Goal: Task Accomplishment & Management: Use online tool/utility

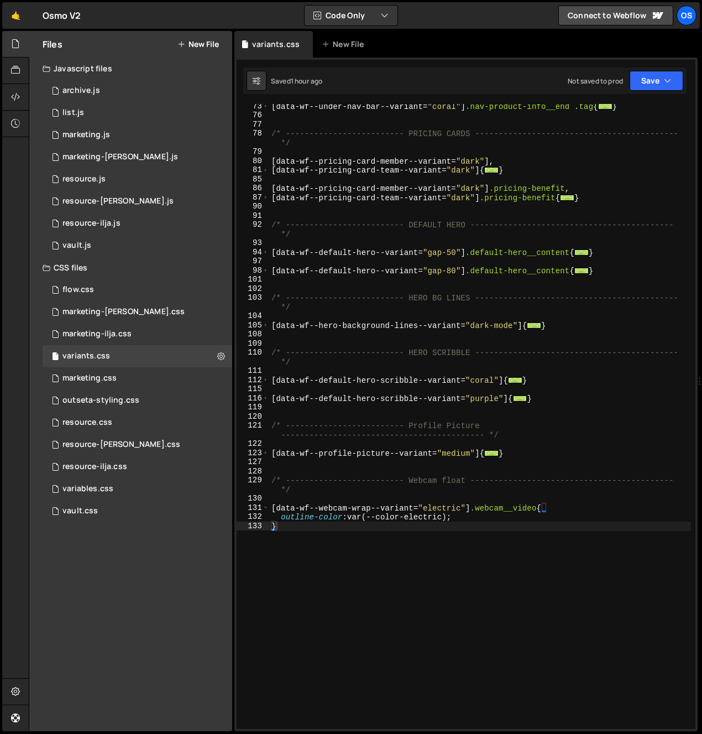
scroll to position [541, 0]
click at [127, 340] on div "marketing-ilja.css 0" at bounding box center [138, 334] width 190 height 22
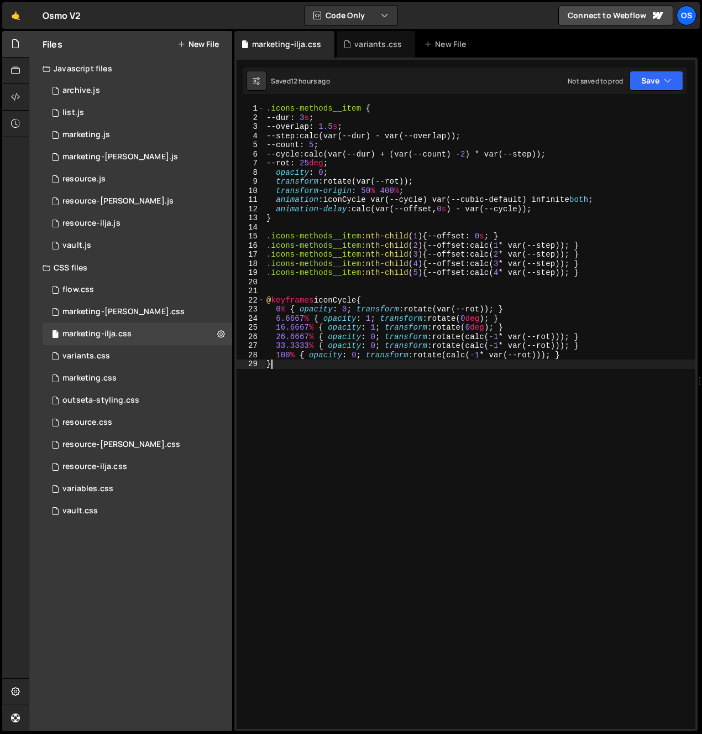
type textarea "}"
click at [427, 508] on div ".icons-methods__item { --dur : 3 s ; --overlap : 1.5 s ; --step : calc(var(--du…" at bounding box center [479, 425] width 431 height 643
drag, startPoint x: 408, startPoint y: 137, endPoint x: 372, endPoint y: 119, distance: 39.8
click at [410, 137] on div ".icons-methods__item { --dur : 3 s ; --overlap : 1.5 s ; --step : calc(var(--du…" at bounding box center [479, 425] width 431 height 643
click at [268, 110] on div ".icons-methods__item { --dur : 3 s ; --overlap : 1.5 s ; --step : calc(var(--du…" at bounding box center [479, 425] width 431 height 643
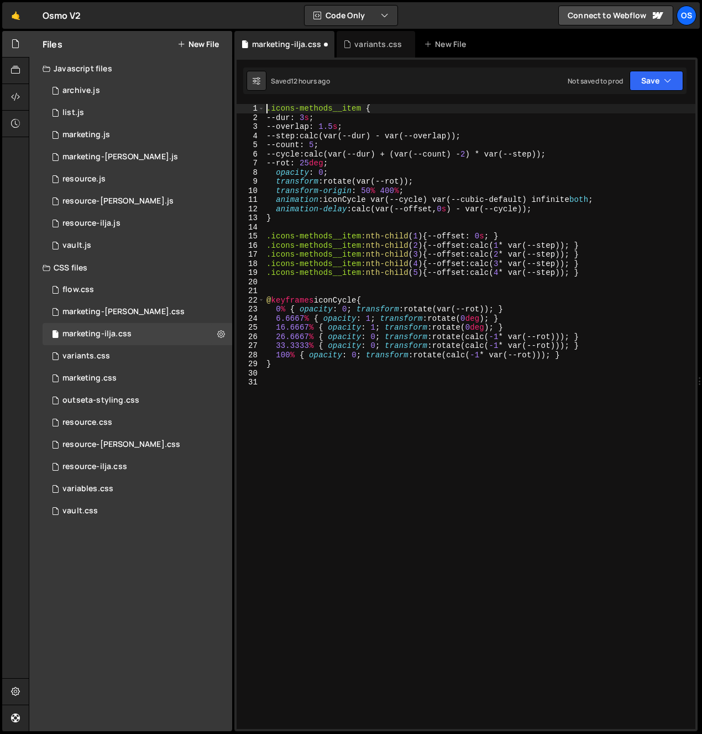
type textarea ".icons-methods__item {"
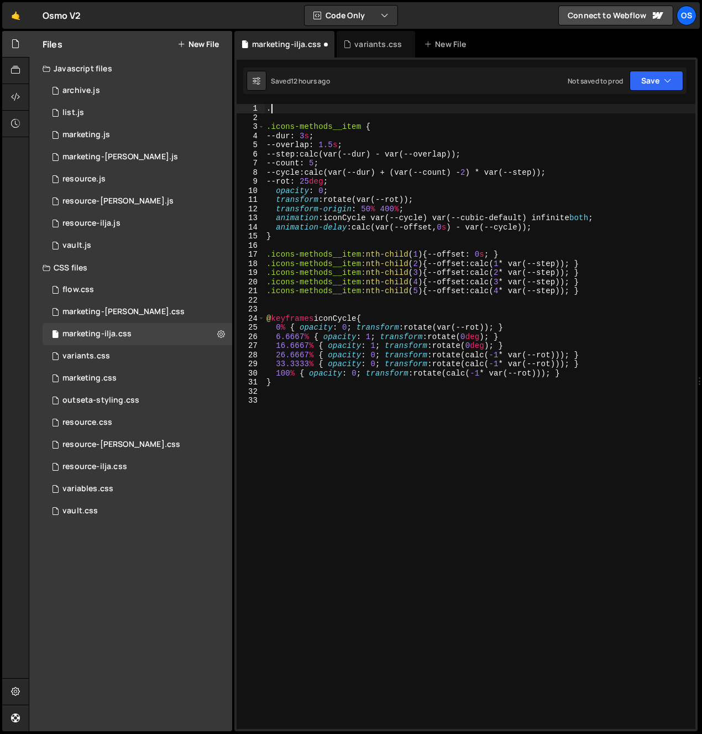
paste textarea "icon-wave__card"
type textarea ".icon-wave__card{"
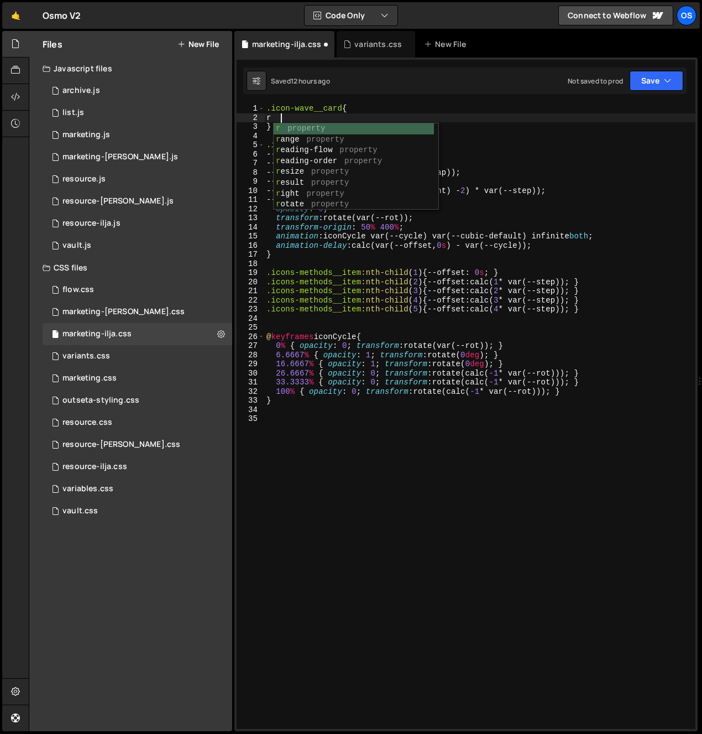
scroll to position [0, 1]
type textarea "r"
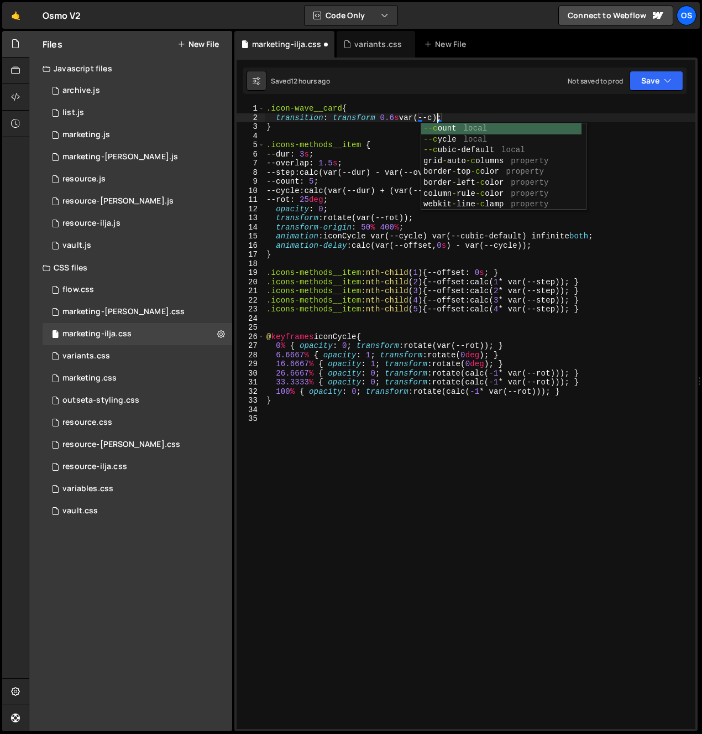
scroll to position [0, 12]
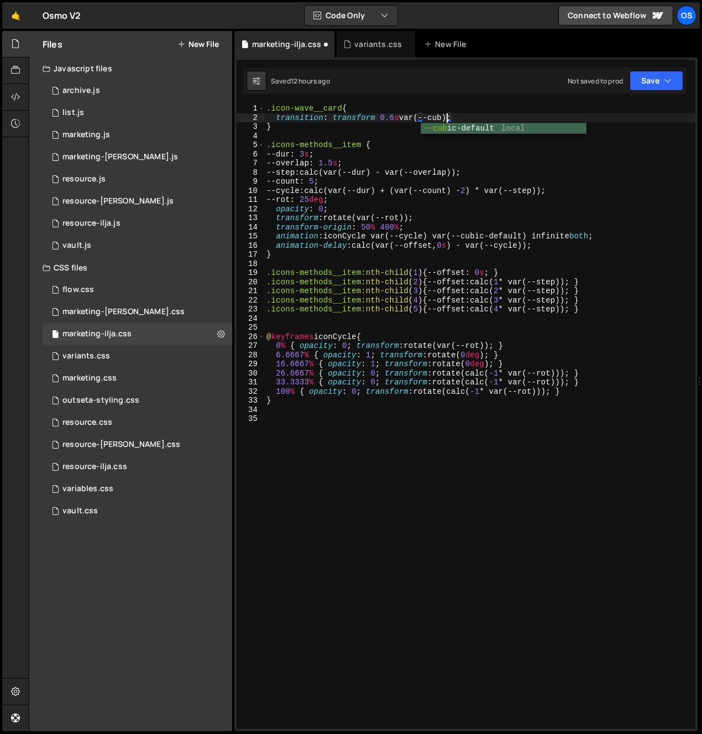
type textarea "transition: transform 0.6s var(--cubic-default);"
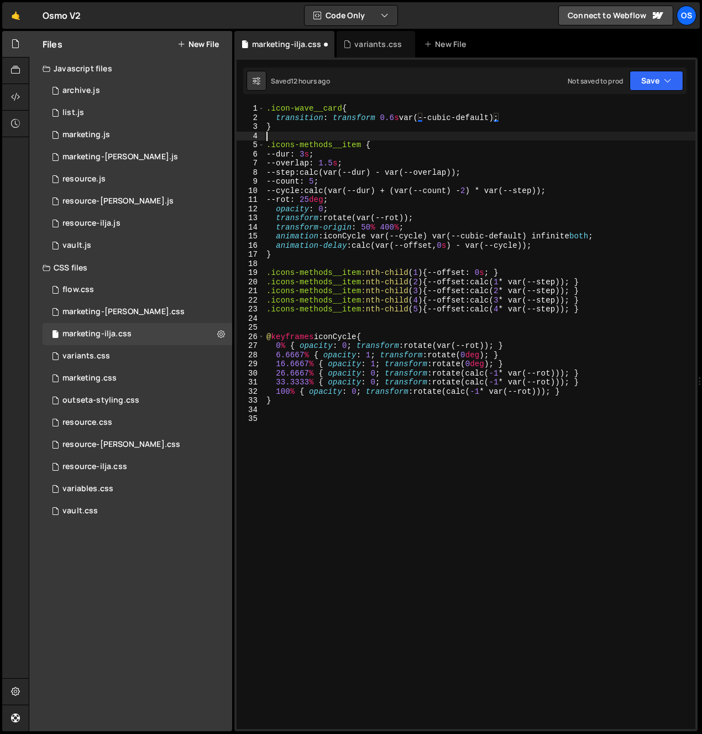
click at [281, 132] on div ".icon-wave__card { transition : transform 0.6 s var(--cubic-default) ; } .icons…" at bounding box center [479, 425] width 431 height 643
click at [290, 124] on div ".icon-wave__card { transition : transform 0.6 s var(--cubic-default) ; } .icons…" at bounding box center [479, 425] width 431 height 643
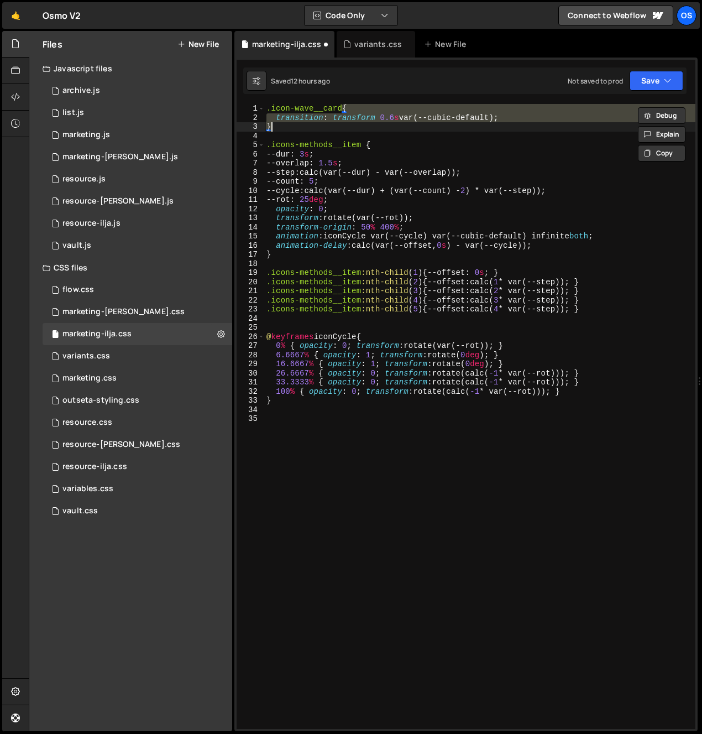
click at [290, 124] on div ".icon-wave__card { transition : transform 0.6 s var(--cubic-default) ; } .icons…" at bounding box center [479, 416] width 431 height 625
click at [316, 131] on div ".icon-wave__card { transition : transform 0.6 s var(--cubic-default) ; } .icons…" at bounding box center [479, 425] width 431 height 643
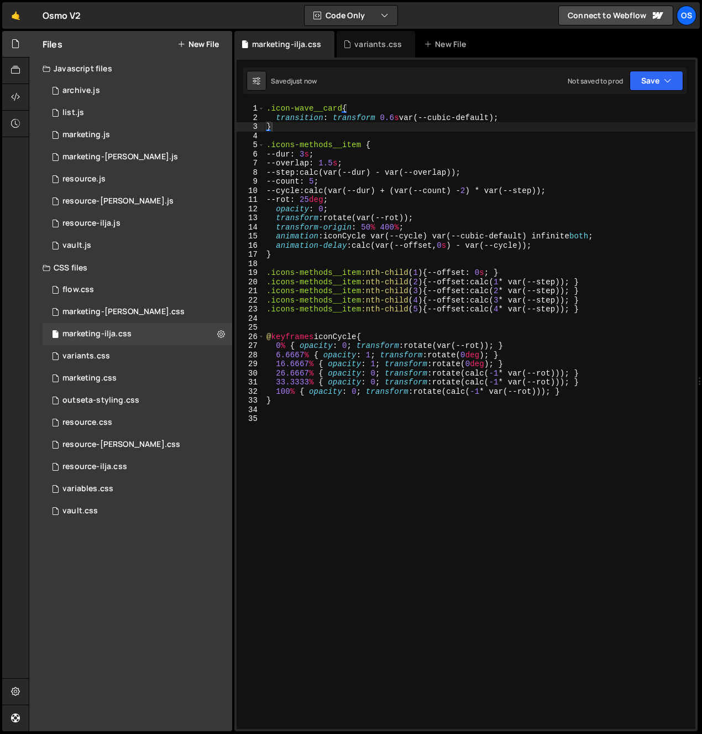
click at [492, 105] on div ".icon-wave__card { transition : transform 0.6 s var(--cubic-default) ; } .icons…" at bounding box center [479, 425] width 431 height 643
type textarea ".icon-wave__card{"
click at [310, 133] on div ".icon-wave__card { transition : transform 0.6 s var(--cubic-default) ; } .icons…" at bounding box center [479, 425] width 431 height 643
click at [309, 128] on div ".icon-wave__card { transition : transform 0.6 s var(--cubic-default) ; } .icons…" at bounding box center [479, 425] width 431 height 643
type textarea "}"
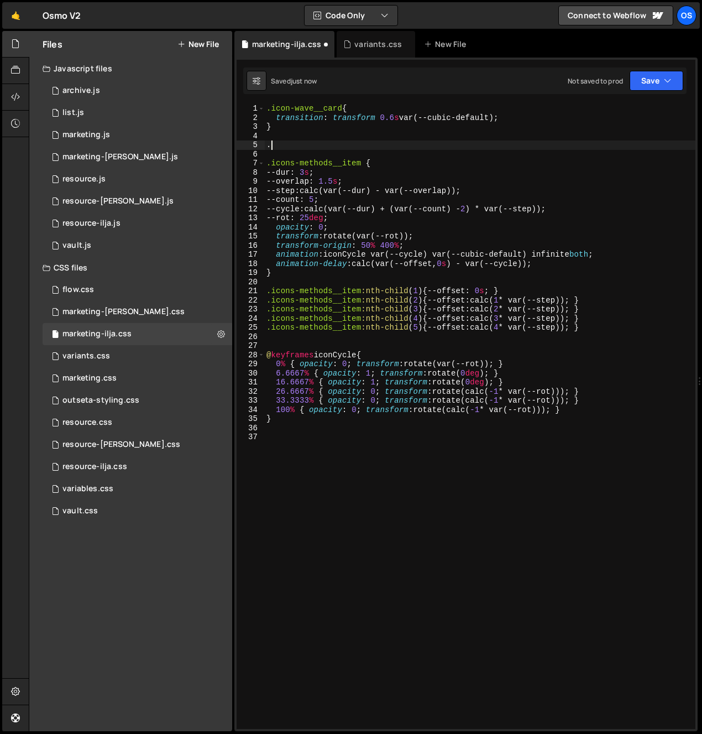
paste textarea "icon-wave__card"
type textarea ".icon-wave__item:hover .icon-wave__card{"
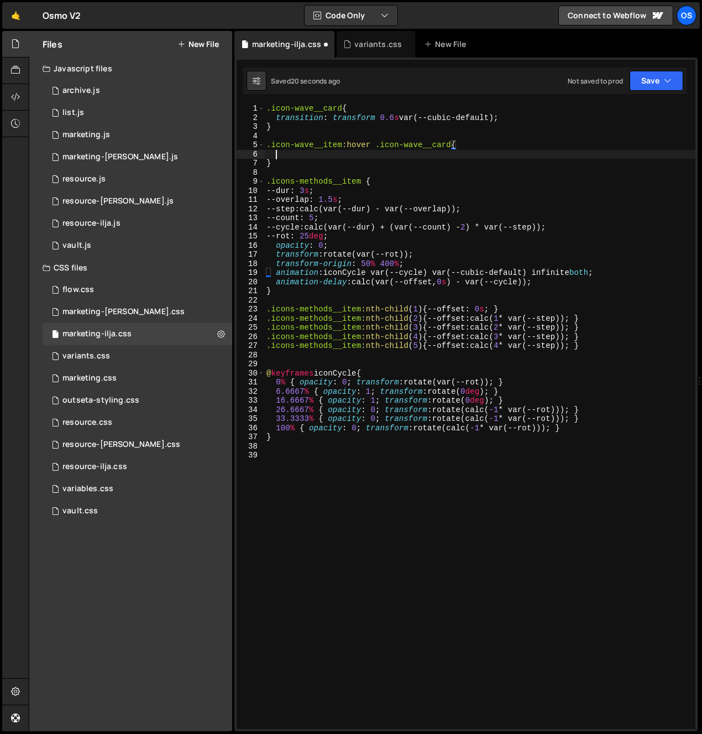
scroll to position [0, 0]
type textarea "transform: translate(0px, -50%;"
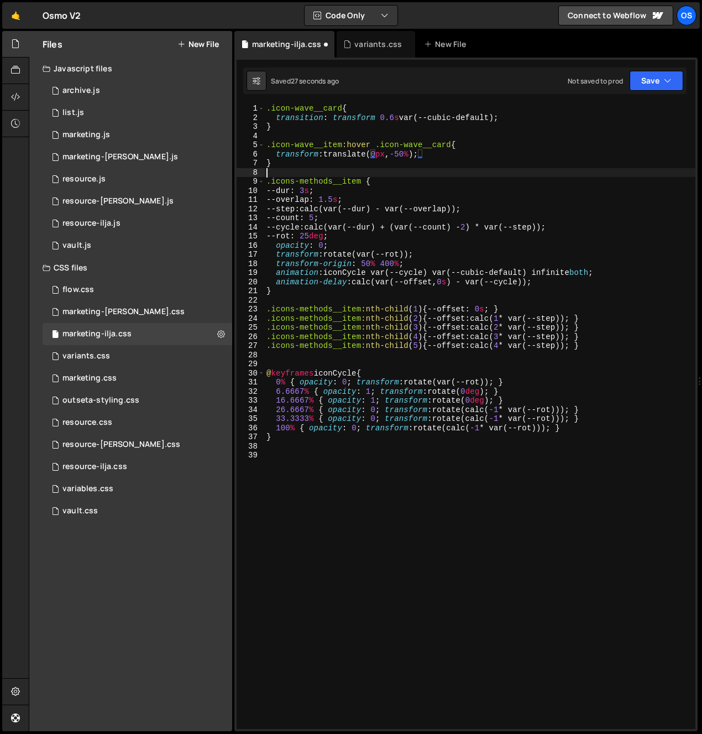
click at [295, 171] on div ".icon-wave__card { transition : transform 0.6 s var(--cubic-default) ; } .icon-…" at bounding box center [479, 425] width 431 height 643
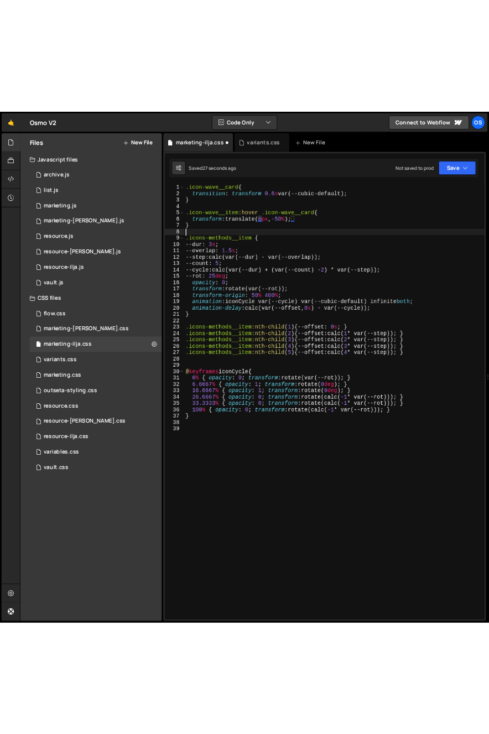
scroll to position [0, 0]
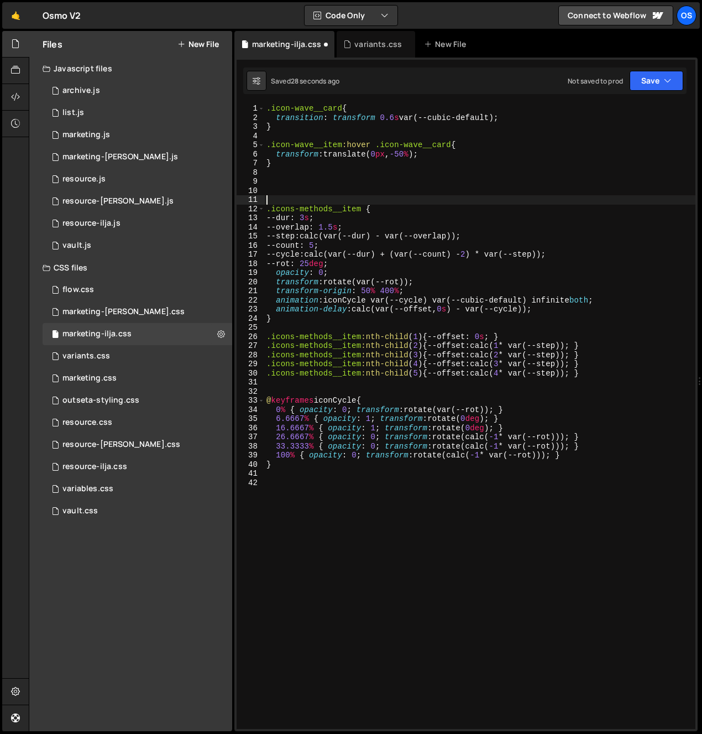
click at [364, 164] on div ".icon-wave__card { transition : transform 0.6 s var(--cubic-default) ; } .icon-…" at bounding box center [479, 425] width 431 height 643
click at [20, 42] on div at bounding box center [15, 44] width 27 height 27
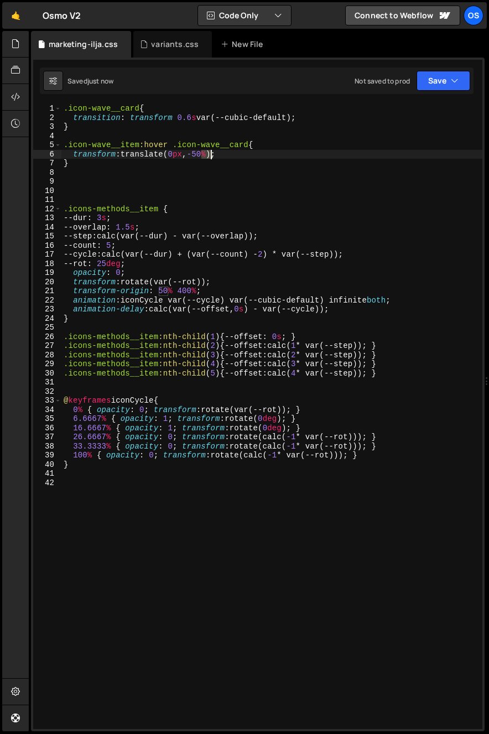
drag, startPoint x: 203, startPoint y: 155, endPoint x: 211, endPoint y: 158, distance: 8.6
click at [211, 158] on div ".icon-wave__card { transition : transform 0.6 s var(--cubic-default) ; } .icon-…" at bounding box center [271, 425] width 421 height 643
click at [326, 145] on div ".icon-wave__card { transition : transform 0.6 s var(--cubic-default) ; } .icon-…" at bounding box center [271, 425] width 421 height 643
type textarea ".icon-wave__item:hover .icon-wave__card{"
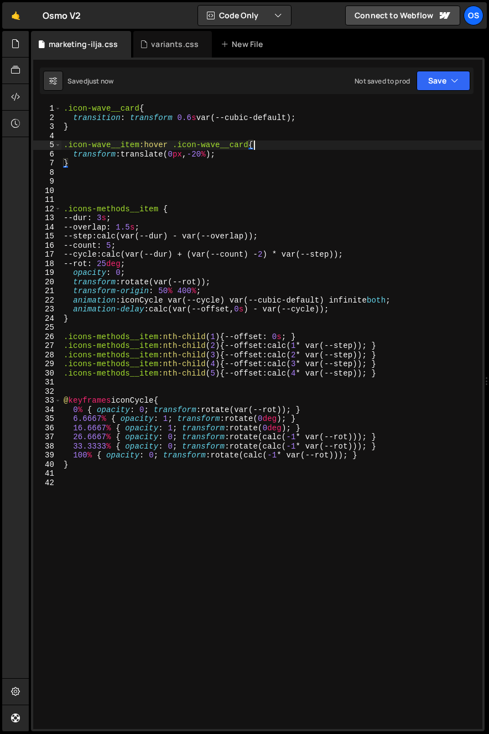
click at [168, 177] on div ".icon-wave__card { transition : transform 0.6 s var(--cubic-default) ; } .icon-…" at bounding box center [271, 425] width 421 height 643
drag, startPoint x: 165, startPoint y: 154, endPoint x: 151, endPoint y: 160, distance: 15.6
click at [166, 153] on div ".icon-wave__card { transition : transform 0.6 s var(--cubic-default) ; } .icon-…" at bounding box center [271, 425] width 421 height 643
type textarea "transform: translate(0px, -20%);"
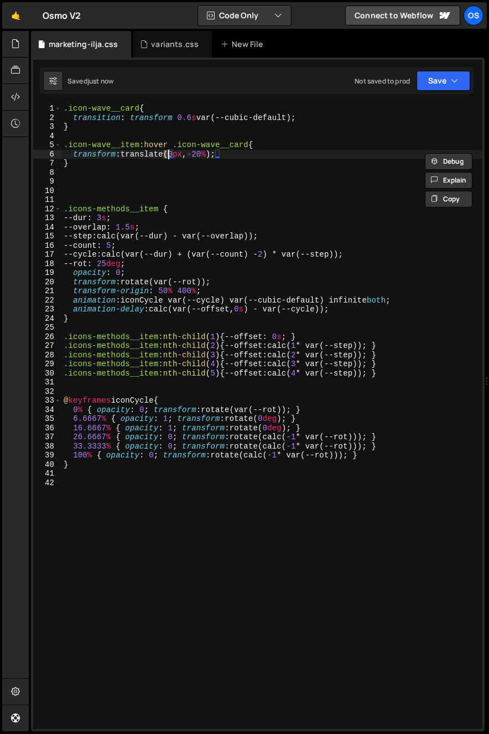
click at [110, 169] on div ".icon-wave__card { transition : transform 0.6 s var(--cubic-default) ; } .icon-…" at bounding box center [271, 425] width 421 height 643
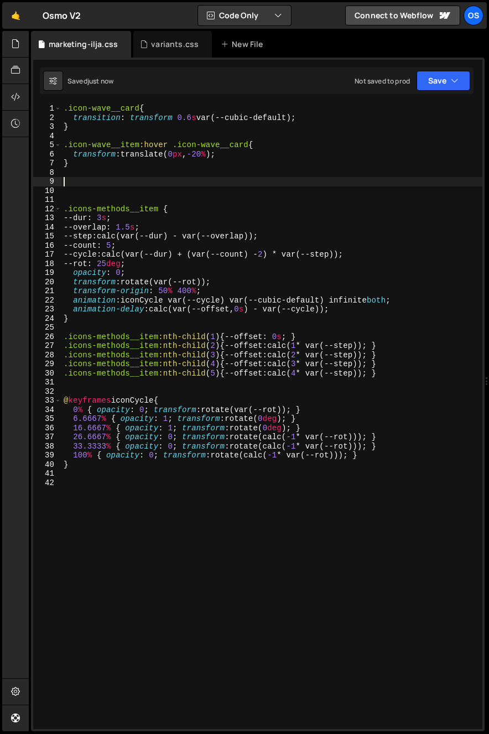
click at [106, 184] on div ".icon-wave__card { transition : transform 0.6 s var(--cubic-default) ; } .icon-…" at bounding box center [271, 425] width 421 height 643
paste textarea "icon-wave__card"
paste textarea "icon-wave__card)"
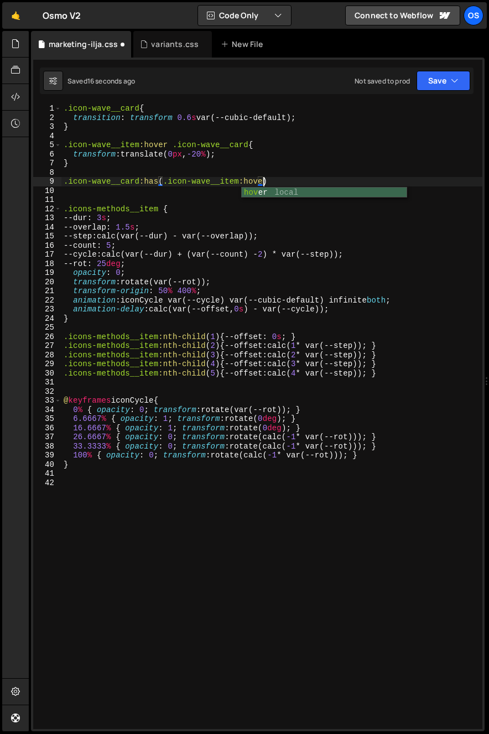
scroll to position [0, 14]
drag, startPoint x: 232, startPoint y: 364, endPoint x: 231, endPoint y: 352, distance: 11.7
click at [232, 363] on div ".icon-wave__card { transition : transform 0.6 s var(--cubic-default) ; } .icon-…" at bounding box center [271, 425] width 421 height 643
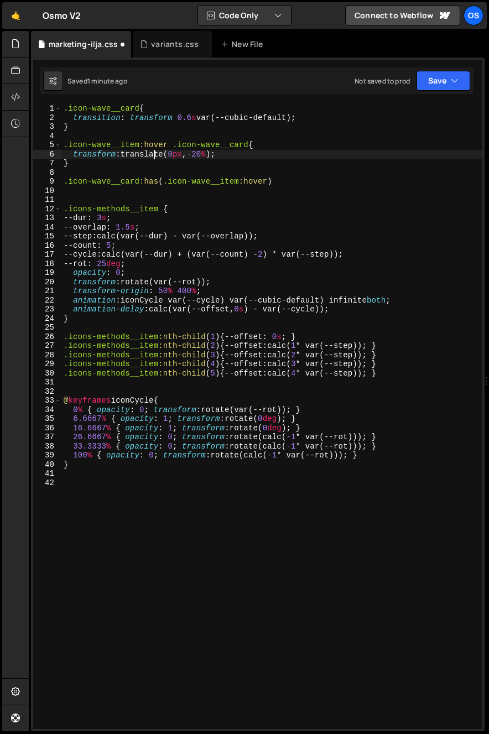
click at [153, 154] on div ".icon-wave__card { transition : transform 0.6 s var(--cubic-default) ; } .icon-…" at bounding box center [271, 425] width 421 height 643
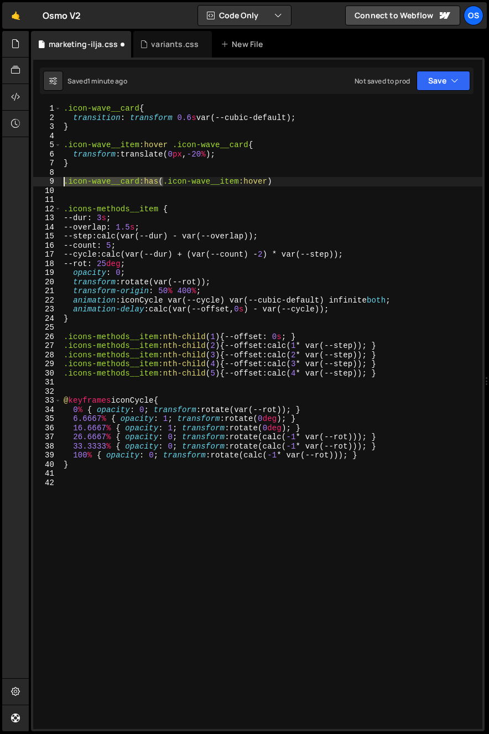
drag, startPoint x: 164, startPoint y: 185, endPoint x: 14, endPoint y: 185, distance: 149.9
click at [14, 185] on div "Hold on a sec... Are you certain you wish to leave this page? Any changes you'v…" at bounding box center [244, 367] width 489 height 734
type textarea ".icon-wave__item:hover)"
click at [192, 191] on div ".icon-wave__card { transition : transform 0.6 s var(--cubic-default) ; } .icon-…" at bounding box center [271, 425] width 421 height 643
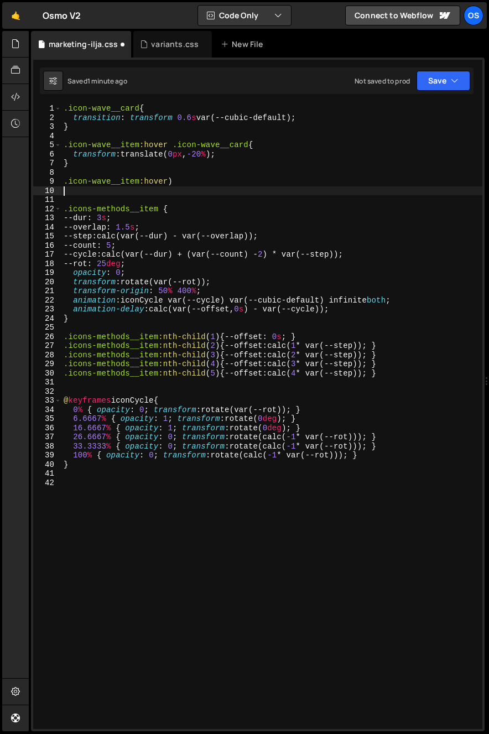
scroll to position [0, 0]
click at [196, 182] on div ".icon-wave__card { transition : transform 0.6 s var(--cubic-default) ; } .icon-…" at bounding box center [271, 425] width 421 height 643
click at [170, 184] on div ".icon-wave__card { transition : transform 0.6 s var(--cubic-default) ; } .icon-…" at bounding box center [271, 425] width 421 height 643
drag, startPoint x: 140, startPoint y: 147, endPoint x: 45, endPoint y: 147, distance: 95.7
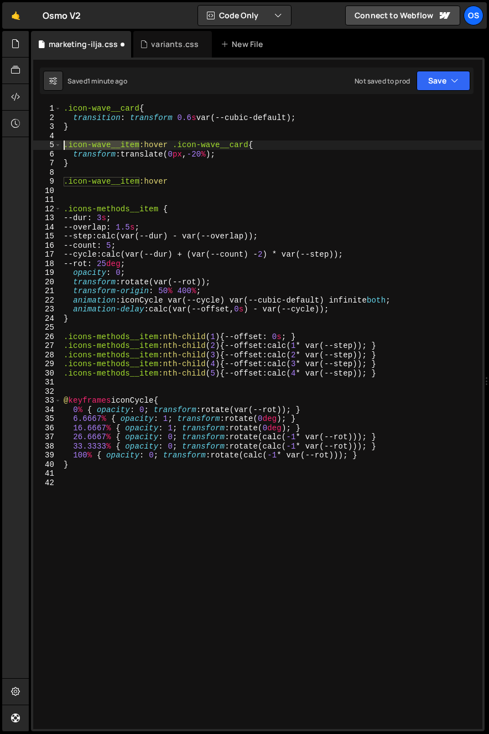
click at [45, 147] on div ".icon-wave__item:hover 1 2 3 4 5 6 7 8 9 10 11 12 13 14 15 16 17 18 19 20 21 22…" at bounding box center [257, 416] width 449 height 625
click at [252, 179] on div ".icon-wave__card { transition : transform 0.6 s var(--cubic-default) ; } .icon-…" at bounding box center [271, 425] width 421 height 643
paste textarea ".icon-wave__item"
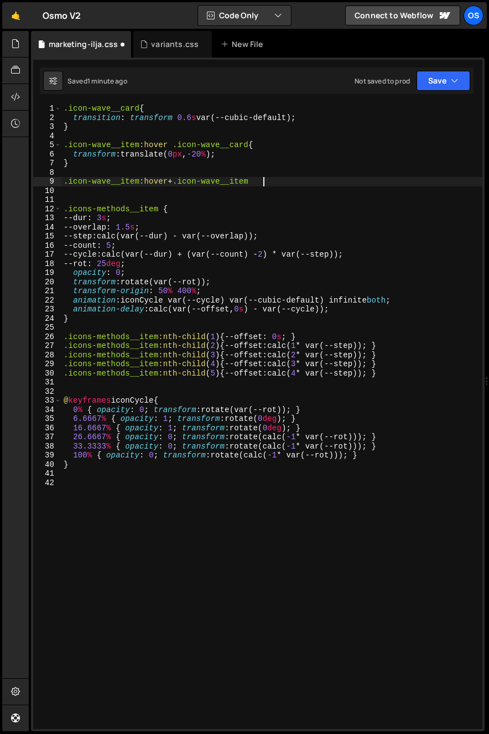
paste textarea ".icon-wave__item"
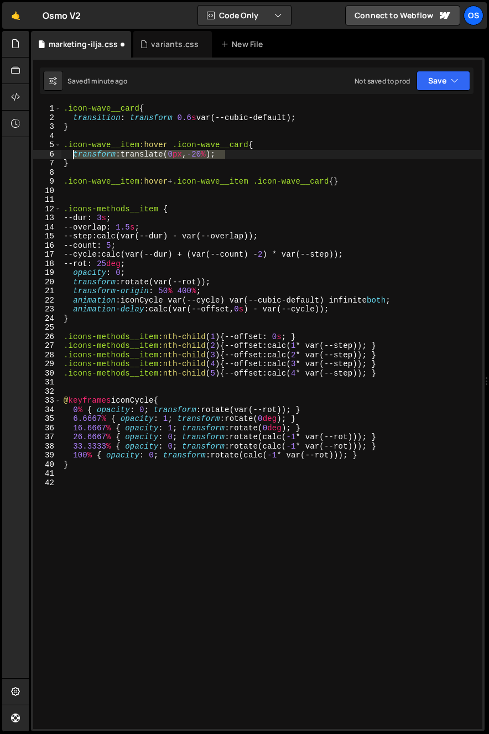
drag, startPoint x: 151, startPoint y: 150, endPoint x: 75, endPoint y: 152, distance: 75.8
click at [75, 152] on div ".icon-wave__card { transition : transform 0.6 s var(--cubic-default) ; } .icon-…" at bounding box center [271, 425] width 421 height 643
click at [344, 182] on div ".icon-wave__card { transition : transform 0.6 s var(--cubic-default) ; } .icon-…" at bounding box center [271, 425] width 421 height 643
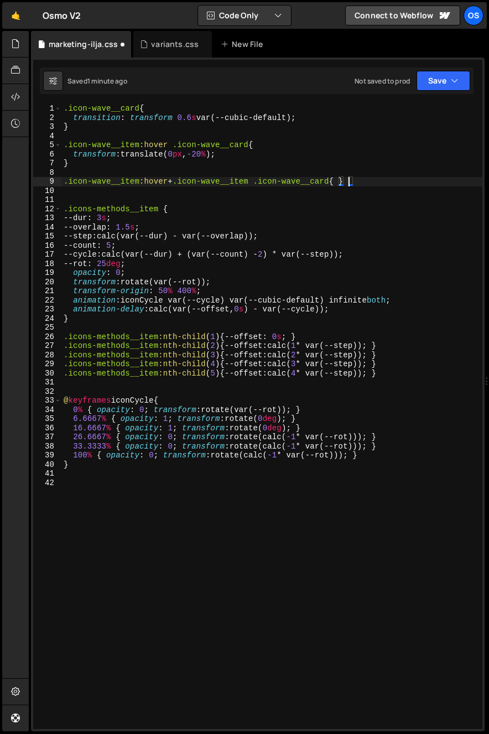
paste textarea "transform: translate(0px, -20%);"
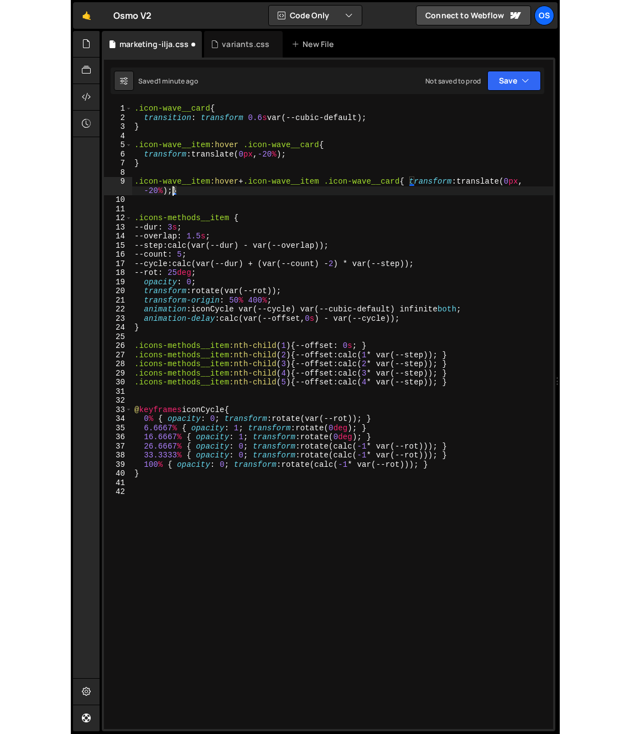
scroll to position [0, 30]
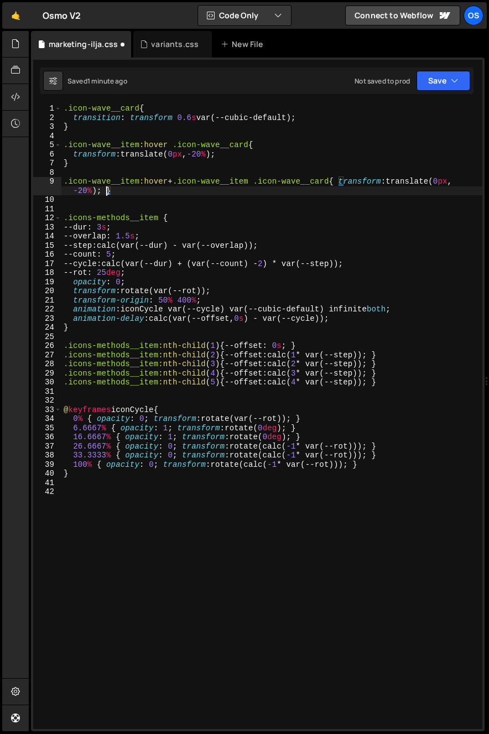
type textarea ".icon-wave__item:hover + .icon-wave__item .icon-wave__card{ transform: translat…"
click at [1, 189] on div "Hold on a sec... Are you certain you wish to leave this page? Any changes you'v…" at bounding box center [244, 367] width 489 height 734
drag, startPoint x: 0, startPoint y: 190, endPoint x: -9, endPoint y: 191, distance: 9.5
click at [0, 191] on html "Projects [GEOGRAPHIC_DATA] Blog Os Your current team is [PERSON_NAME] Projects …" at bounding box center [244, 367] width 489 height 734
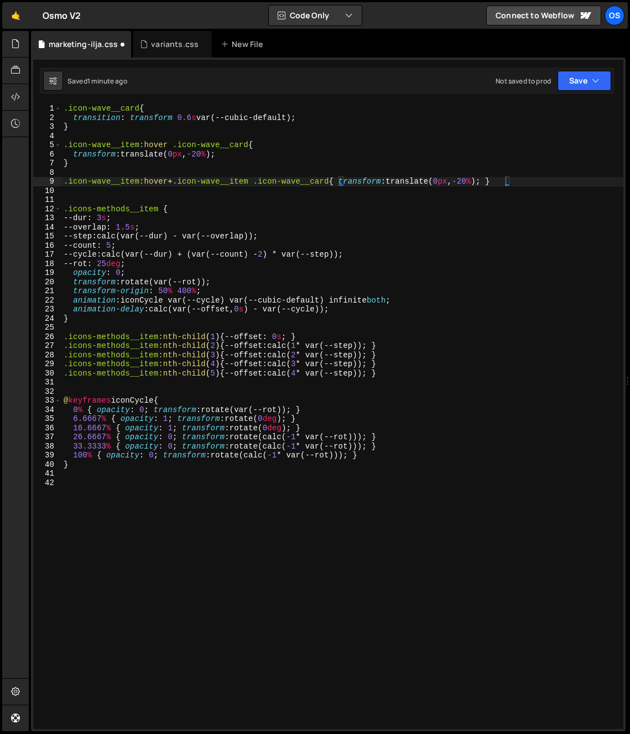
click at [351, 199] on div ".icon-wave__card { transition : transform 0.6 s var(--cubic-default) ; } .icon-…" at bounding box center [342, 425] width 562 height 643
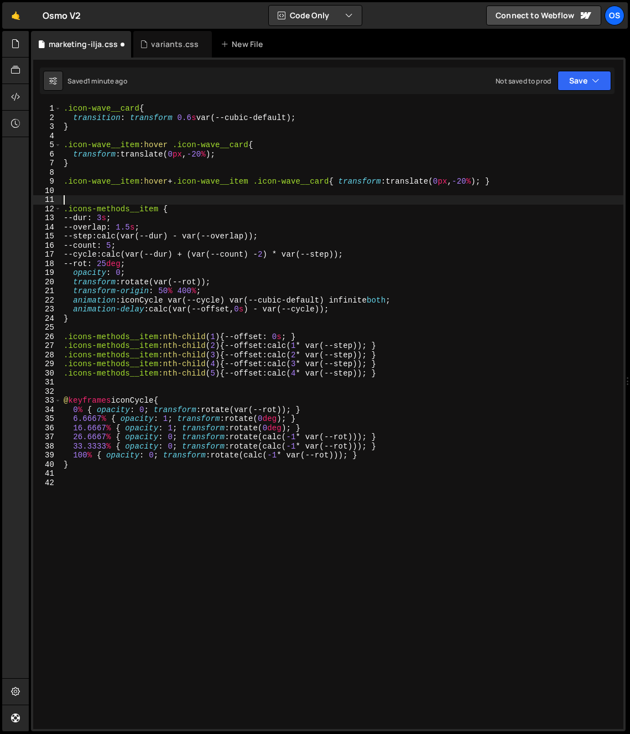
click at [456, 180] on div ".icon-wave__card { transition : transform 0.6 s var(--cubic-default) ; } .icon-…" at bounding box center [342, 425] width 562 height 643
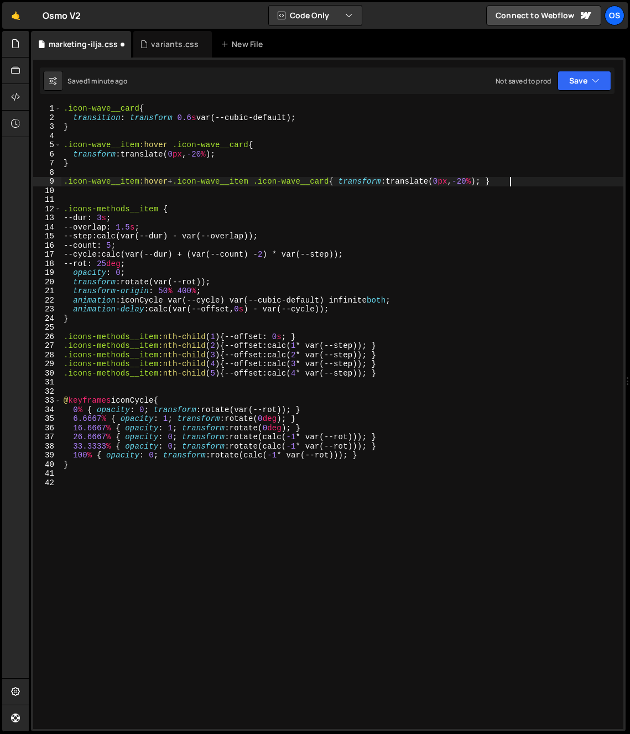
click at [561, 184] on div ".icon-wave__card { transition : transform 0.6 s var(--cubic-default) ; } .icon-…" at bounding box center [342, 425] width 562 height 643
click at [480, 182] on div ".icon-wave__card { transition : transform 0.6 s var(--cubic-default) ; } .icon-…" at bounding box center [342, 425] width 562 height 643
type textarea ".icon-wave__item:hover + .icon-wave__item .icon-wave__card{ transform: translat…"
click at [527, 181] on div ".icon-wave__card { transition : transform 0.6 s var(--cubic-default) ; } .icon-…" at bounding box center [342, 425] width 562 height 643
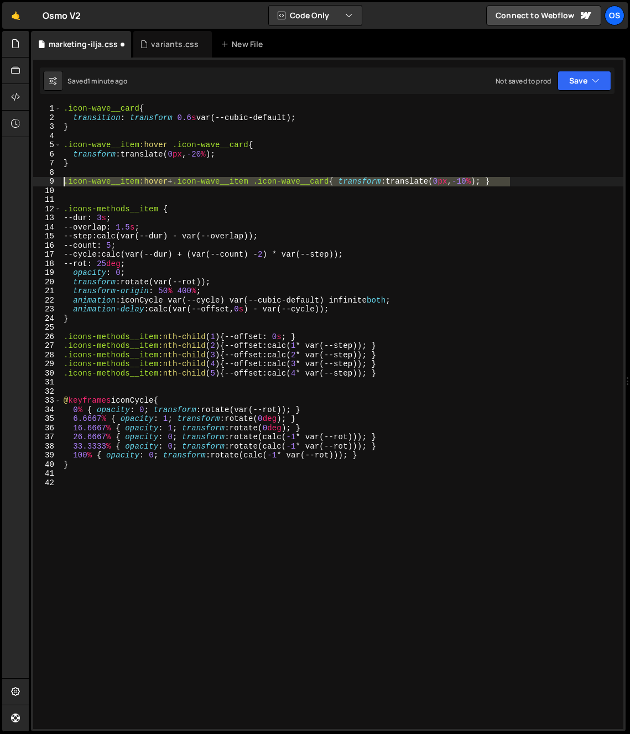
drag, startPoint x: 531, startPoint y: 181, endPoint x: 54, endPoint y: 184, distance: 477.2
click at [54, 184] on div ".icon-wave__item:hover + .icon-wave__item .icon-wave__card{ transform: translat…" at bounding box center [328, 416] width 590 height 625
click at [79, 191] on div ".icon-wave__card { transition : transform 0.6 s var(--cubic-default) ; } .icon-…" at bounding box center [342, 425] width 562 height 643
paste textarea ".icon-wave__item:hover + .icon-wave__item .icon-wave__card{ transform: translat…"
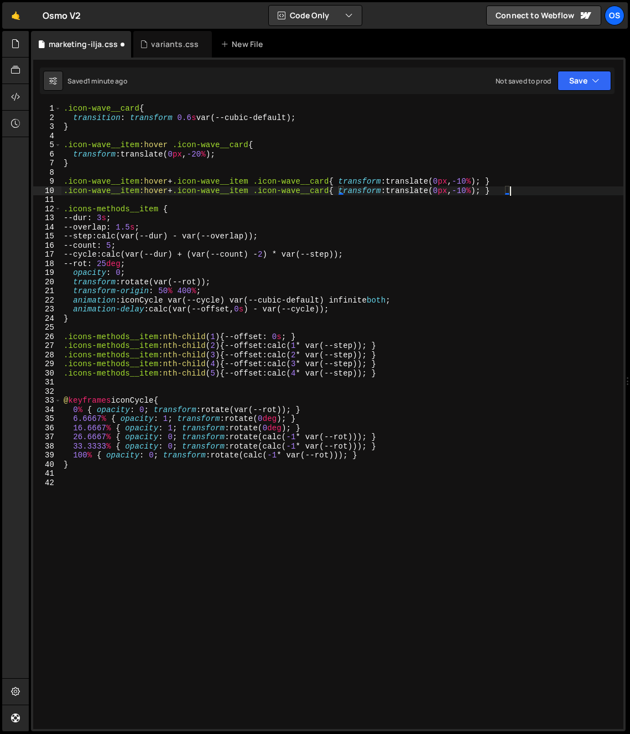
click at [284, 211] on div ".icon-wave__card { transition : transform 0.6 s var(--cubic-default) ; } .icon-…" at bounding box center [342, 425] width 562 height 643
drag, startPoint x: 174, startPoint y: 191, endPoint x: 188, endPoint y: 191, distance: 13.8
click at [258, 191] on div ".icon-wave__card { transition : transform 0.6 s var(--cubic-default) ; } .icon-…" at bounding box center [342, 425] width 562 height 643
drag, startPoint x: 169, startPoint y: 191, endPoint x: 262, endPoint y: 191, distance: 92.9
click at [262, 191] on div ".icon-wave__card { transition : transform 0.6 s var(--cubic-default) ; } .icon-…" at bounding box center [342, 425] width 562 height 643
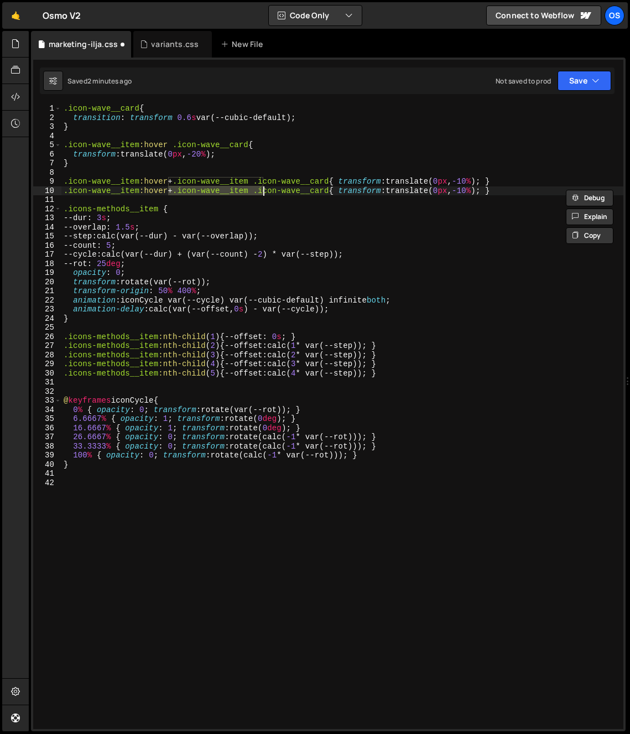
click at [264, 191] on div ".icon-wave__card { transition : transform 0.6 s var(--cubic-default) ; } .icon-…" at bounding box center [342, 416] width 562 height 625
paste textarea "+ .icon-wave__item"
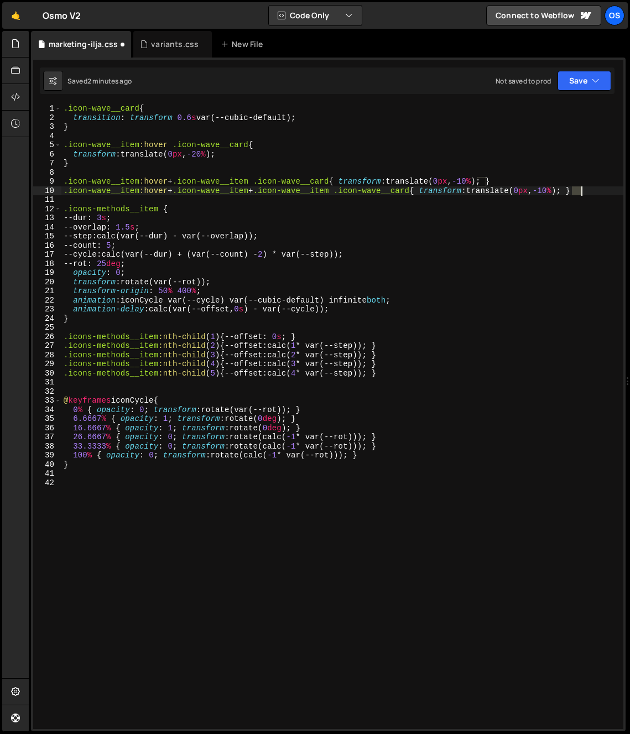
drag, startPoint x: 574, startPoint y: 192, endPoint x: 582, endPoint y: 194, distance: 7.8
click at [582, 194] on div ".icon-wave__card { transition : transform 0.6 s var(--cubic-default) ; } .icon-…" at bounding box center [342, 425] width 562 height 643
click at [143, 206] on div ".icon-wave__card { transition : transform 0.6 s var(--cubic-default) ; } .icon-…" at bounding box center [342, 425] width 562 height 643
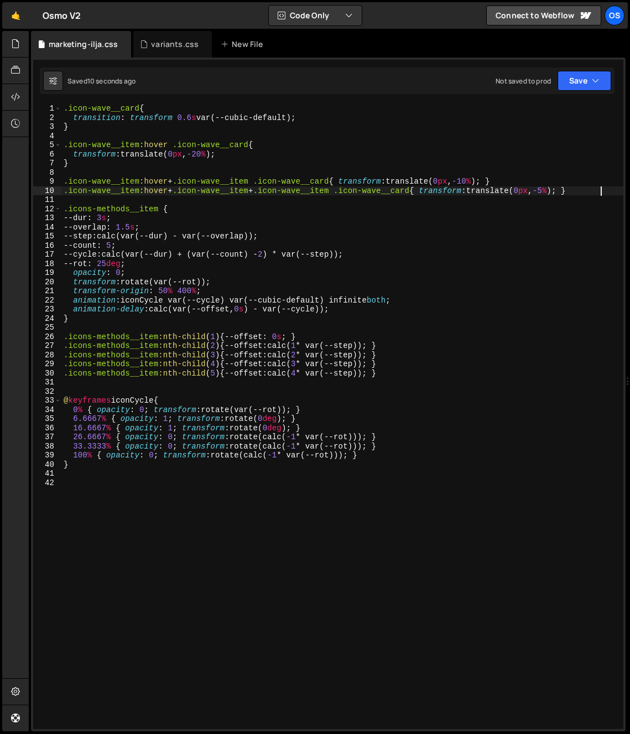
click at [617, 190] on div ".icon-wave__card { transition : transform 0.6 s var(--cubic-default) ; } .icon-…" at bounding box center [342, 425] width 562 height 643
type textarea ".icon-wave__item:hover + .icon-wave__item + .icon-wave__item .icon-wave__card{ …"
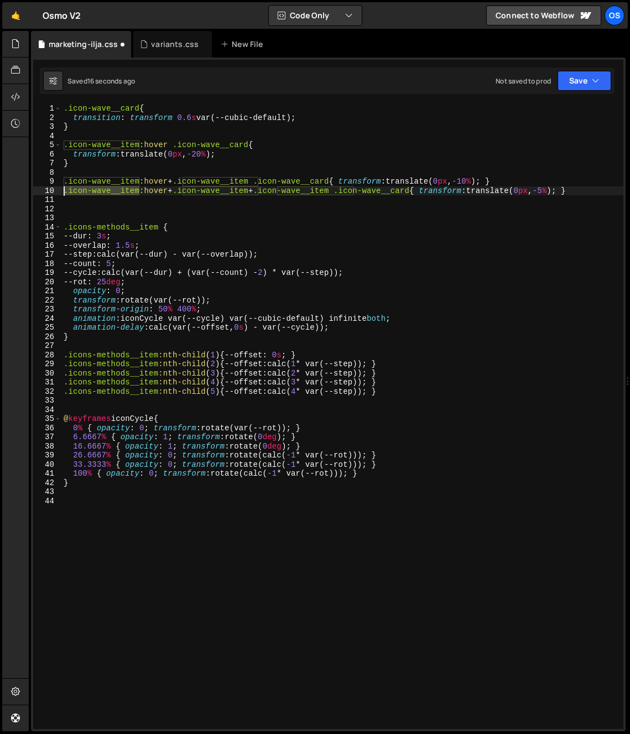
drag, startPoint x: 141, startPoint y: 192, endPoint x: 36, endPoint y: 193, distance: 105.1
click at [36, 193] on div "1 2 3 4 5 6 7 8 9 10 11 12 13 14 15 16 17 18 19 20 21 22 23 24 25 26 27 28 29 3…" at bounding box center [328, 416] width 590 height 625
type textarea ".icon-wave__item:hover + .icon-wave__item + .icon-wave__item .icon-wave__card{ …"
click at [95, 208] on div ".icon-wave__card { transition : transform 0.6 s var(--cubic-default) ; } .icon-…" at bounding box center [342, 425] width 562 height 643
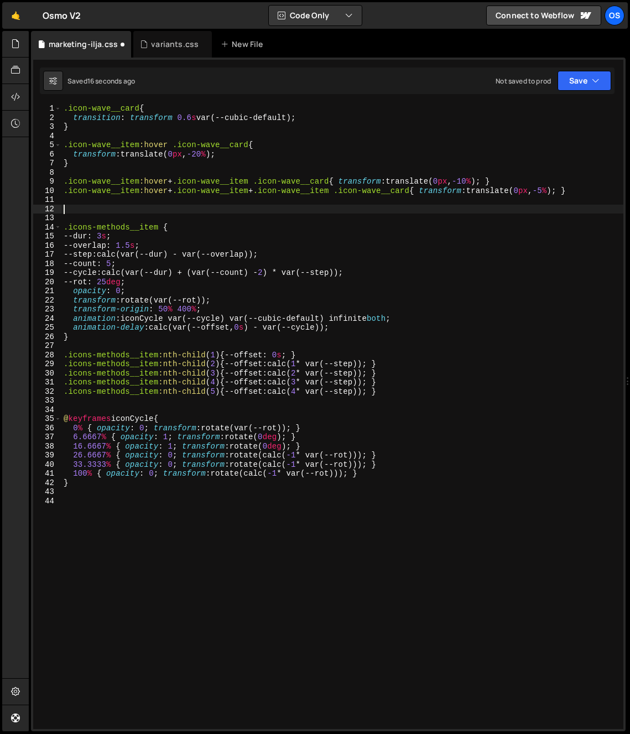
paste textarea ".icon-wave__item"
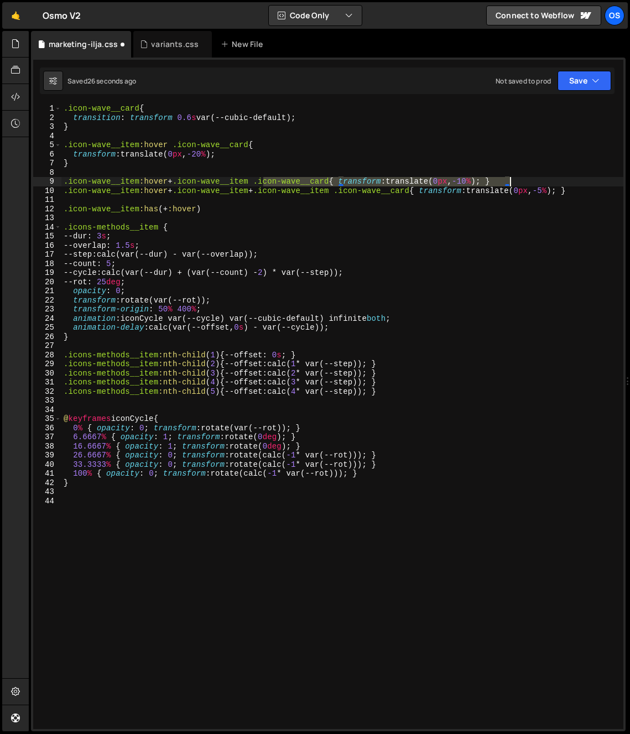
drag, startPoint x: 264, startPoint y: 182, endPoint x: 524, endPoint y: 179, distance: 260.5
click at [524, 179] on div ".icon-wave__card { transition : transform 0.6 s var(--cubic-default) ; } .icon-…" at bounding box center [342, 425] width 562 height 643
type textarea ".icon-wave__item:hover + .icon-wave__item .icon-wave__card{ transform: translat…"
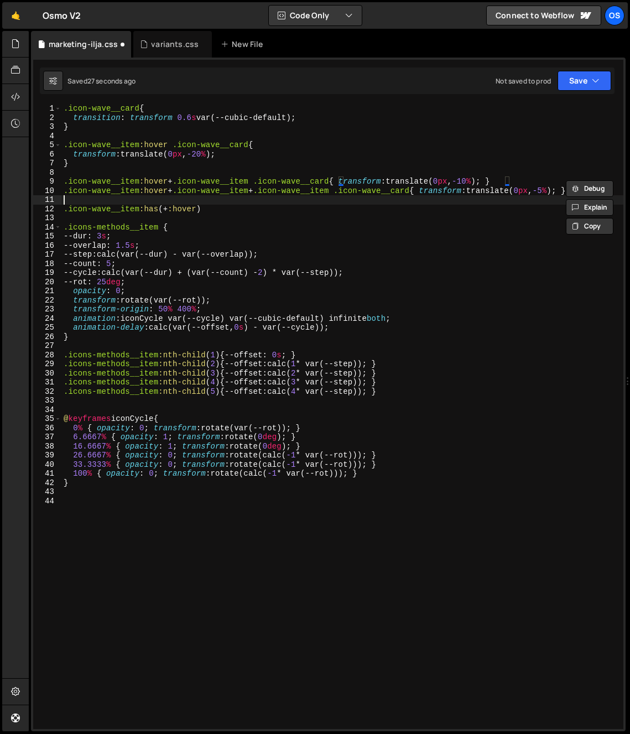
click at [307, 202] on div ".icon-wave__card { transition : transform 0.6 s var(--cubic-default) ; } .icon-…" at bounding box center [342, 425] width 562 height 643
click at [289, 208] on div ".icon-wave__card { transition : transform 0.6 s var(--cubic-default) ; } .icon-…" at bounding box center [342, 425] width 562 height 643
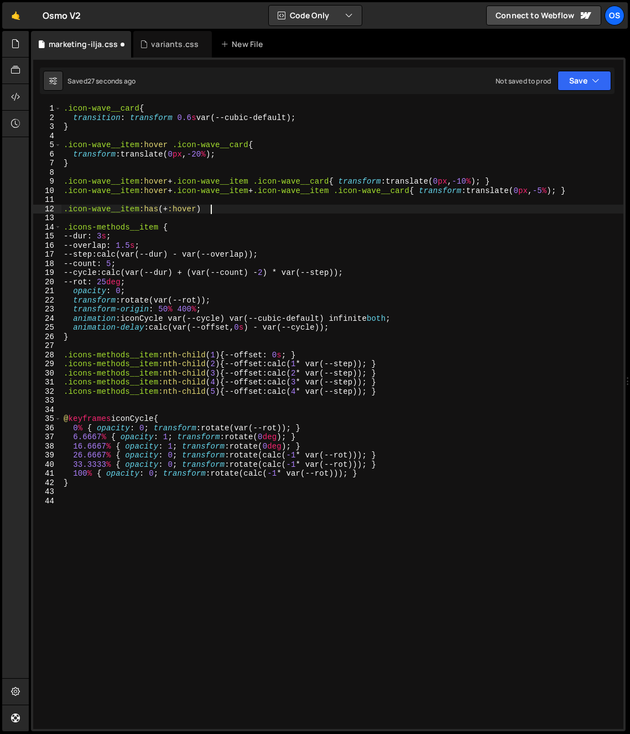
paste textarea ".icon-wave__card{ transform: translate(0px, -10%); }"
type textarea ".icon-wave__item:has(+ :hover) .icon-wave__card{ transform: translate(0px, -10%…"
click at [536, 211] on div ".icon-wave__card { transition : transform 0.6 s var(--cubic-default) ; } .icon-…" at bounding box center [342, 425] width 562 height 643
drag, startPoint x: 478, startPoint y: 210, endPoint x: 21, endPoint y: 211, distance: 457.3
click at [21, 211] on div "Hold on a sec... Are you certain you wish to leave this page? Any changes you'v…" at bounding box center [315, 367] width 630 height 734
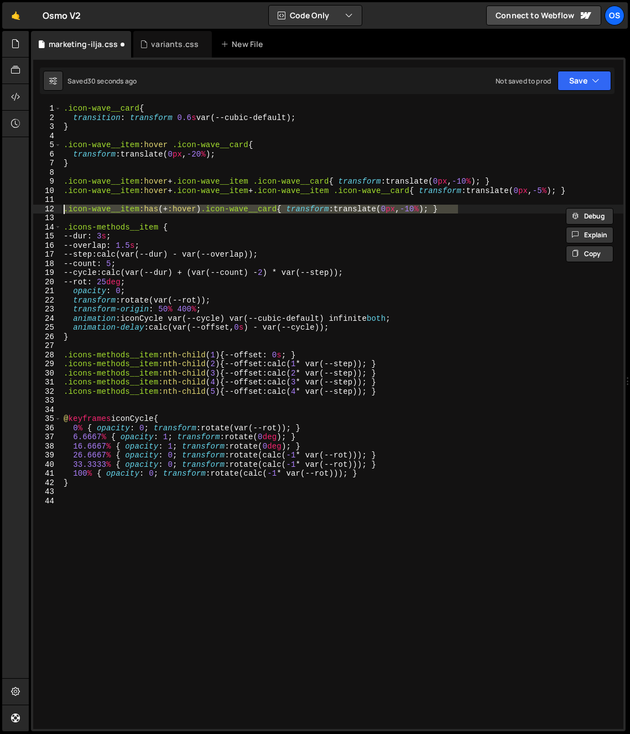
click at [503, 204] on div ".icon-wave__card { transition : transform 0.6 s var(--cubic-default) ; } .icon-…" at bounding box center [342, 425] width 562 height 643
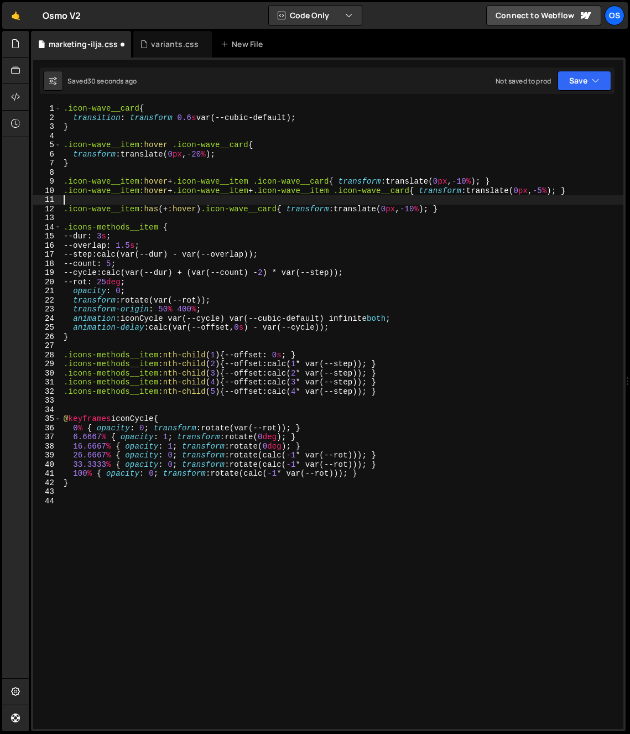
click at [493, 210] on div ".icon-wave__card { transition : transform 0.6 s var(--cubic-default) ; } .icon-…" at bounding box center [342, 425] width 562 height 643
type textarea ".icon-wave__item:has(+ :hover) .icon-wave__card{ transform: translate(0px, -10%…"
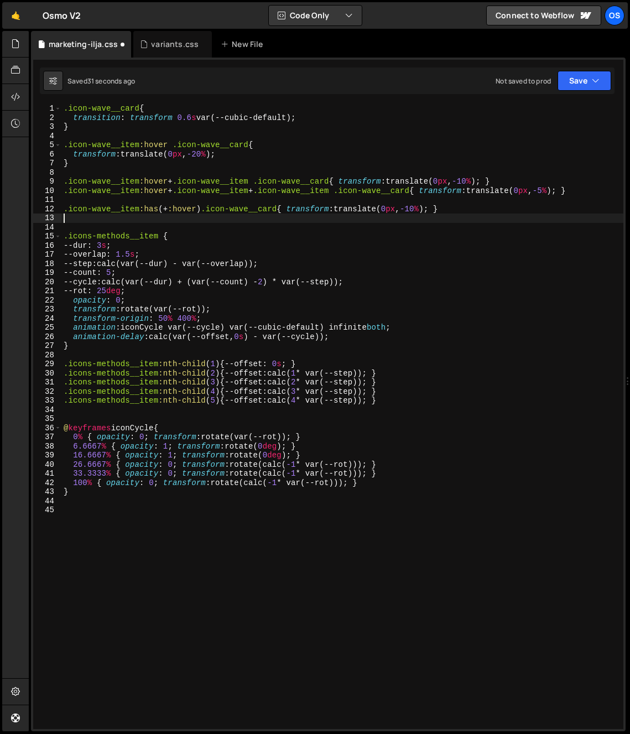
paste textarea ".icon-wave__item:has(+ :hover) .icon-wave__card{ transform: translate(0px, -10%…"
type textarea ".icon-wave__item:has(+ :hover) .icon-wave__card{ transform: translate(0px, -10%…"
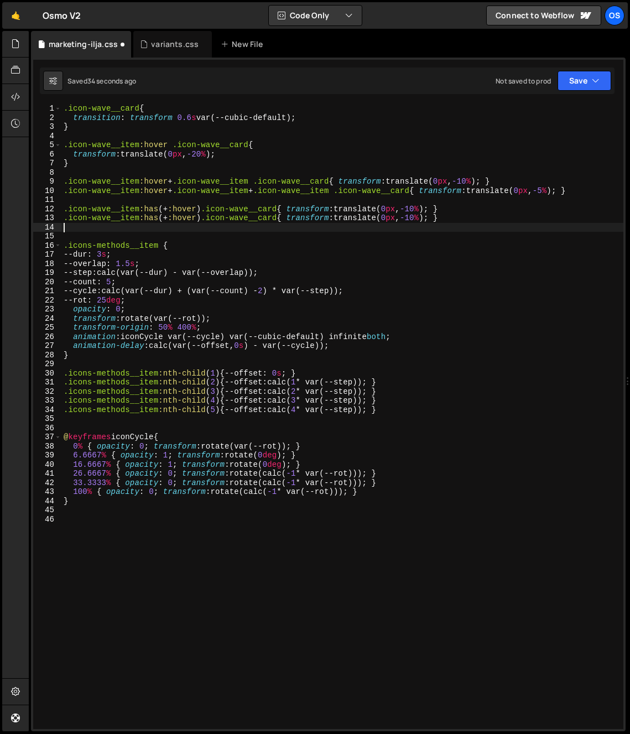
click at [235, 221] on div ".icon-wave__card { transition : transform 0.6 s var(--cubic-default) ; } .icon-…" at bounding box center [342, 425] width 562 height 643
click at [219, 292] on div ".icon-wave__card { transition : transform 0.6 s var(--cubic-default) ; } .icon-…" at bounding box center [342, 425] width 562 height 643
click at [167, 218] on div ".icon-wave__card { transition : transform 0.6 s var(--cubic-default) ; } .icon-…" at bounding box center [342, 425] width 562 height 643
type textarea ".icon-wave__item:has(+ .nav-wave__item + :hover) .icon-wave__card{ transform: t…"
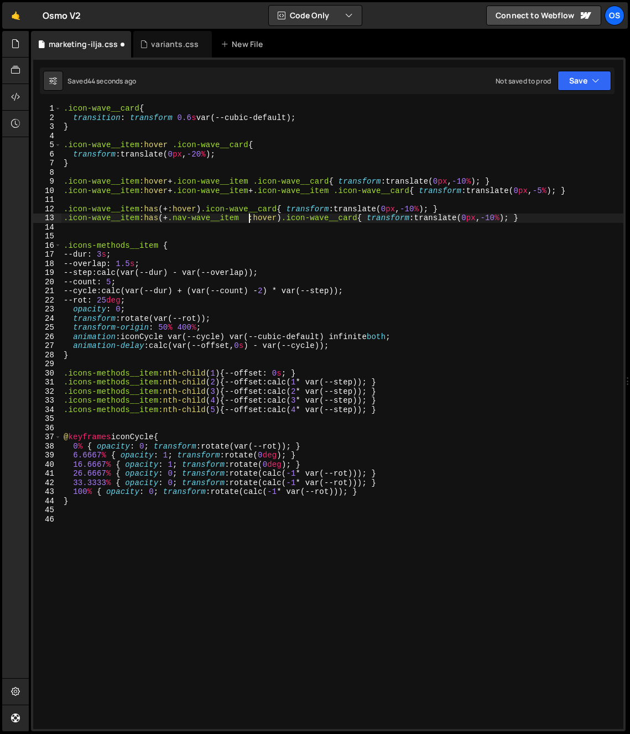
scroll to position [0, 13]
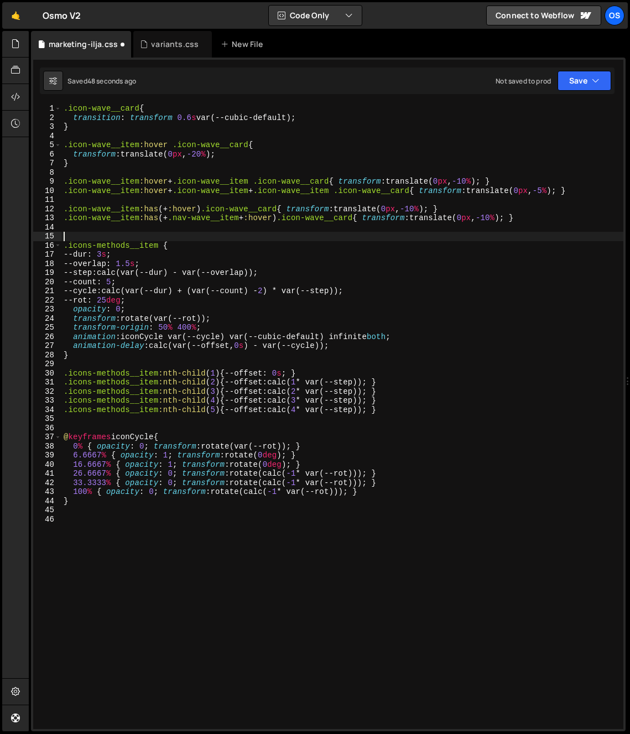
click at [402, 233] on div ".icon-wave__card { transition : transform 0.6 s var(--cubic-default) ; } .icon-…" at bounding box center [342, 425] width 562 height 643
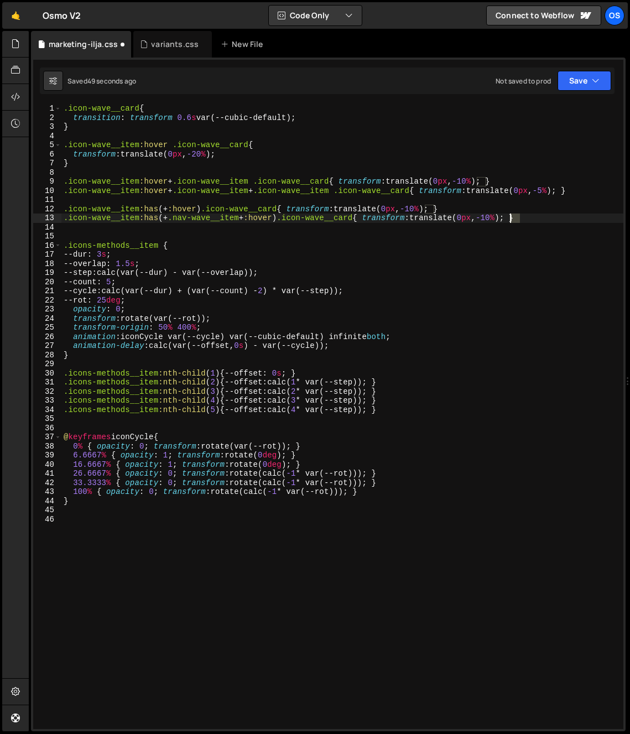
drag, startPoint x: 519, startPoint y: 219, endPoint x: 512, endPoint y: 219, distance: 6.6
click at [512, 219] on div ".icon-wave__card { transition : transform 0.6 s var(--cubic-default) ; } .icon-…" at bounding box center [342, 425] width 562 height 643
drag, startPoint x: 372, startPoint y: 272, endPoint x: 360, endPoint y: 265, distance: 14.1
click at [370, 271] on div ".icon-wave__card { transition : transform 0.6 s var(--cubic-default) ; } .icon-…" at bounding box center [342, 425] width 562 height 643
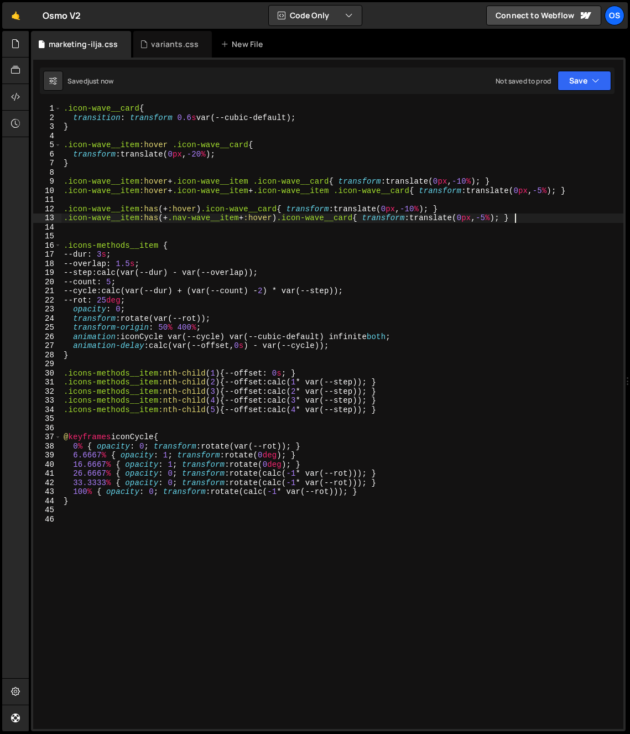
type textarea "--step: calc(var(--dur) - var(--overlap));"
click at [275, 231] on div ".icon-wave__card { transition : transform 0.6 s var(--cubic-default) ; } .icon-…" at bounding box center [342, 425] width 562 height 643
click at [260, 276] on div ".icon-wave__card { transition : transform 0.6 s var(--cubic-default) ; } .icon-…" at bounding box center [342, 425] width 562 height 643
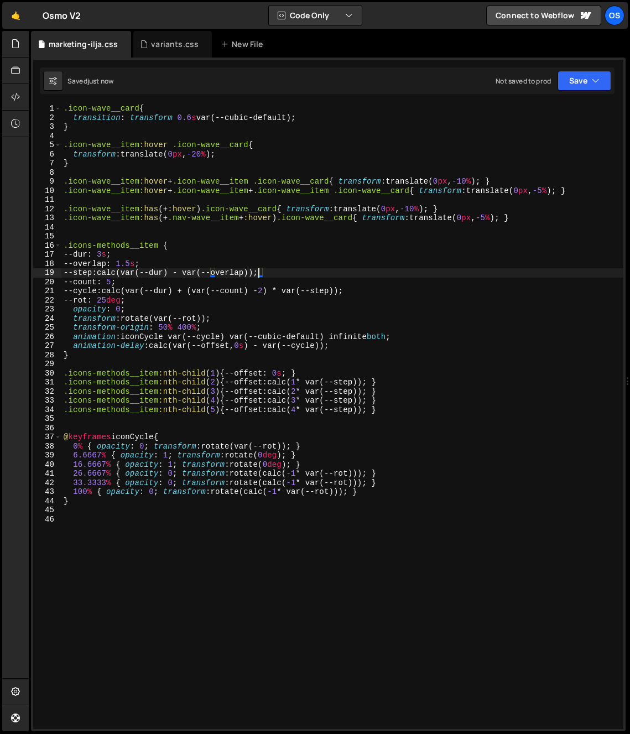
type textarea "--step: calc(var(--dur) - var(--overlap));"
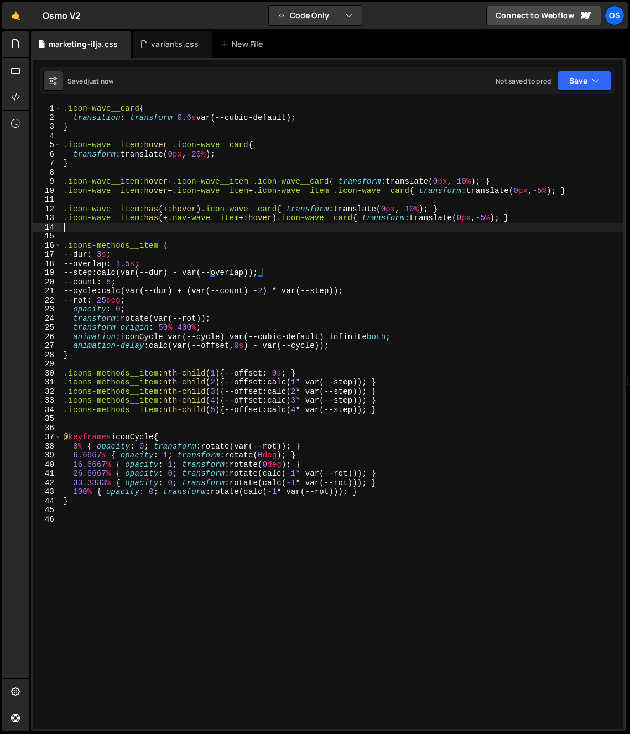
click at [152, 231] on div ".icon-wave__card { transition : transform 0.6 s var(--cubic-default) ; } .icon-…" at bounding box center [342, 425] width 562 height 643
click at [152, 221] on div ".icon-wave__card { transition : transform 0.6 s var(--cubic-default) ; } .icon-…" at bounding box center [342, 425] width 562 height 643
type textarea ".icon-wave__item:has(+ .nav-wave__item + :hover) .icon-wave__card{ transform: t…"
click at [152, 221] on div ".icon-wave__card { transition : transform 0.6 s var(--cubic-default) ; } .icon-…" at bounding box center [342, 425] width 562 height 643
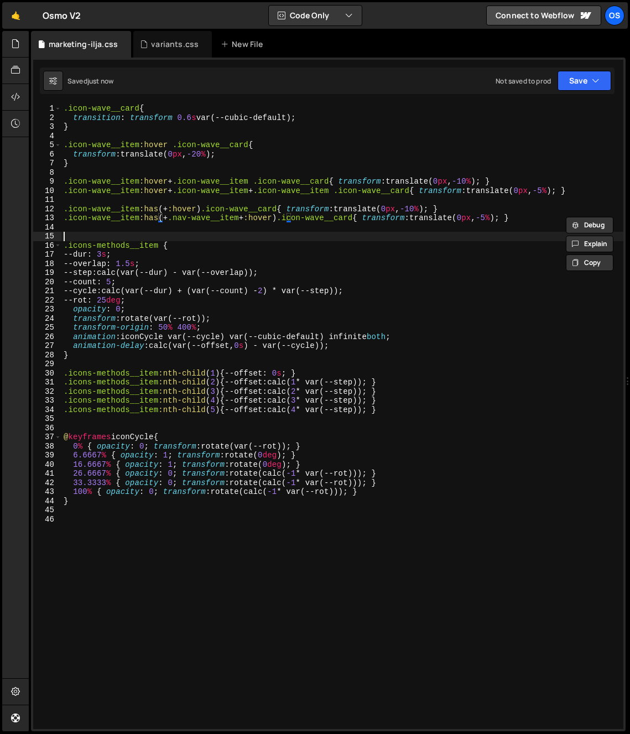
click at [163, 233] on div ".icon-wave__card { transition : transform 0.6 s var(--cubic-default) ; } .icon-…" at bounding box center [342, 425] width 562 height 643
click at [203, 234] on div ".icon-wave__card { transition : transform 0.6 s var(--cubic-default) ; } .icon-…" at bounding box center [342, 425] width 562 height 643
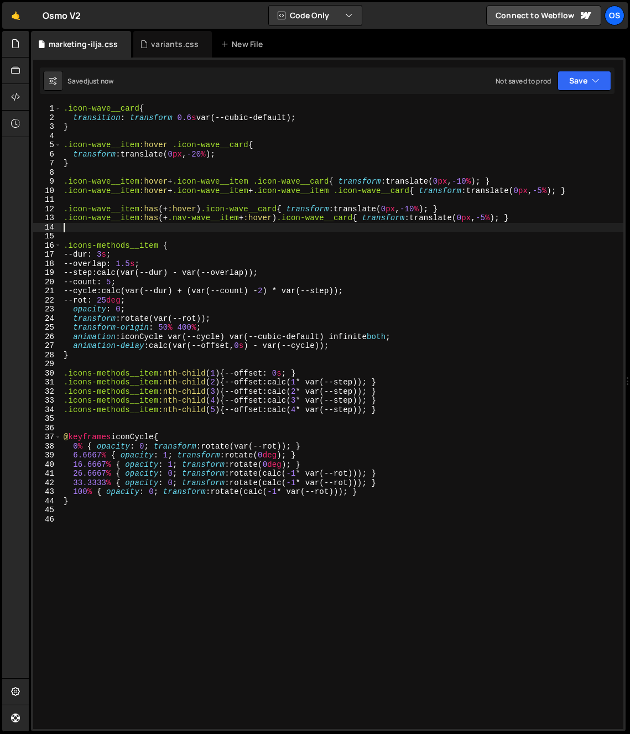
click at [228, 226] on div ".icon-wave__card { transition : transform 0.6 s var(--cubic-default) ; } .icon-…" at bounding box center [342, 425] width 562 height 643
click at [250, 226] on div ".icon-wave__card { transition : transform 0.6 s var(--cubic-default) ; } .icon-…" at bounding box center [342, 425] width 562 height 643
click at [260, 191] on div ".icon-wave__card { transition : transform 0.6 s var(--cubic-default) ; } .icon-…" at bounding box center [342, 425] width 562 height 643
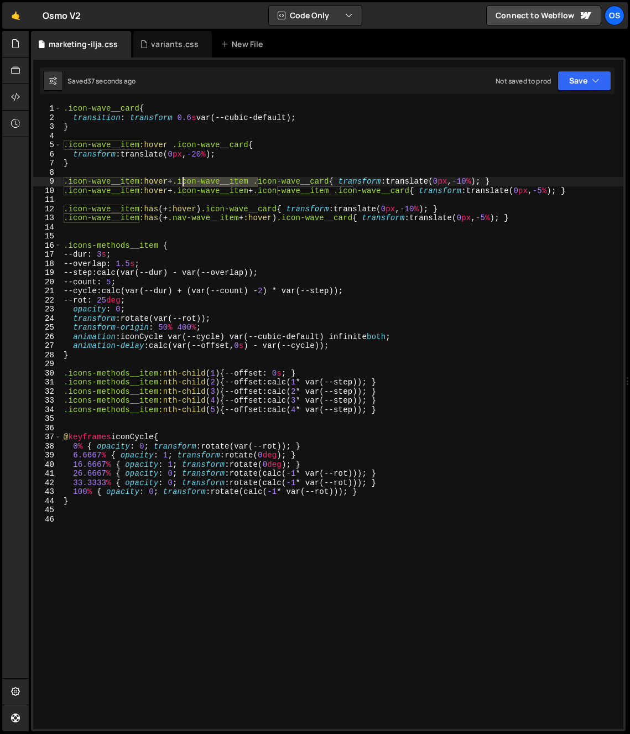
drag, startPoint x: 258, startPoint y: 182, endPoint x: 182, endPoint y: 184, distance: 75.8
click at [182, 184] on div ".icon-wave__card { transition : transform 0.6 s var(--cubic-default) ; } .icon-…" at bounding box center [342, 425] width 562 height 643
type textarea ".icon-wave__item:hover + * .icon-wave__card{ transform: translate(0px, -10%); }"
click at [204, 169] on div ".icon-wave__card { transition : transform 0.6 s var(--cubic-default) ; } .icon-…" at bounding box center [342, 425] width 562 height 643
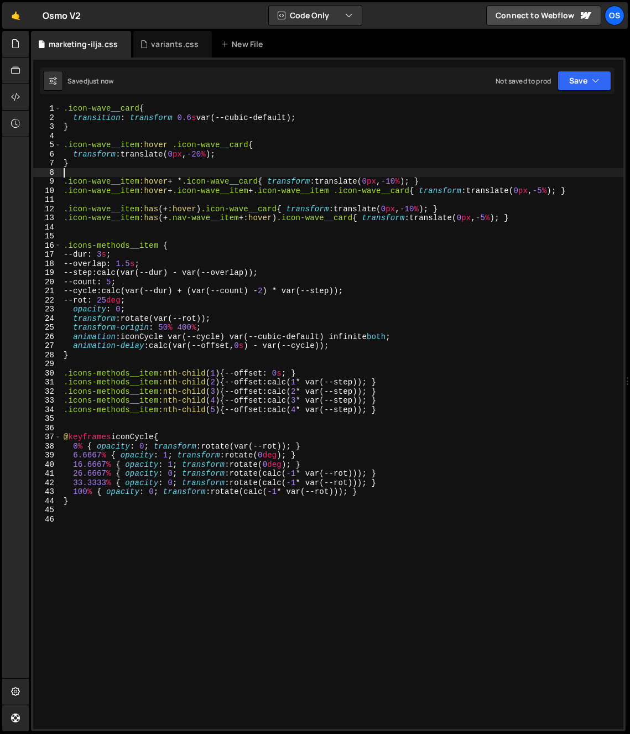
scroll to position [0, 0]
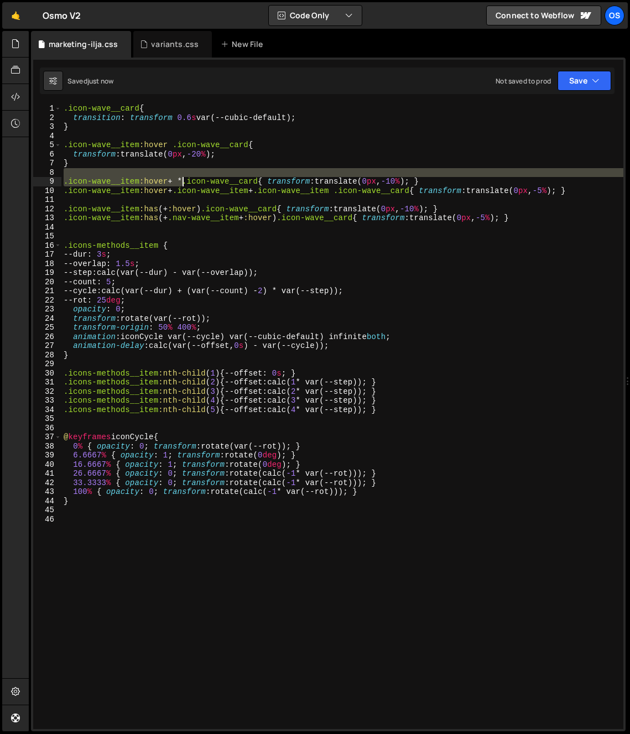
drag, startPoint x: 186, startPoint y: 175, endPoint x: 190, endPoint y: 183, distance: 8.9
click at [184, 181] on div ".icon-wave__card { transition : transform 0.6 s var(--cubic-default) ; } .icon-…" at bounding box center [342, 425] width 562 height 643
drag, startPoint x: 190, startPoint y: 183, endPoint x: 184, endPoint y: 181, distance: 6.5
click at [190, 184] on div ".icon-wave__card { transition : transform 0.6 s var(--cubic-default) ; } .icon-…" at bounding box center [342, 425] width 562 height 643
click at [188, 182] on div ".icon-wave__card { transition : transform 0.6 s var(--cubic-default) ; } .icon-…" at bounding box center [342, 425] width 562 height 643
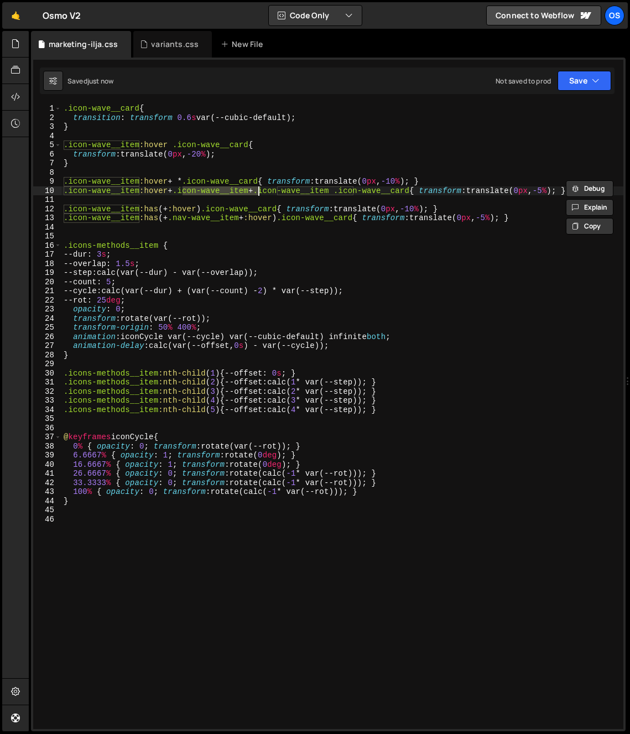
drag, startPoint x: 182, startPoint y: 192, endPoint x: 258, endPoint y: 192, distance: 76.3
click at [258, 192] on div ".icon-wave__card { transition : transform 0.6 s var(--cubic-default) ; } .icon-…" at bounding box center [342, 425] width 562 height 643
paste textarea "*"
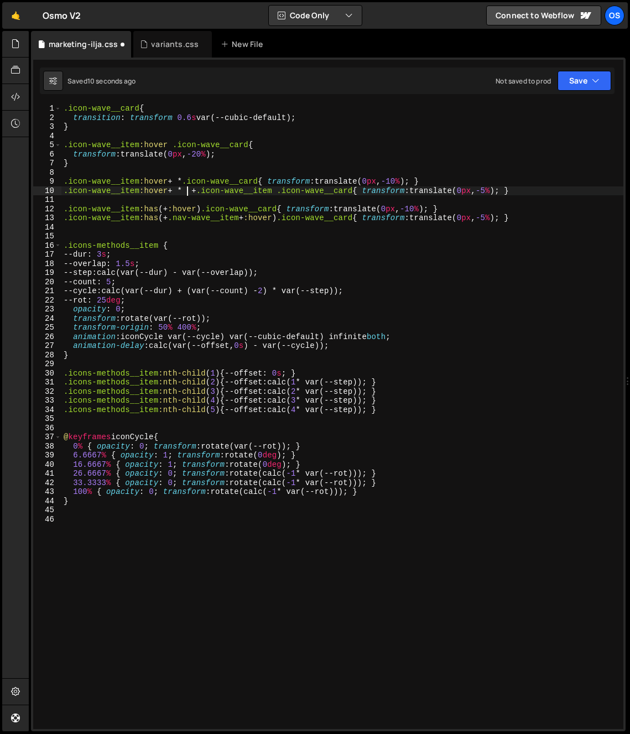
click at [294, 192] on div ".icon-wave__card { transition : transform 0.6 s var(--cubic-default) ; } .icon-…" at bounding box center [342, 425] width 562 height 643
click at [284, 217] on div ".icon-wave__card { transition : transform 0.6 s var(--cubic-default) ; } .icon-…" at bounding box center [342, 425] width 562 height 643
click at [290, 212] on div ".icon-wave__card { transition : transform 0.6 s var(--cubic-default) ; } .icon-…" at bounding box center [342, 425] width 562 height 643
click at [267, 262] on div ".icon-wave__card { transition : transform 0.6 s var(--cubic-default) ; } .icon-…" at bounding box center [342, 425] width 562 height 643
click at [239, 211] on div ".icon-wave__card { transition : transform 0.6 s var(--cubic-default) ; } .icon-…" at bounding box center [342, 425] width 562 height 643
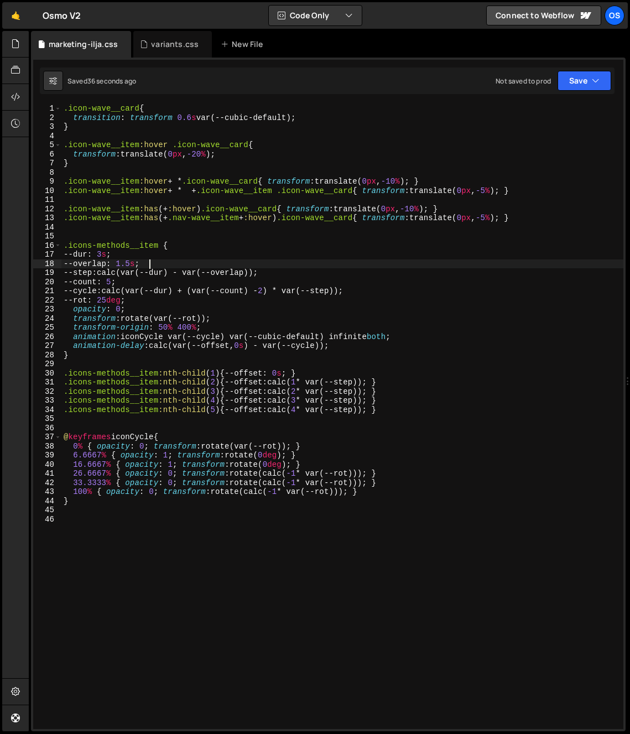
type textarea ".icon-wave__item:has(+ :hover) .icon-wave__card{ transform: translate(0px, -10%…"
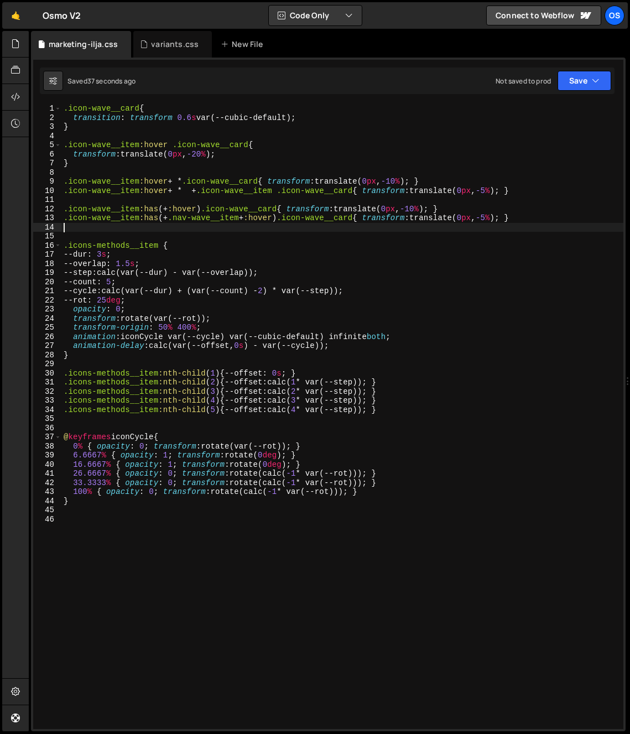
click at [247, 228] on div ".icon-wave__card { transition : transform 0.6 s var(--cubic-default) ; } .icon-…" at bounding box center [342, 425] width 562 height 643
drag, startPoint x: 246, startPoint y: 220, endPoint x: 171, endPoint y: 221, distance: 74.1
click at [171, 221] on div ".icon-wave__card { transition : transform 0.6 s var(--cubic-default) ; } .icon-…" at bounding box center [342, 425] width 562 height 643
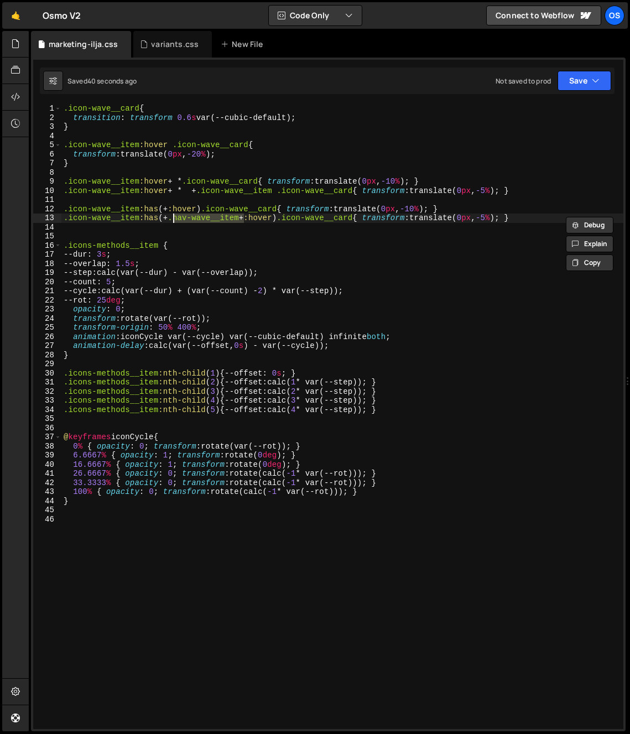
type textarea ".icon-wave__item:has(+ * + :hover) .icon-wave__card{ transform: translate(0px, …"
click at [208, 223] on div ".icon-wave__card { transition : transform 0.6 s var(--cubic-default) ; } .icon-…" at bounding box center [342, 425] width 562 height 643
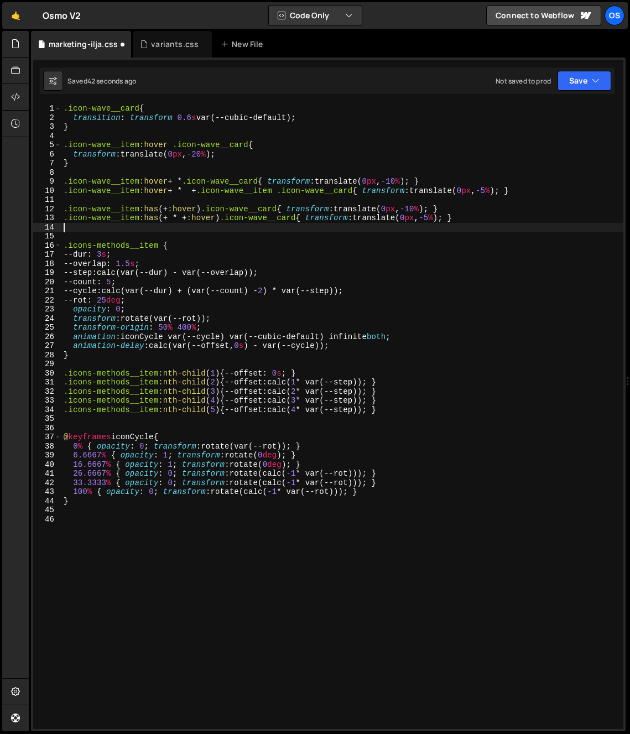
click at [208, 223] on div ".icon-wave__card { transition : transform 0.6 s var(--cubic-default) ; } .icon-…" at bounding box center [342, 425] width 562 height 643
click at [400, 209] on div ".icon-wave__card { transition : transform 0.6 s var(--cubic-default) ; } .icon-…" at bounding box center [342, 425] width 562 height 643
type textarea ".icon-wave__item:has(+ :hover) .icon-wave__card{ transform: translate(0px, -10%…"
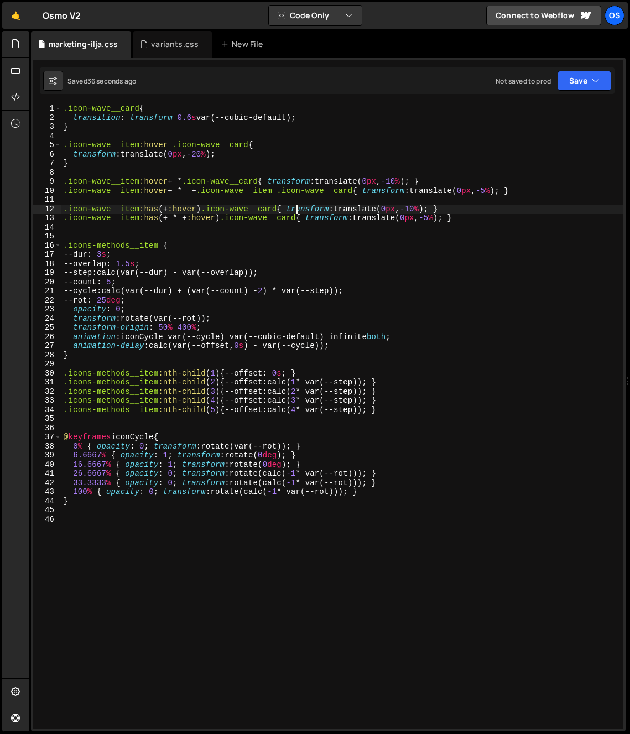
click at [295, 210] on div ".icon-wave__card { transition : transform 0.6 s var(--cubic-default) ; } .icon-…" at bounding box center [342, 425] width 562 height 643
click at [414, 241] on div ".icon-wave__card { transition : transform 0.6 s var(--cubic-default) ; } .icon-…" at bounding box center [342, 425] width 562 height 643
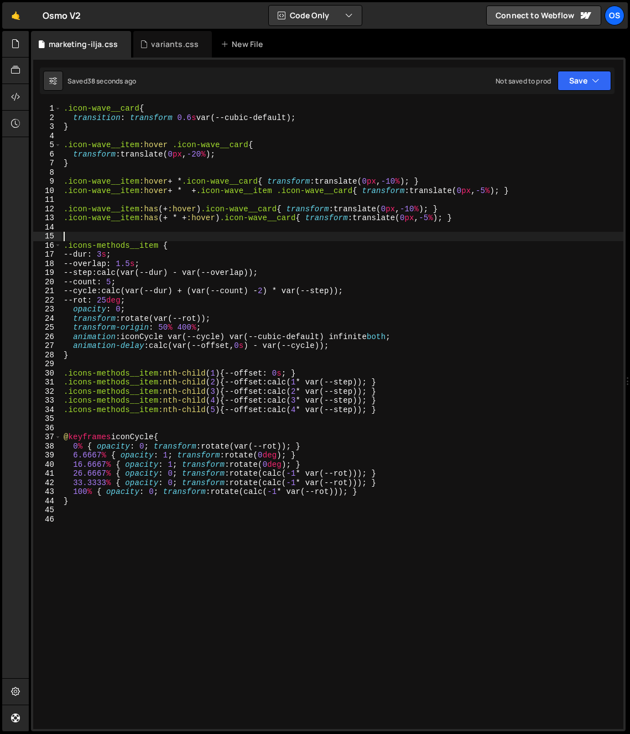
drag, startPoint x: 423, startPoint y: 181, endPoint x: 430, endPoint y: 234, distance: 52.9
click at [423, 181] on div ".icon-wave__card { transition : transform 0.6 s var(--cubic-default) ; } .icon-…" at bounding box center [342, 425] width 562 height 643
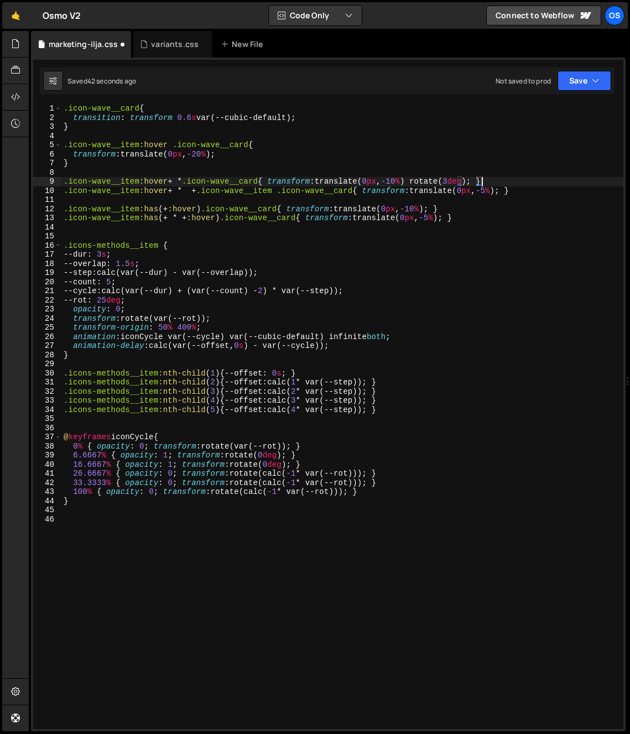
scroll to position [0, 29]
drag, startPoint x: 424, startPoint y: 184, endPoint x: 486, endPoint y: 184, distance: 62.5
click at [486, 184] on div ".icon-wave__card { transition : transform 0.6 s var(--cubic-default) ; } .icon-…" at bounding box center [342, 425] width 562 height 643
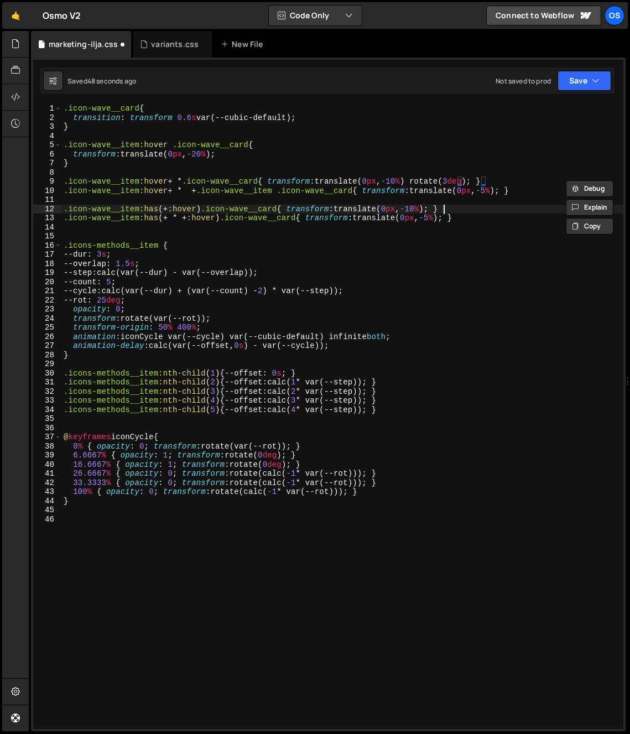
click at [443, 206] on div ".icon-wave__card { transition : transform 0.6 s var(--cubic-default) ; } .icon-…" at bounding box center [342, 425] width 562 height 643
paste textarea "rotate(3deg)"
click at [482, 210] on div ".icon-wave__card { transition : transform 0.6 s var(--cubic-default) ; } .icon-…" at bounding box center [342, 425] width 562 height 643
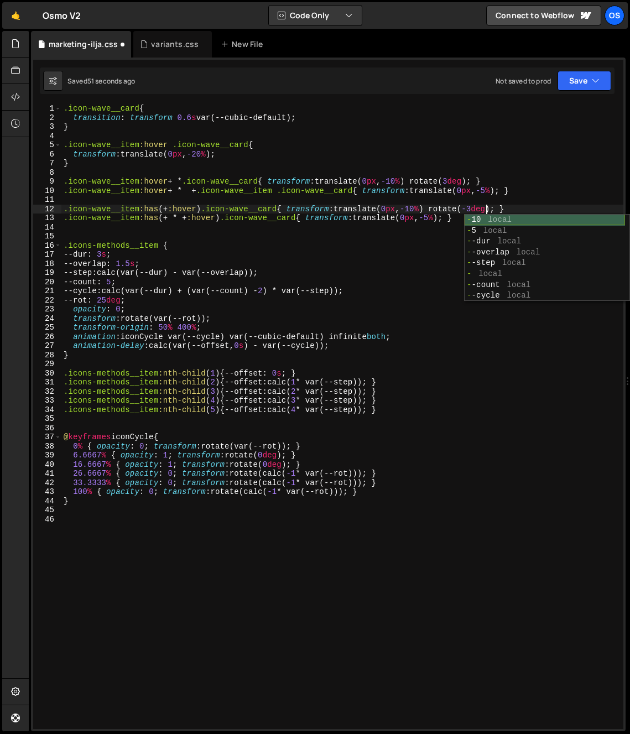
type textarea ".icon-wave__item:has(+ :hover) .icon-wave__card{ transform: translate(0px, -10%…"
click at [510, 176] on div ".icon-wave__card { transition : transform 0.6 s var(--cubic-default) ; } .icon-…" at bounding box center [342, 425] width 562 height 643
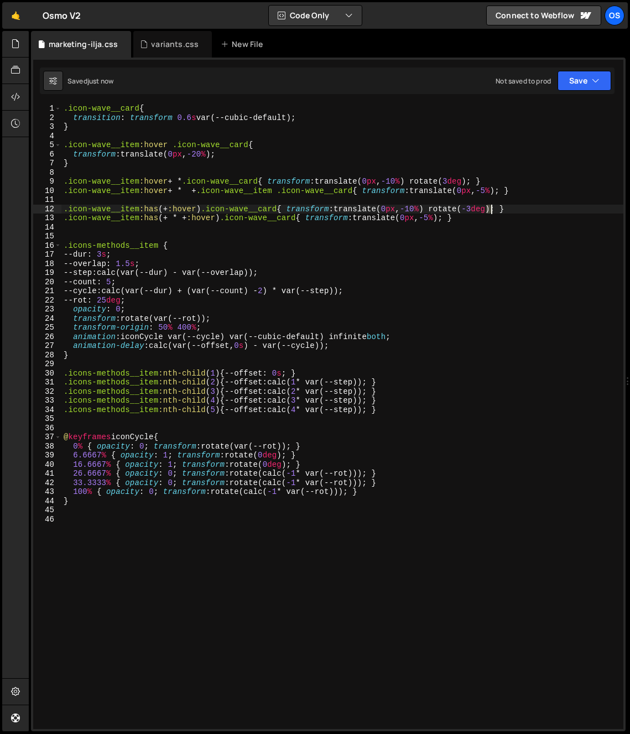
click at [492, 211] on div ".icon-wave__card { transition : transform 0.6 s var(--cubic-default) ; } .icon-…" at bounding box center [342, 425] width 562 height 643
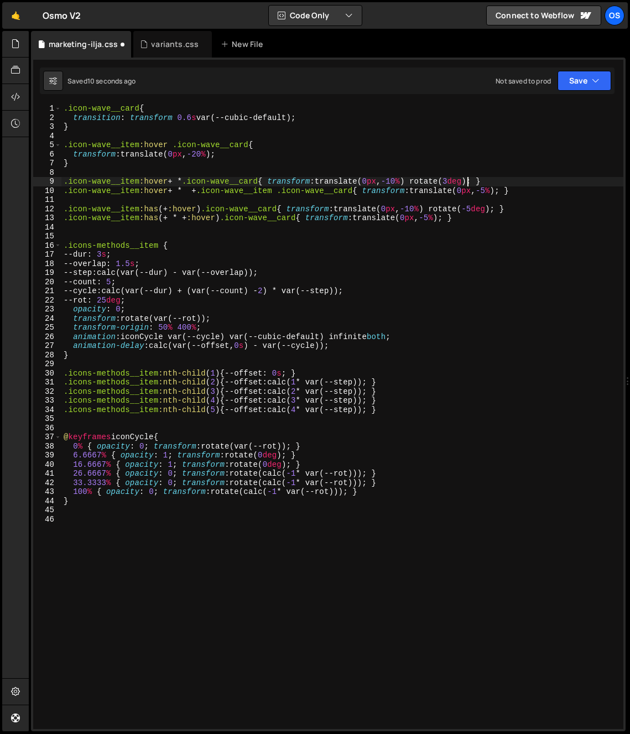
click at [464, 183] on div ".icon-wave__card { transition : transform 0.6 s var(--cubic-default) ; } .icon-…" at bounding box center [342, 425] width 562 height 643
drag, startPoint x: 424, startPoint y: 180, endPoint x: 487, endPoint y: 181, distance: 63.1
click at [487, 181] on div ".icon-wave__card { transition : transform 0.6 s var(--cubic-default) ; } .icon-…" at bounding box center [342, 425] width 562 height 643
click at [513, 192] on div ".icon-wave__card { transition : transform 0.6 s var(--cubic-default) ; } .icon-…" at bounding box center [342, 425] width 562 height 643
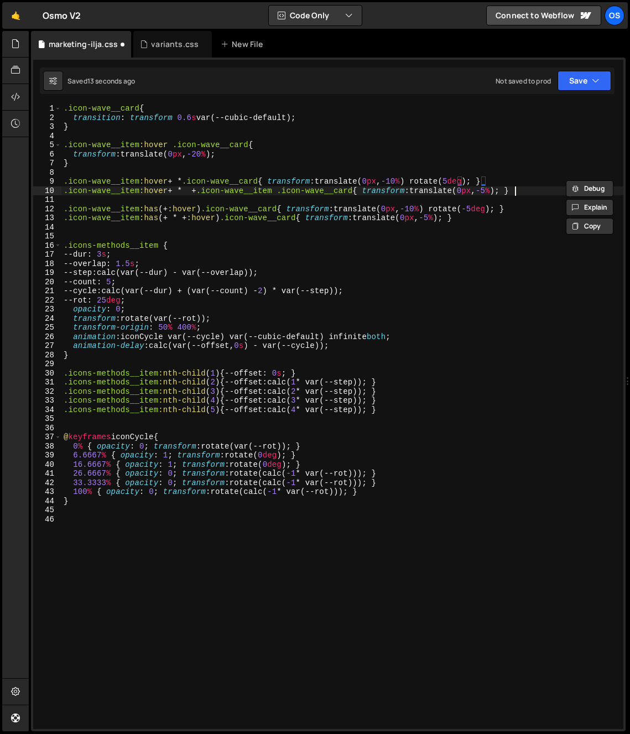
paste textarea "rotate(5deg)"
click at [554, 192] on div ".icon-wave__card { transition : transform 0.6 s var(--cubic-default) ; } .icon-…" at bounding box center [342, 425] width 562 height 643
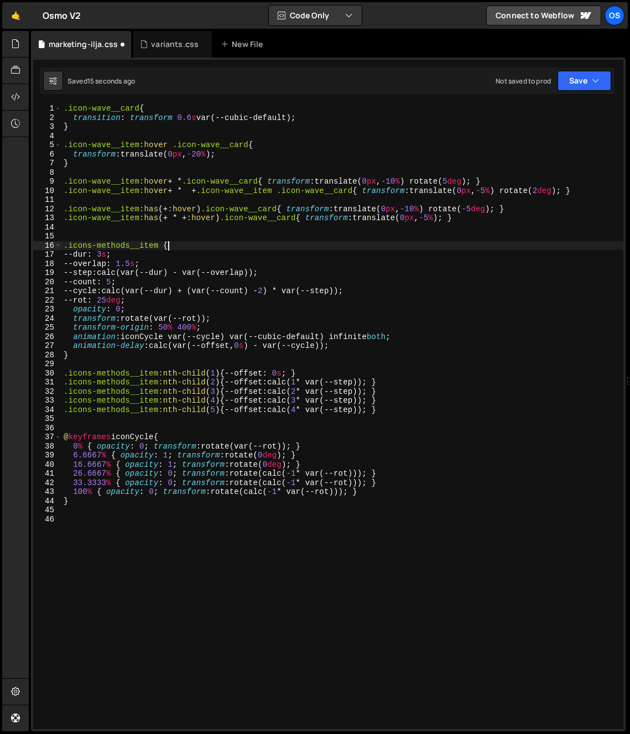
drag, startPoint x: 450, startPoint y: 242, endPoint x: 491, endPoint y: 229, distance: 43.0
click at [450, 242] on div ".icon-wave__card { transition : transform 0.6 s var(--cubic-default) ; } .icon-…" at bounding box center [342, 425] width 562 height 643
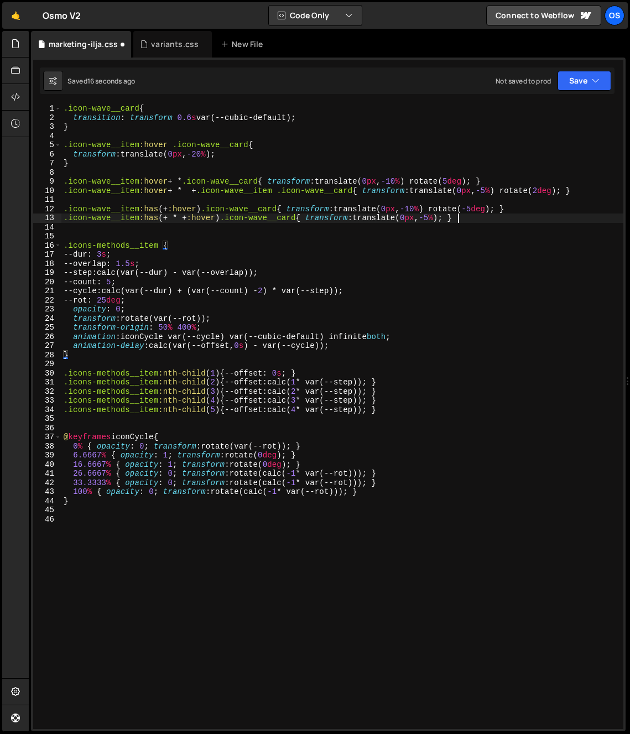
click at [457, 218] on div ".icon-wave__card { transition : transform 0.6 s var(--cubic-default) ; } .icon-…" at bounding box center [342, 425] width 562 height 643
paste textarea "rotate(5deg)"
click at [499, 222] on div ".icon-wave__card { transition : transform 0.6 s var(--cubic-default) ; } .icon-…" at bounding box center [342, 425] width 562 height 643
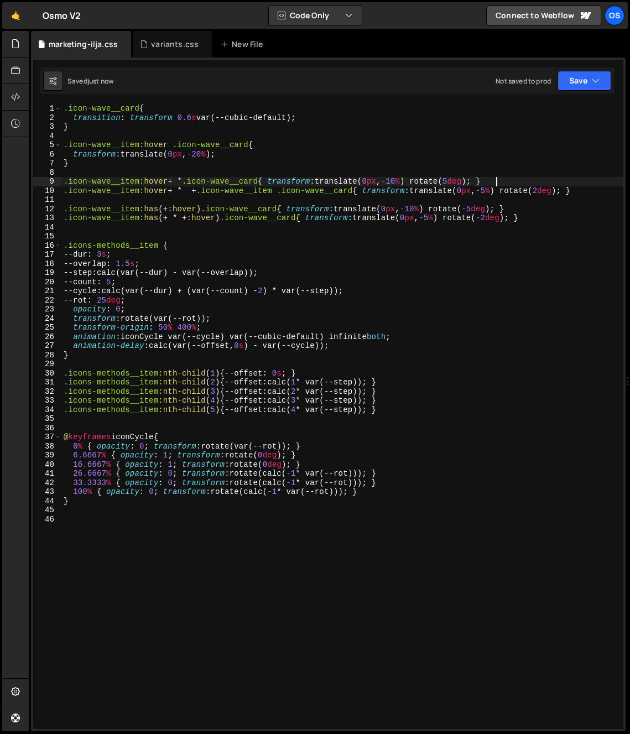
click at [497, 181] on div ".icon-wave__card { transition : transform 0.6 s var(--cubic-default) ; } .icon-…" at bounding box center [342, 425] width 562 height 643
click at [278, 127] on div ".icon-wave__card { transition : transform 0.6 s var(--cubic-default) ; } .icon-…" at bounding box center [342, 425] width 562 height 643
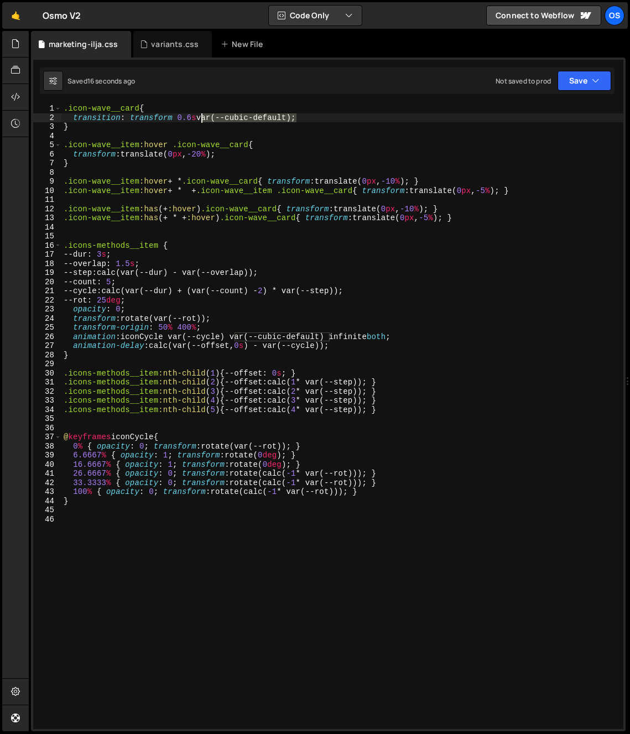
drag, startPoint x: 295, startPoint y: 117, endPoint x: 200, endPoint y: 121, distance: 95.2
click at [200, 121] on div ".icon-wave__card { transition : transform 0.6 s var(--cubic-default) ; } .icon-…" at bounding box center [342, 425] width 562 height 643
click at [415, 149] on div ".icon-wave__card { transition : transform 0.6 s var(--cubic-default) ; } .icon-…" at bounding box center [342, 425] width 562 height 643
drag, startPoint x: 294, startPoint y: 118, endPoint x: 202, endPoint y: 118, distance: 91.2
click at [202, 118] on div ".icon-wave__card { transition : transform 0.6 s var(--cubic-default) ; } .icon-…" at bounding box center [342, 425] width 562 height 643
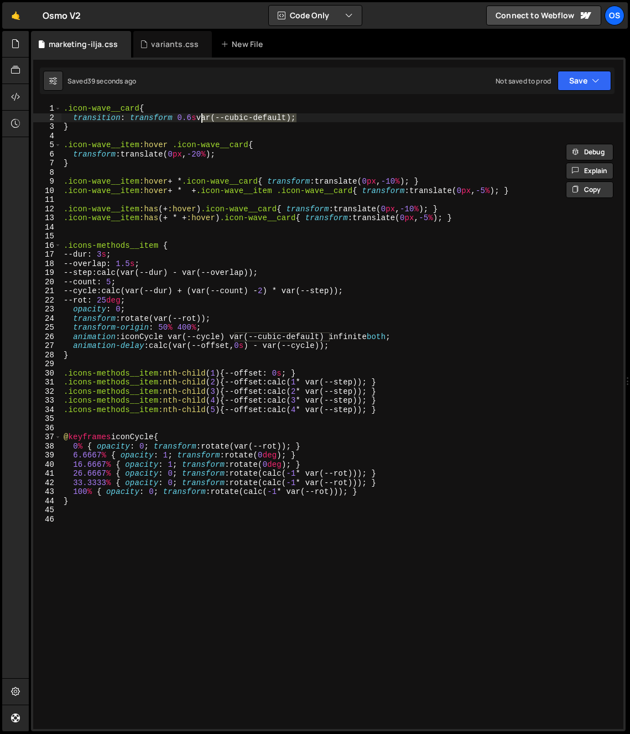
paste textarea "cubic-bezier(.17,.67,.83,.67"
drag, startPoint x: 341, startPoint y: 116, endPoint x: 200, endPoint y: 121, distance: 140.5
click at [200, 121] on div ".icon-wave__card { transition : transform 0.6 s cubic-bezier ( .17 , .67 , .83 …" at bounding box center [342, 425] width 562 height 643
click at [346, 119] on div ".icon-wave__card { transition : transform 0.6 s cubic-bezier ( .17 , .67 , .83 …" at bounding box center [342, 425] width 562 height 643
drag, startPoint x: 337, startPoint y: 116, endPoint x: 202, endPoint y: 119, distance: 135.5
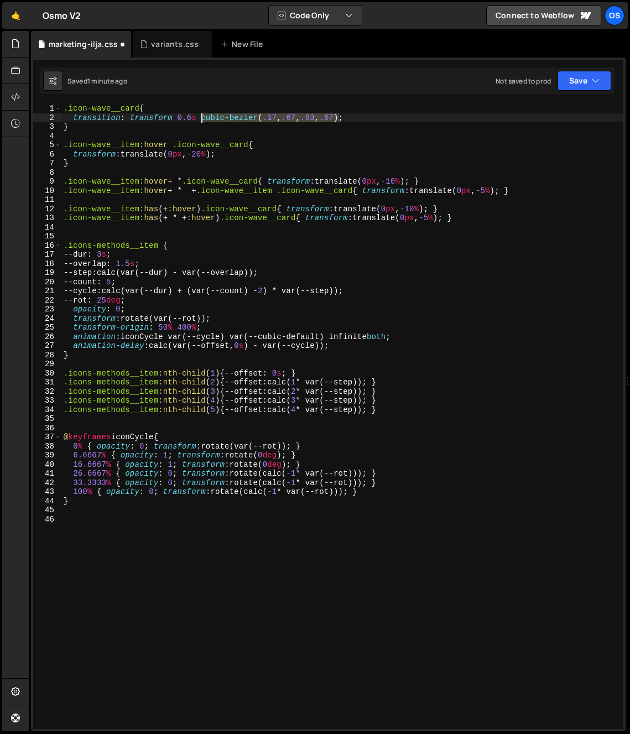
click at [202, 119] on div ".icon-wave__card { transition : transform 0.6 s cubic-bezier ( .17 , .67 , .83 …" at bounding box center [342, 425] width 562 height 643
paste textarea "0,0,.43,1"
drag, startPoint x: 187, startPoint y: 117, endPoint x: 194, endPoint y: 119, distance: 6.5
click at [194, 119] on div ".icon-wave__card { transition : transform 0.6 s cubic-bezier ( 0 , 0 , .43 , 1 …" at bounding box center [342, 425] width 562 height 643
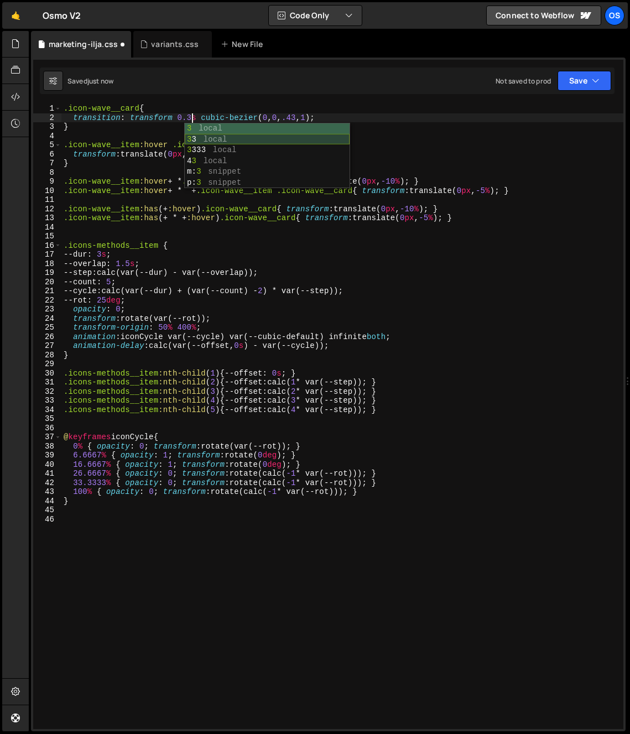
scroll to position [0, 9]
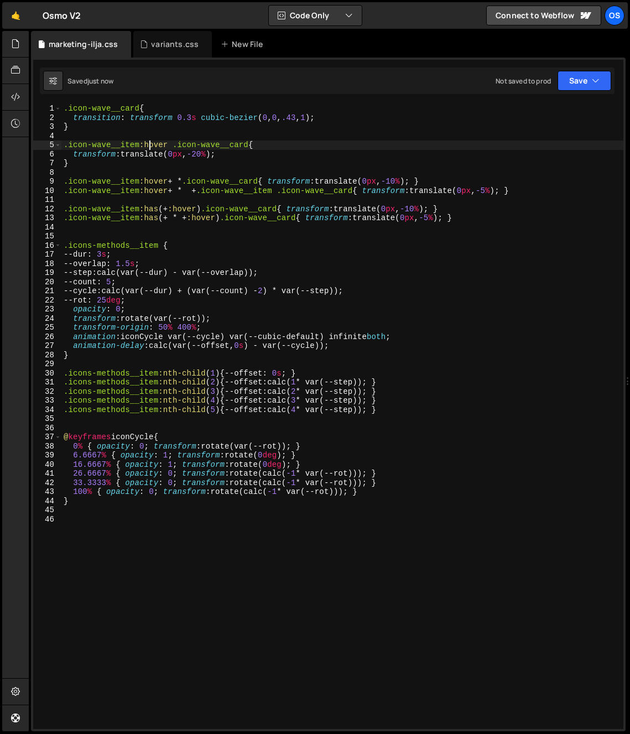
drag, startPoint x: 148, startPoint y: 141, endPoint x: 178, endPoint y: 133, distance: 30.8
click at [148, 141] on div ".icon-wave__card { transition : transform 0.3 s cubic-bezier ( 0 , 0 , .43 , 1 …" at bounding box center [342, 425] width 562 height 643
click at [191, 118] on div ".icon-wave__card { transition : transform 0.3 s cubic-bezier ( 0 , 0 , .43 , 1 …" at bounding box center [342, 425] width 562 height 643
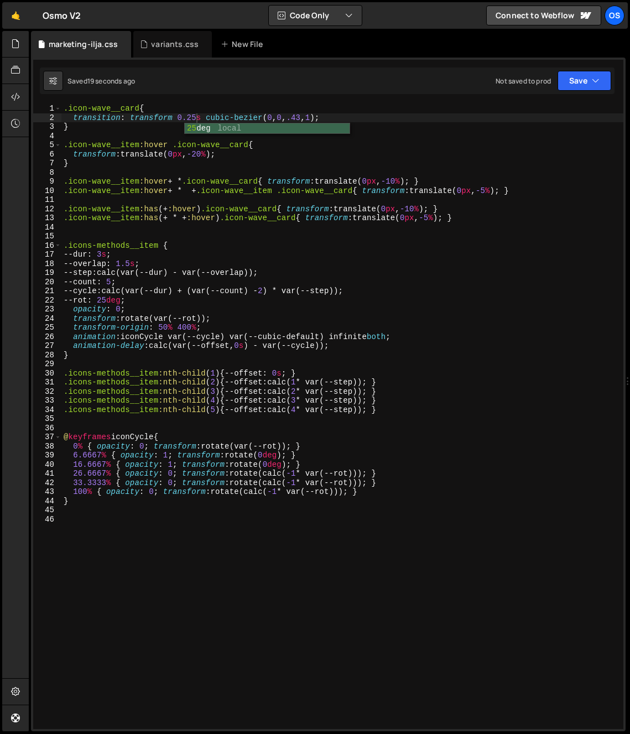
click at [349, 181] on div ".icon-wave__card { transition : transform 0.25 s cubic-bezier ( 0 , 0 , .43 , 1…" at bounding box center [342, 425] width 562 height 643
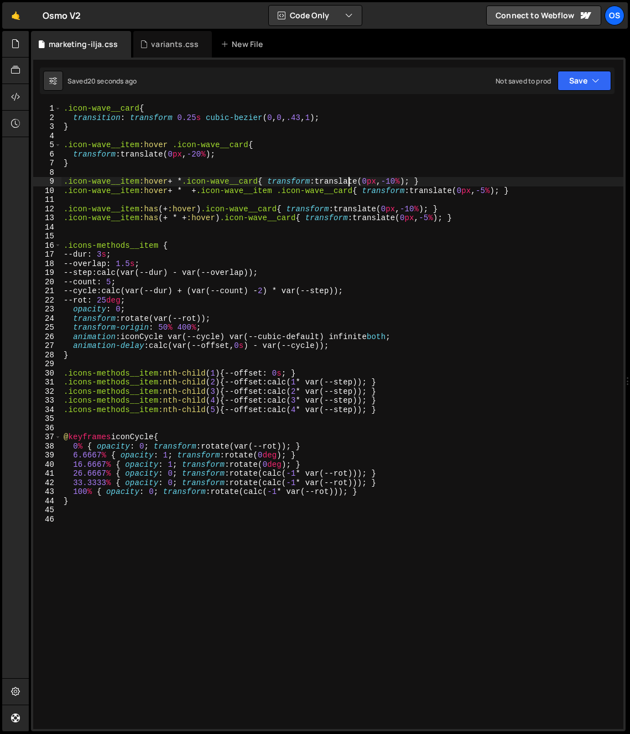
click at [403, 212] on div ".icon-wave__card { transition : transform 0.25 s cubic-bezier ( 0 , 0 , .43 , 1…" at bounding box center [342, 425] width 562 height 643
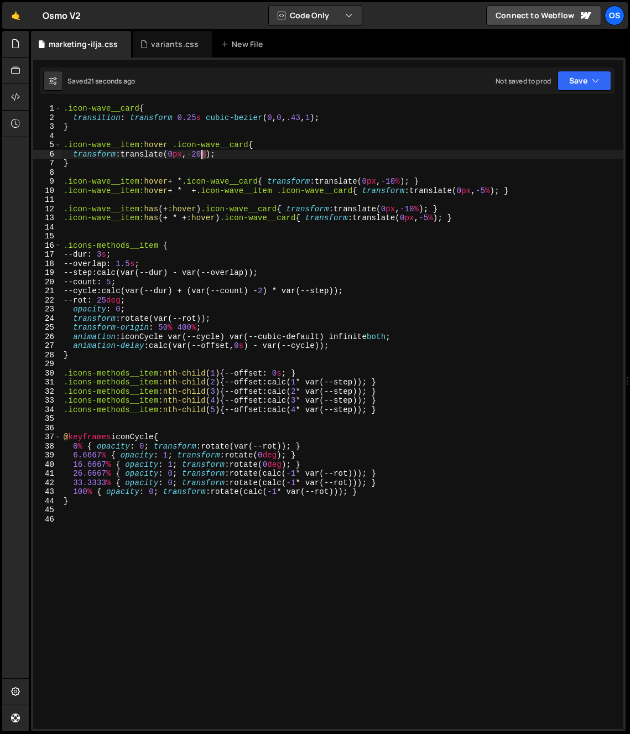
click at [202, 156] on div ".icon-wave__card { transition : transform 0.25 s cubic-bezier ( 0 , 0 , .43 , 1…" at bounding box center [342, 425] width 562 height 643
type textarea "transform: translate(0px, -30%);"
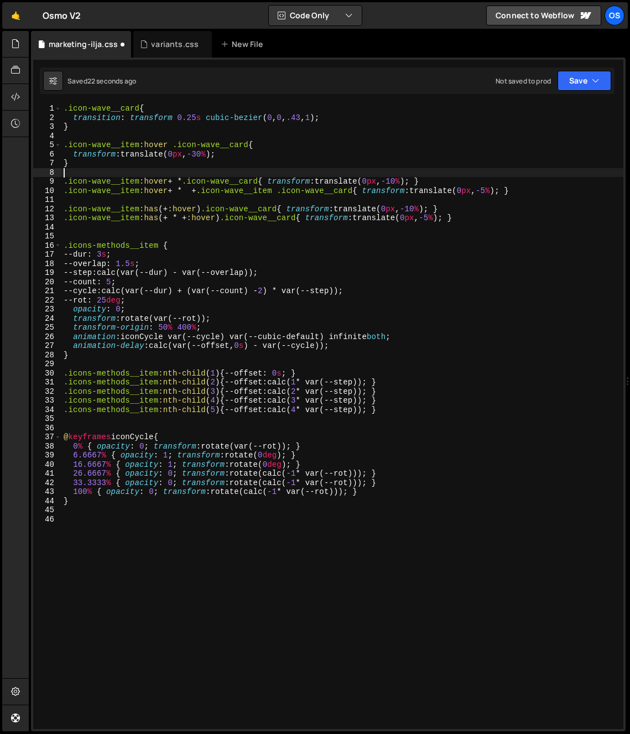
click at [112, 168] on div ".icon-wave__card { transition : transform 0.25 s cubic-bezier ( 0 , 0 , .43 , 1…" at bounding box center [342, 425] width 562 height 643
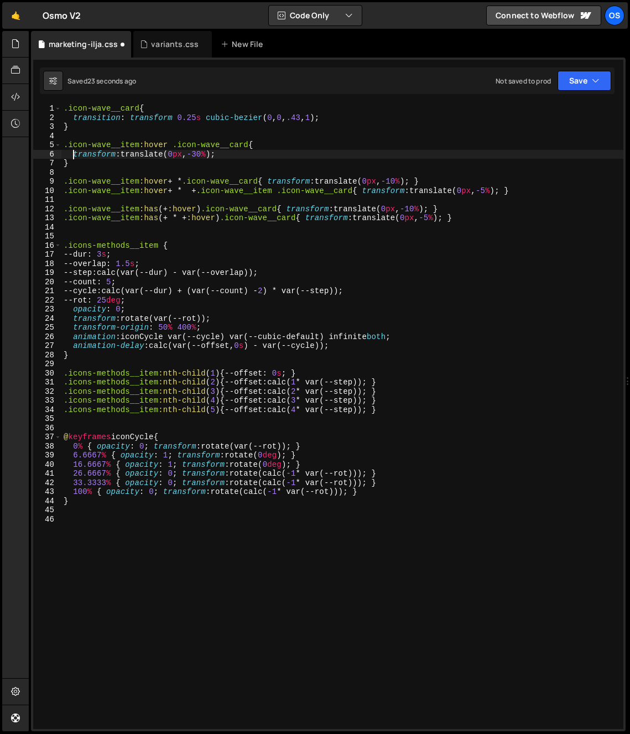
drag, startPoint x: 71, startPoint y: 155, endPoint x: 49, endPoint y: 156, distance: 22.2
click at [49, 156] on div "1 2 3 4 5 6 7 8 9 10 11 12 13 14 15 16 17 18 19 20 21 22 23 24 25 26 27 28 29 3…" at bounding box center [328, 416] width 590 height 625
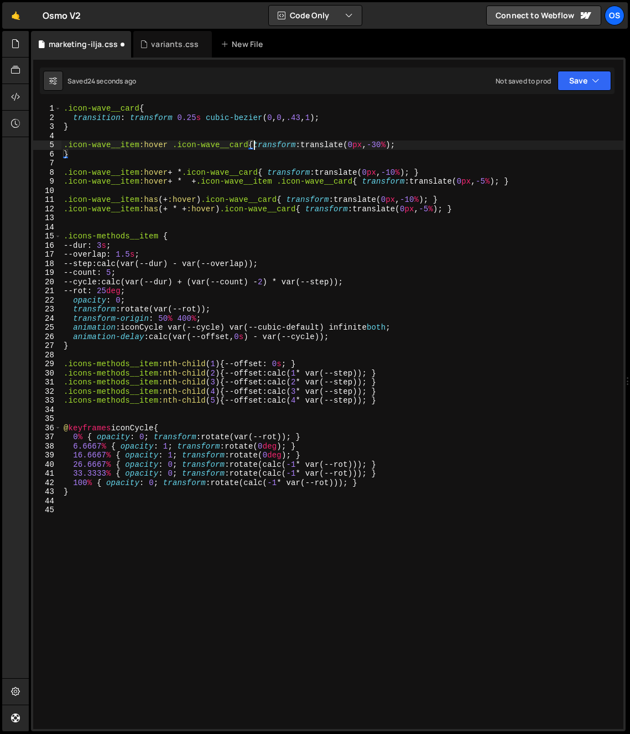
click at [65, 153] on div ".icon-wave__card { transition : transform 0.25 s cubic-bezier ( 0 , 0 , .43 , 1…" at bounding box center [342, 425] width 562 height 643
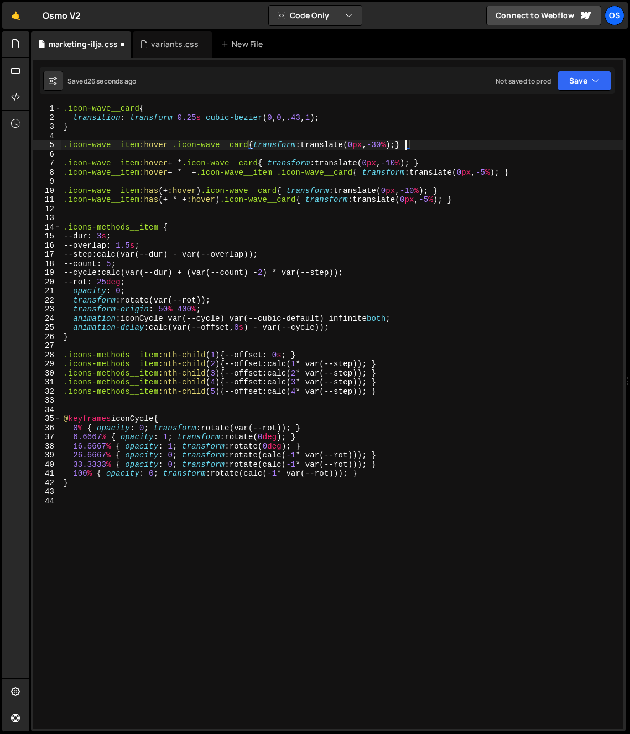
click at [253, 145] on div ".icon-wave__card { transition : transform 0.25 s cubic-bezier ( 0 , 0 , .43 , 1…" at bounding box center [342, 425] width 562 height 643
click at [410, 144] on div ".icon-wave__card { transition : transform 0.25 s cubic-bezier ( 0 , 0 , .43 , 1…" at bounding box center [342, 425] width 562 height 643
click at [456, 149] on div ".icon-wave__card { transition : transform 0.25 s cubic-bezier ( 0 , 0 , .43 , 1…" at bounding box center [342, 425] width 562 height 643
type textarea ".icon-wave__item:hover .icon-wave__card{ transform: translate(0px, -30%); }"
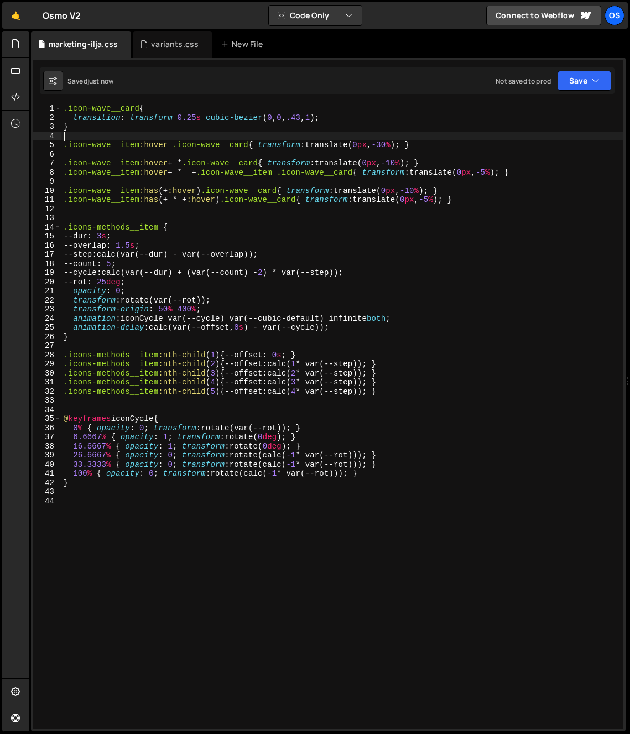
click at [377, 133] on div ".icon-wave__card { transition : transform 0.25 s cubic-bezier ( 0 , 0 , .43 , 1…" at bounding box center [342, 425] width 562 height 643
drag, startPoint x: 389, startPoint y: 149, endPoint x: 395, endPoint y: 149, distance: 6.7
click at [395, 149] on div ".icon-wave__card { transition : transform 0.25 s cubic-bezier ( 0 , 0 , .43 , 1…" at bounding box center [342, 425] width 562 height 643
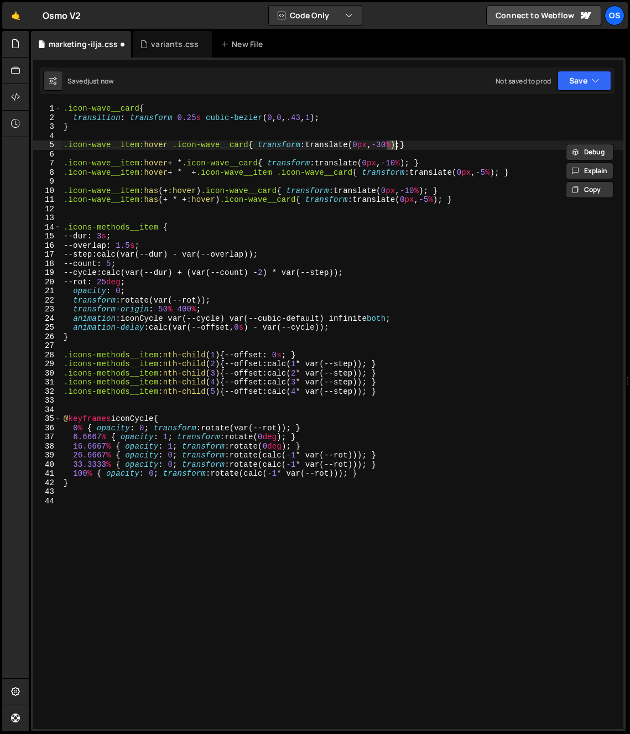
scroll to position [0, 23]
type textarea ".icon-wave__item:hover .icon-wave__card{ transform: translate(0px, -25%);}"
click at [326, 151] on div ".icon-wave__card { transition : transform 0.25 s cubic-bezier ( 0 , 0 , .43 , 1…" at bounding box center [342, 425] width 562 height 643
drag, startPoint x: 390, startPoint y: 146, endPoint x: 395, endPoint y: 147, distance: 5.6
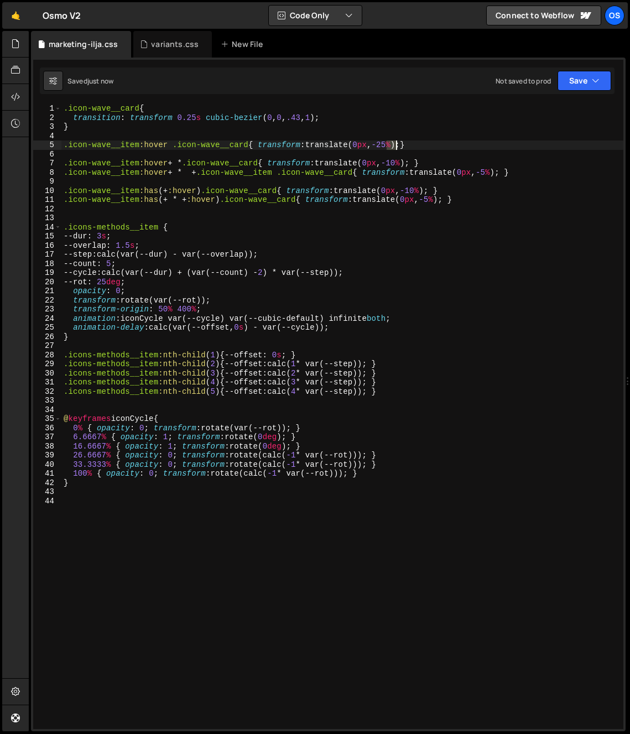
click at [395, 147] on div ".icon-wave__card { transition : transform 0.25 s cubic-bezier ( 0 , 0 , .43 , 1…" at bounding box center [342, 425] width 562 height 643
click at [456, 236] on div ".icon-wave__card { transition : transform 0.25 s cubic-bezier ( 0 , 0 , .43 , 1…" at bounding box center [342, 425] width 562 height 643
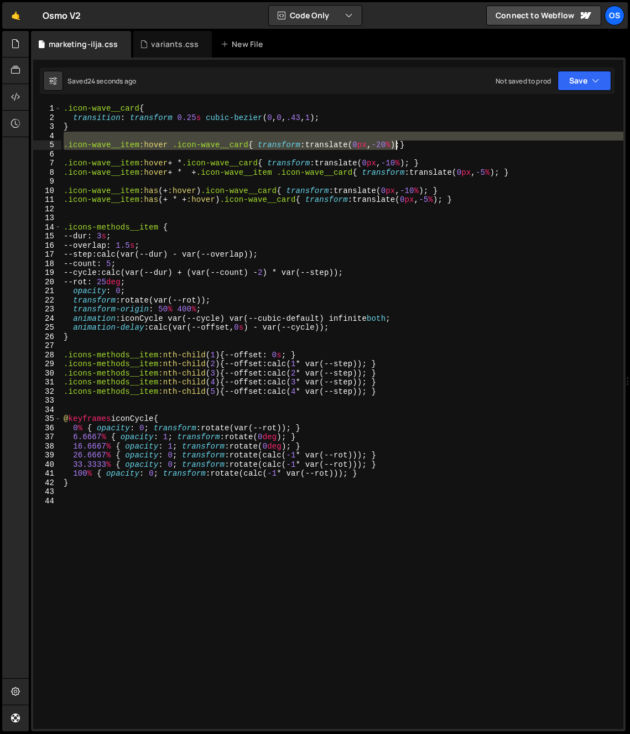
click at [394, 144] on div ".icon-wave__card { transition : transform 0.25 s cubic-bezier ( 0 , 0 , .43 , 1…" at bounding box center [342, 425] width 562 height 643
type textarea ".icon-wave__item:hover .icon-wave__card{ transform: translate(0px, -20%);}"
click at [394, 153] on div ".icon-wave__card { transition : transform 0.25 s cubic-bezier ( 0 , 0 , .43 , 1…" at bounding box center [342, 425] width 562 height 643
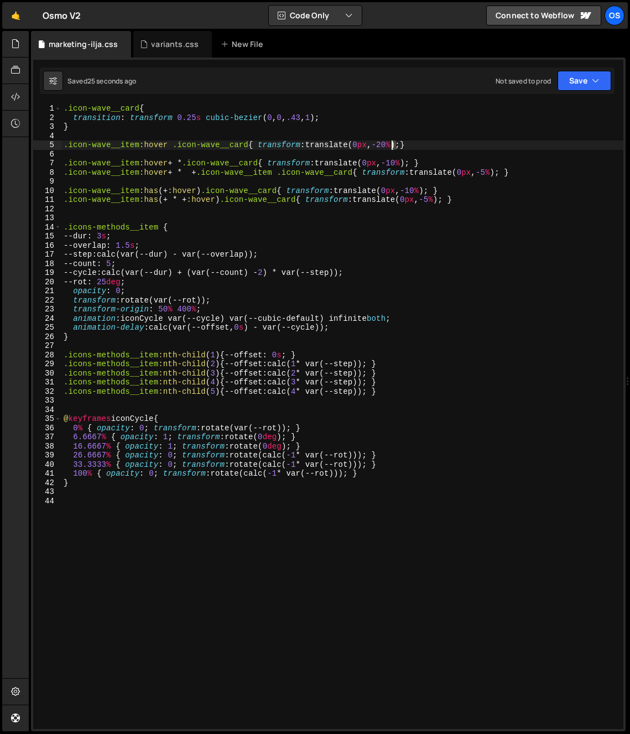
click at [391, 147] on div ".icon-wave__card { transition : transform 0.25 s cubic-bezier ( 0 , 0 , .43 , 1…" at bounding box center [342, 425] width 562 height 643
drag, startPoint x: 429, startPoint y: 97, endPoint x: 435, endPoint y: 151, distance: 54.6
click at [429, 97] on div "1 Type cmd + s to save your Javascript file. הההההההההההההההההההההההההההההההההה…" at bounding box center [328, 395] width 594 height 674
click at [415, 164] on div ".icon-wave__card { transition : transform 0.25 s cubic-bezier ( 0 , 0 , .43 , 1…" at bounding box center [342, 425] width 562 height 643
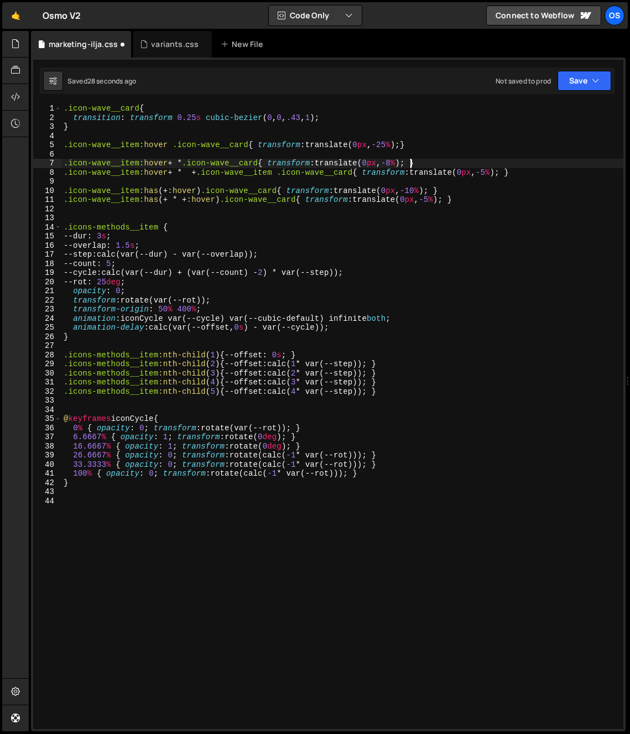
scroll to position [0, 24]
drag, startPoint x: 433, startPoint y: 192, endPoint x: 426, endPoint y: 192, distance: 7.2
click at [426, 192] on div ".icon-wave__card { transition : transform 0.25 s cubic-bezier ( 0 , 0 , .43 , 1…" at bounding box center [342, 425] width 562 height 643
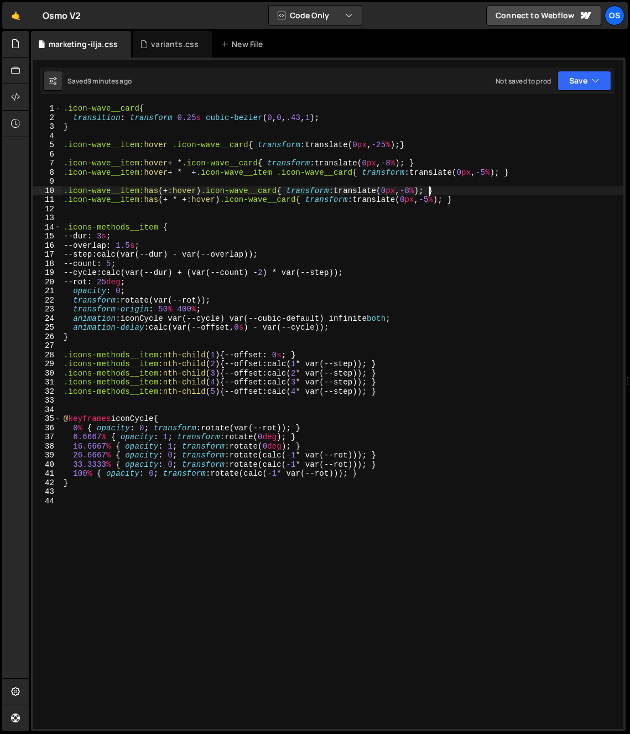
click at [332, 338] on div ".icon-wave__card { transition : transform 0.25 s cubic-bezier ( 0 , 0 , .43 , 1…" at bounding box center [342, 425] width 562 height 643
type textarea "}"
click at [156, 43] on div "variants.css" at bounding box center [175, 44] width 48 height 11
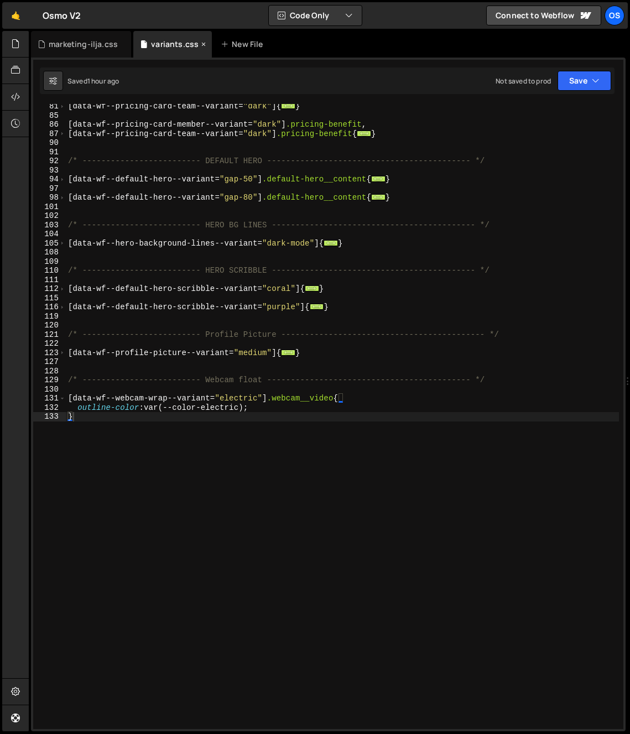
scroll to position [531, 0]
click at [198, 499] on div "[ data-wf--pricing-card-team--variant = " dark " ] { ... } [ data-wf--pricing-c…" at bounding box center [342, 423] width 553 height 643
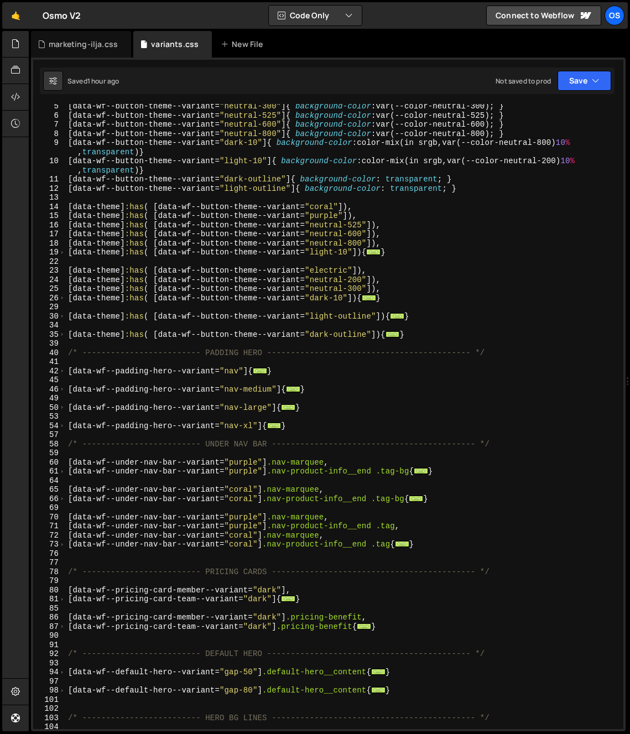
scroll to position [0, 0]
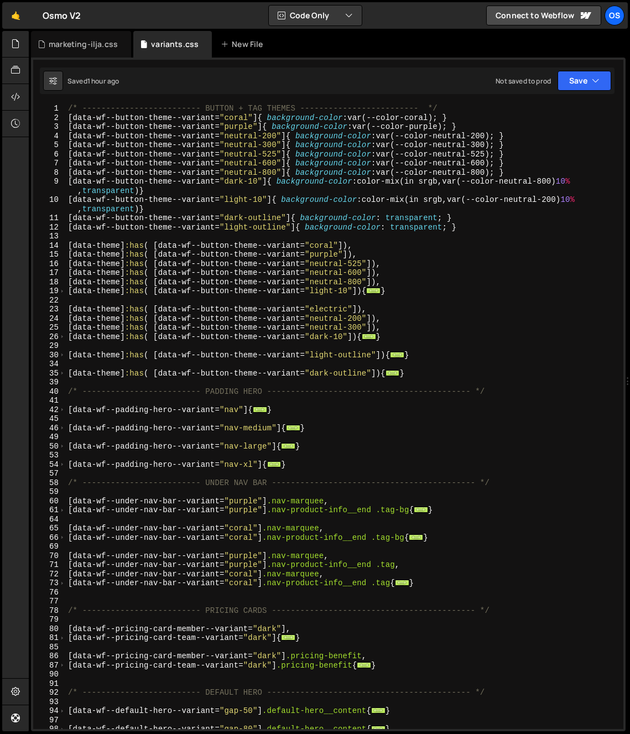
click at [352, 352] on div "/* ------------------------- BUTTON + TAG THEMES ------------------------- */ […" at bounding box center [342, 425] width 553 height 643
type textarea "[data-theme]:has( [data-wf--button-theme--variant="light-outline"]){"
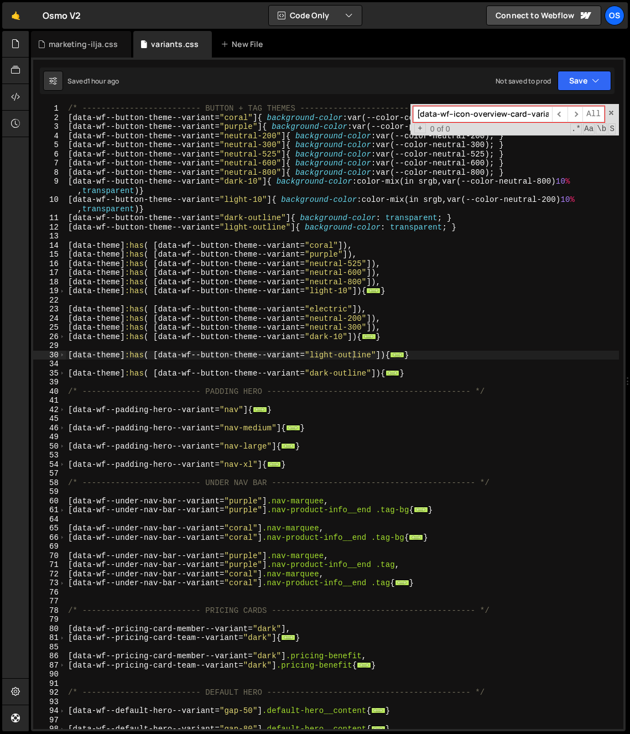
scroll to position [0, 39]
type input "[data-wf--icon-overview-card--variant="light"]"
click at [614, 108] on div "[data-wf--icon-overview-card--variant="light"] ​ ​ All Replace All + 0 of 0 .* …" at bounding box center [514, 120] width 208 height 32
click at [613, 111] on span at bounding box center [611, 113] width 8 height 8
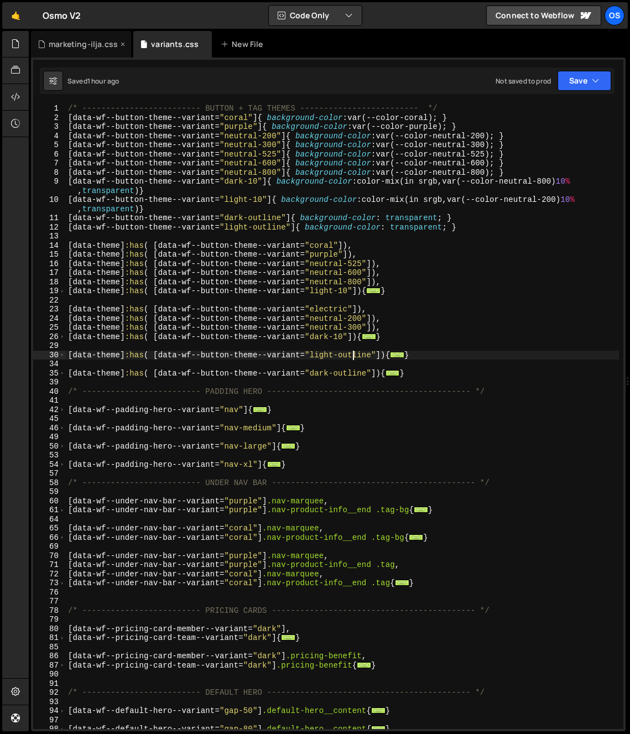
click at [60, 49] on div "marketing-ilja.css" at bounding box center [83, 44] width 69 height 11
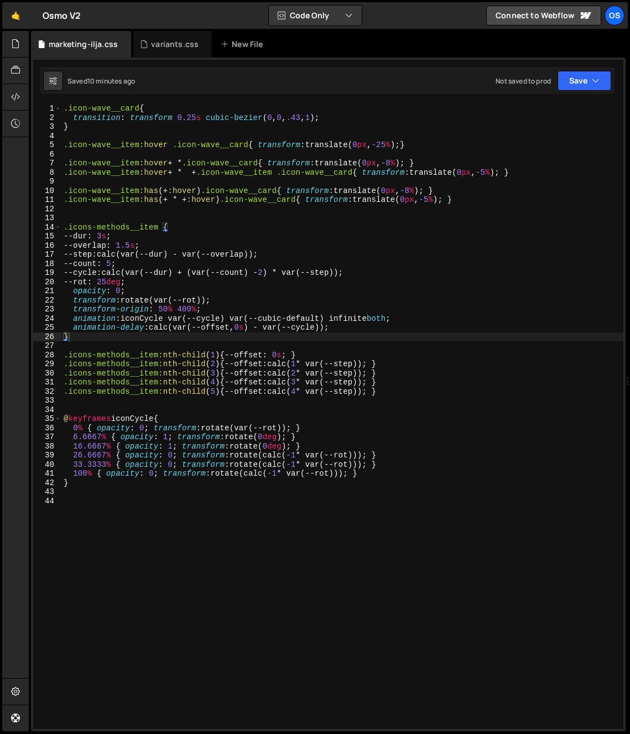
type textarea ".icons-methods__item {"
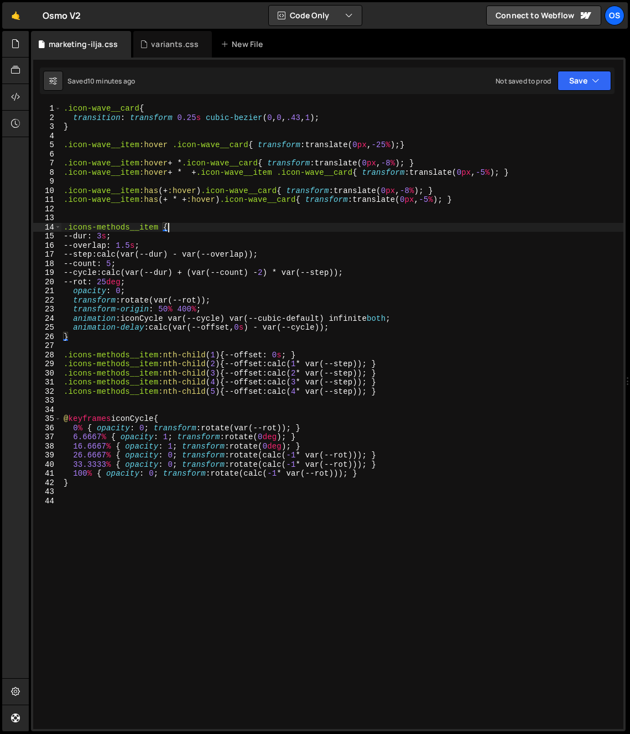
click at [248, 227] on div ".icon-wave__card { transition : transform 0.25 s cubic-bezier ( 0 , 0 , .43 , 1…" at bounding box center [342, 425] width 562 height 643
click at [19, 40] on icon at bounding box center [15, 44] width 9 height 12
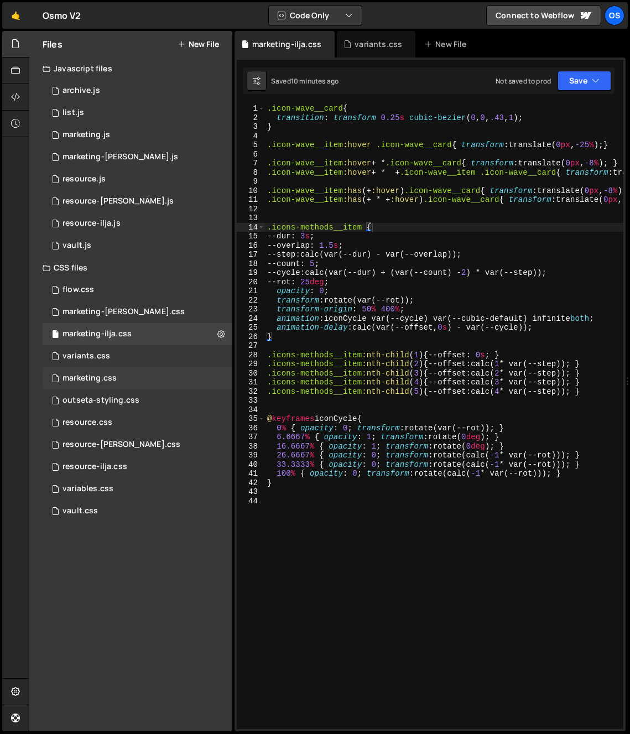
click at [111, 384] on div "marketing.css 0" at bounding box center [138, 378] width 190 height 22
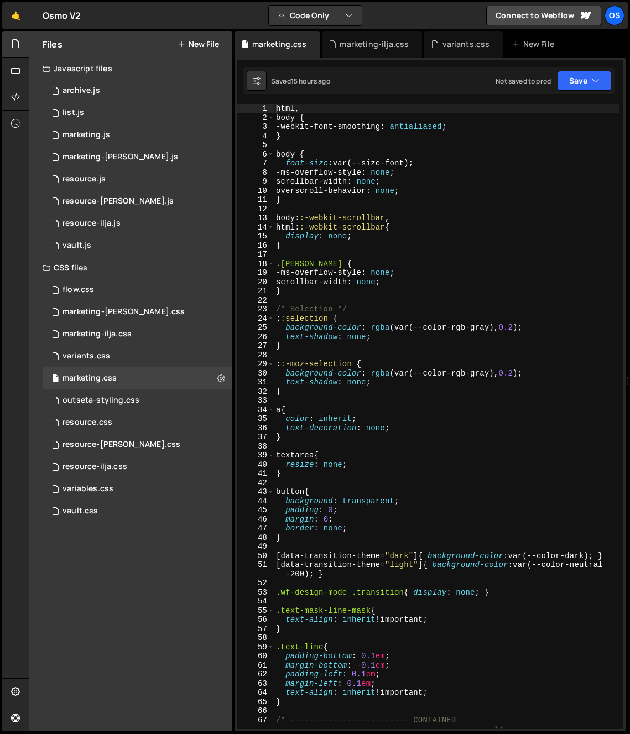
scroll to position [291, 0]
type textarea "}"
click at [363, 289] on div "html , body { -webkit-font-smoothing : antialiased ; } body { font-size : var(-…" at bounding box center [446, 425] width 345 height 643
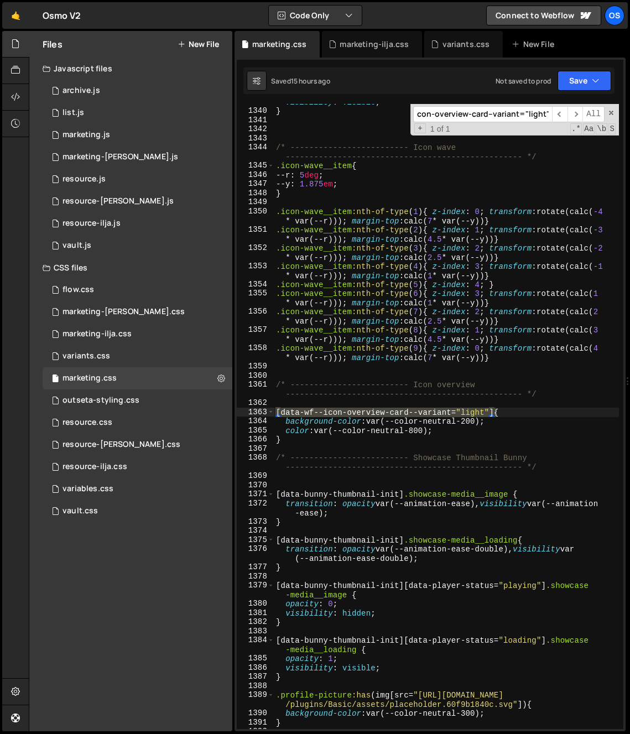
scroll to position [13392, 0]
type input "[data-wf--icon-overview-card--variant="light"]"
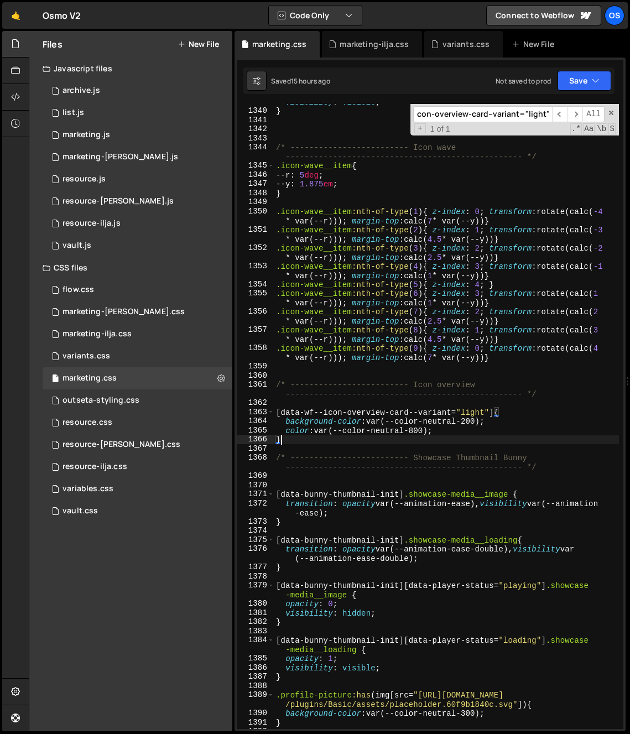
click at [311, 442] on div "visibility : visible ; } /* ------------------------- Icon wave ---------------…" at bounding box center [446, 418] width 345 height 643
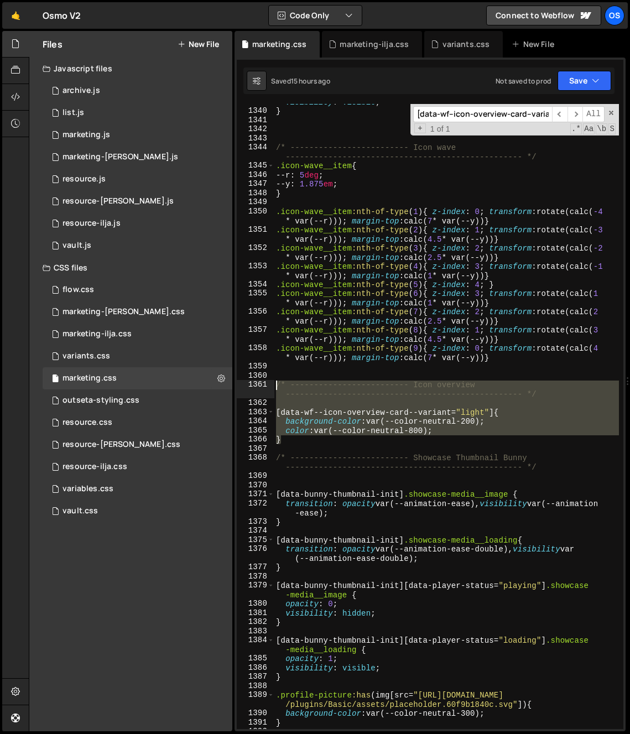
drag, startPoint x: 294, startPoint y: 443, endPoint x: 259, endPoint y: 386, distance: 67.0
click at [259, 386] on div "} 1339 1340 1341 1342 1343 1344 1345 1346 1347 1348 1349 1350 1351 1352 1353 13…" at bounding box center [430, 416] width 387 height 625
type textarea "/* ------------------------- Icon overview ------------------------------------…"
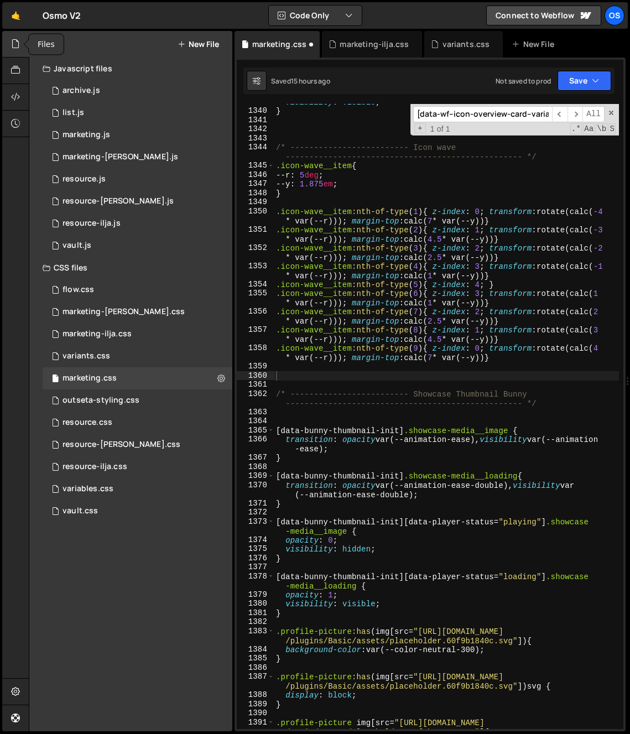
click at [20, 48] on div at bounding box center [15, 44] width 27 height 27
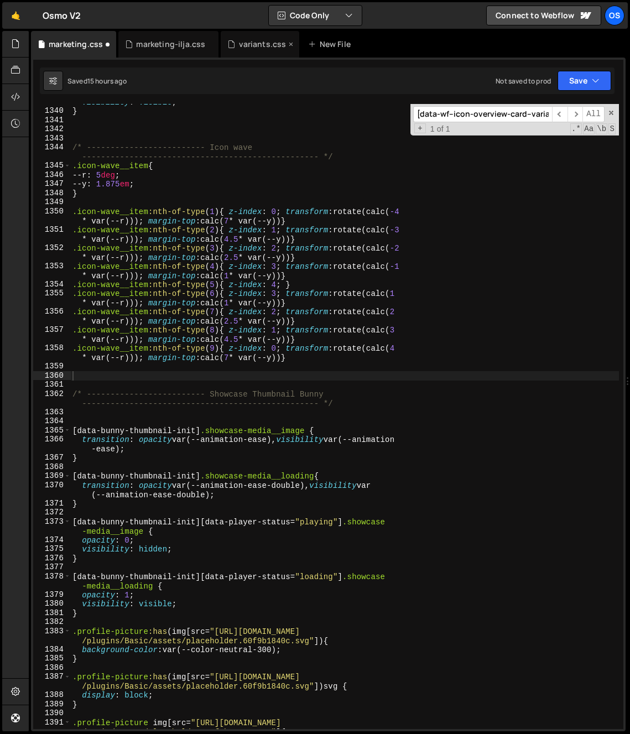
click at [241, 51] on div "variants.css" at bounding box center [260, 44] width 79 height 27
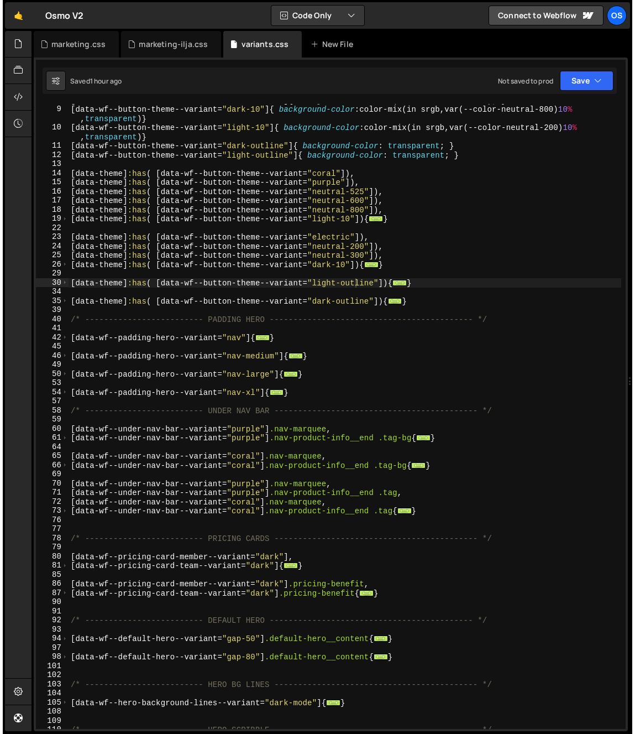
scroll to position [531, 0]
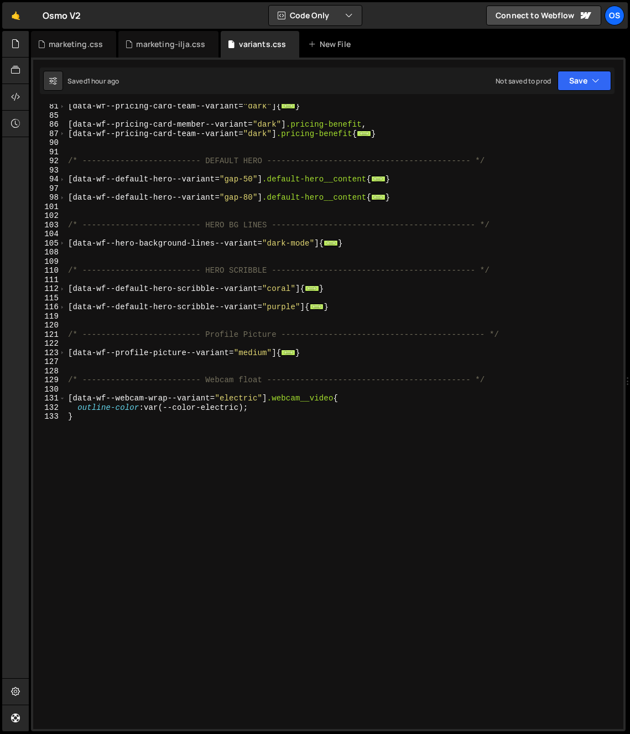
type textarea "}"
click at [186, 561] on div "[ data-wf--pricing-card-team--variant = " dark " ] { ... } [ data-wf--pricing-c…" at bounding box center [342, 423] width 553 height 643
paste textarea "}"
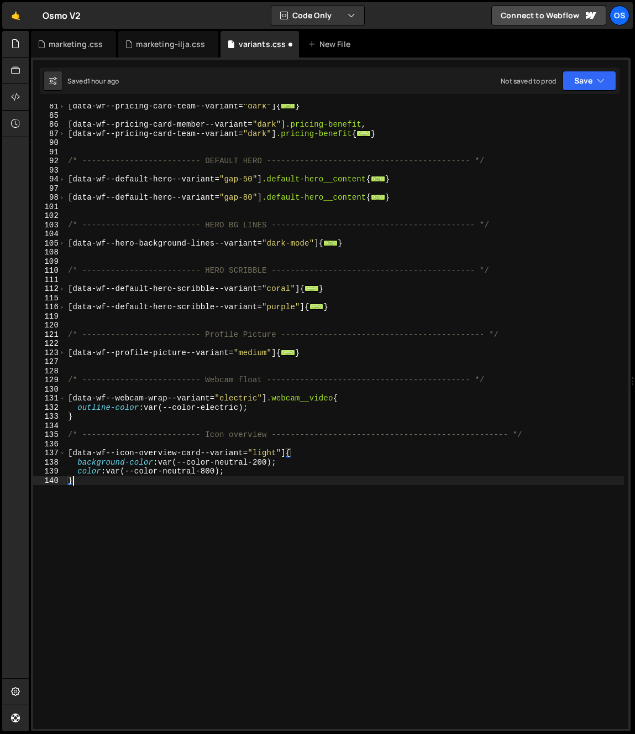
click at [165, 503] on div "[ data-wf--pricing-card-team--variant = " dark " ] { ... } [ data-wf--pricing-c…" at bounding box center [345, 423] width 558 height 643
click at [241, 464] on div "[ data-wf--pricing-card-team--variant = " dark " ] { ... } [ data-wf--pricing-c…" at bounding box center [345, 423] width 558 height 643
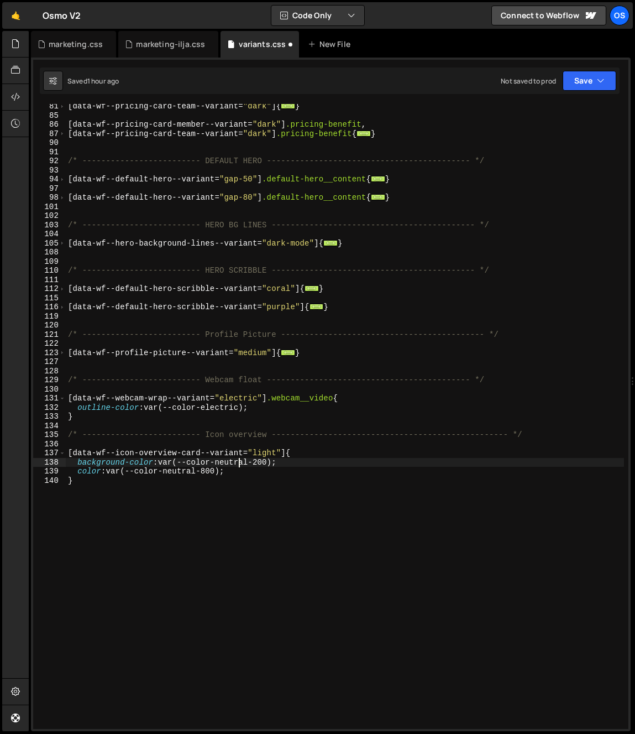
click at [435, 542] on div "[ data-wf--pricing-card-team--variant = " dark " ] { ... } [ data-wf--pricing-c…" at bounding box center [345, 423] width 558 height 643
type textarea "}"
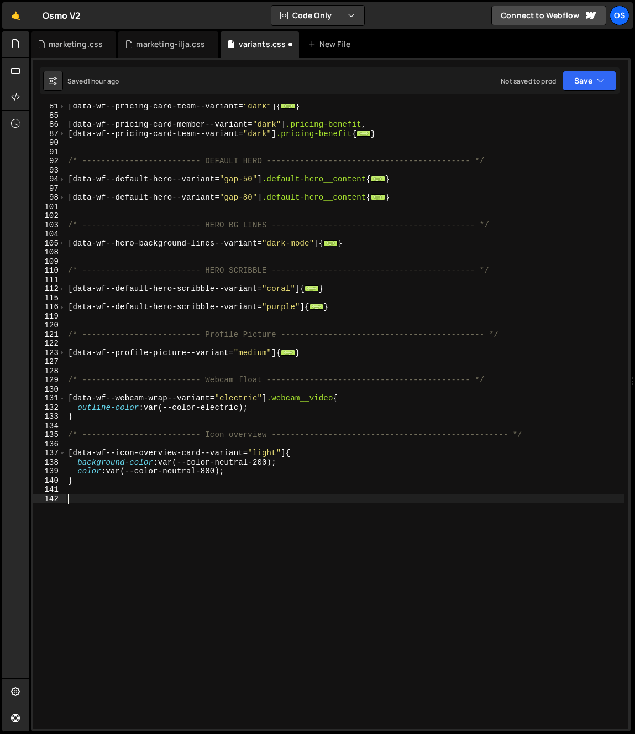
paste textarea "icon-overview__card-overlay"
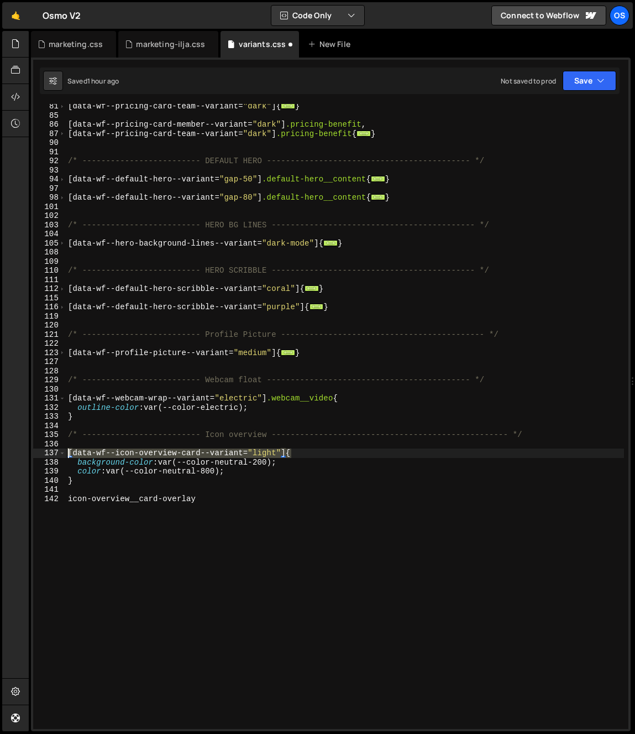
drag, startPoint x: 304, startPoint y: 454, endPoint x: 18, endPoint y: 448, distance: 286.5
click at [18, 448] on div "Hold on a sec... Are you certain you wish to leave this page? Any changes you'v…" at bounding box center [317, 367] width 635 height 734
click at [67, 499] on div "[ data-wf--pricing-card-team--variant = " dark " ] { ... } [ data-wf--pricing-c…" at bounding box center [345, 423] width 558 height 643
paste textarea "[data-wf--icon-overview-card--variant="light"]{"
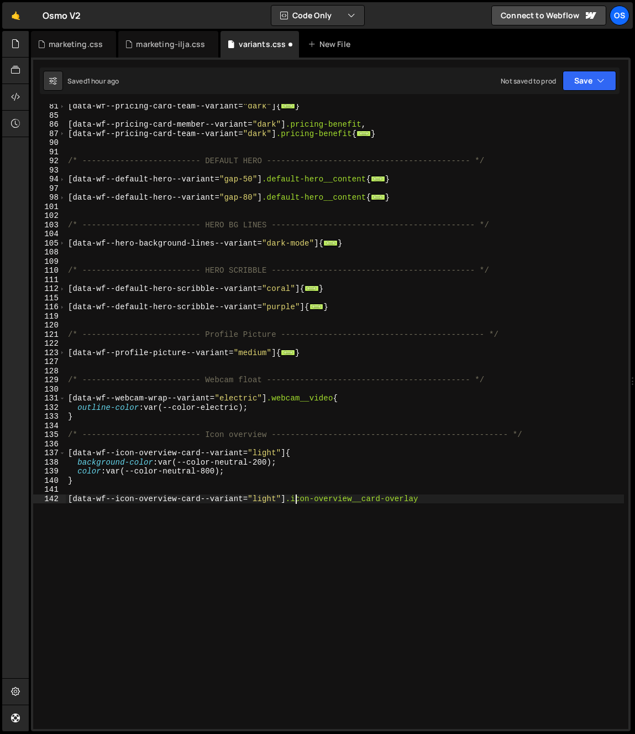
scroll to position [0, 15]
type textarea "[data-wf--icon-overview-card--variant="light"] .icon-overview__card-overlay{"
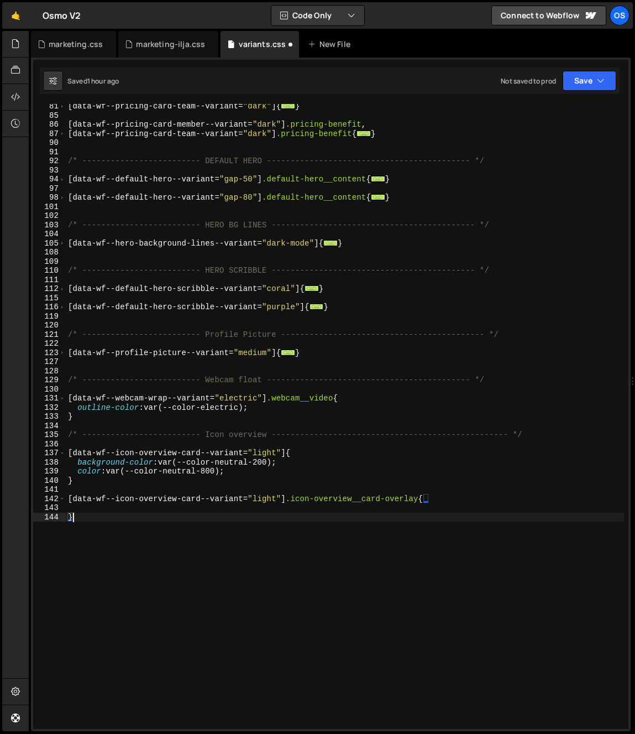
click at [91, 605] on div "[ data-wf--pricing-card-team--variant = " dark " ] { ... } [ data-wf--pricing-c…" at bounding box center [345, 423] width 558 height 643
type textarea "}"
paste textarea "}"
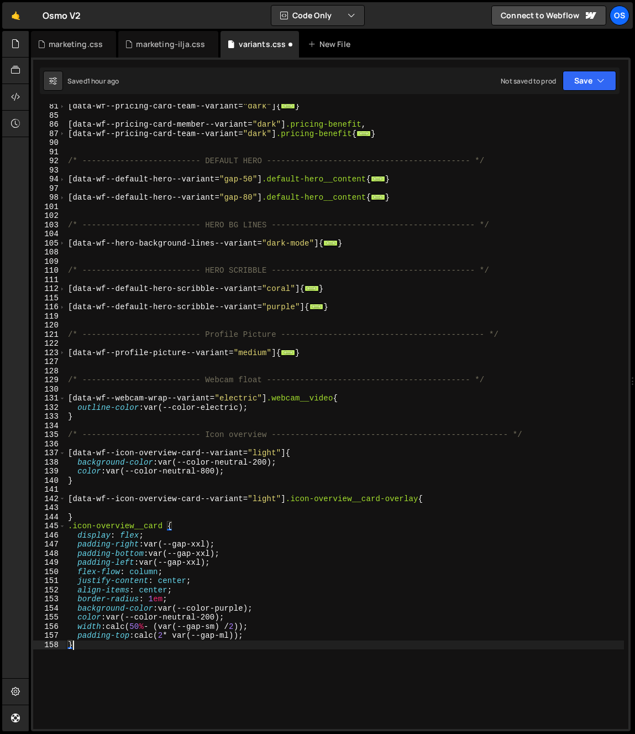
click at [302, 627] on div "[ data-wf--pricing-card-team--variant = " dark " ] { ... } [ data-wf--pricing-c…" at bounding box center [345, 423] width 558 height 643
click at [320, 641] on div "[ data-wf--pricing-card-team--variant = " dark " ] { ... } [ data-wf--pricing-c…" at bounding box center [345, 423] width 558 height 643
type textarea "}"
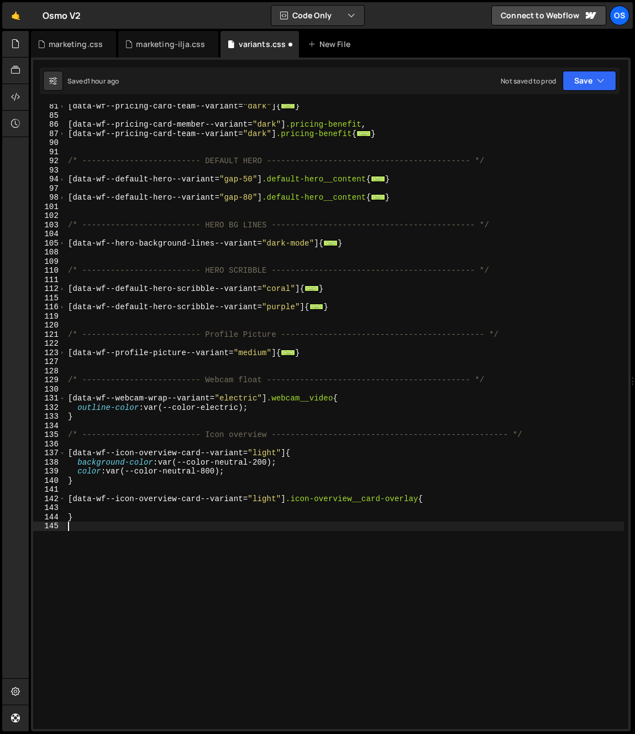
paste textarea "}"
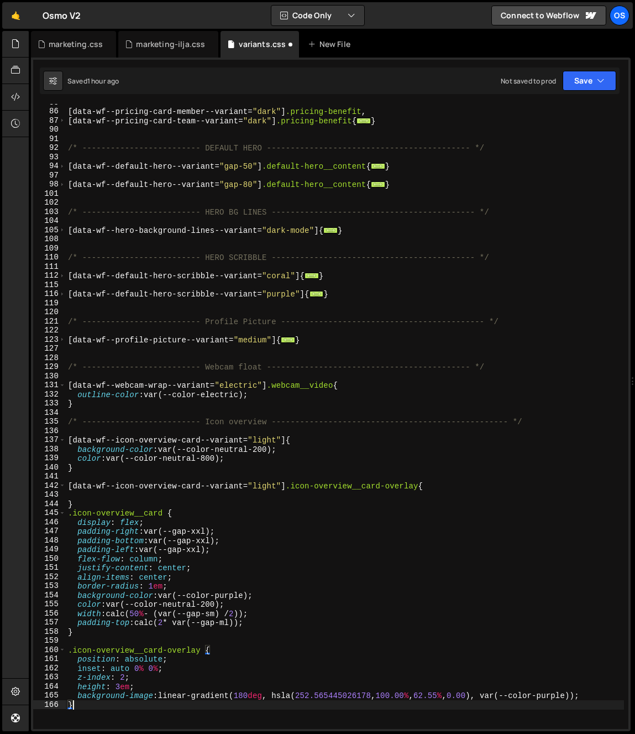
scroll to position [578, 0]
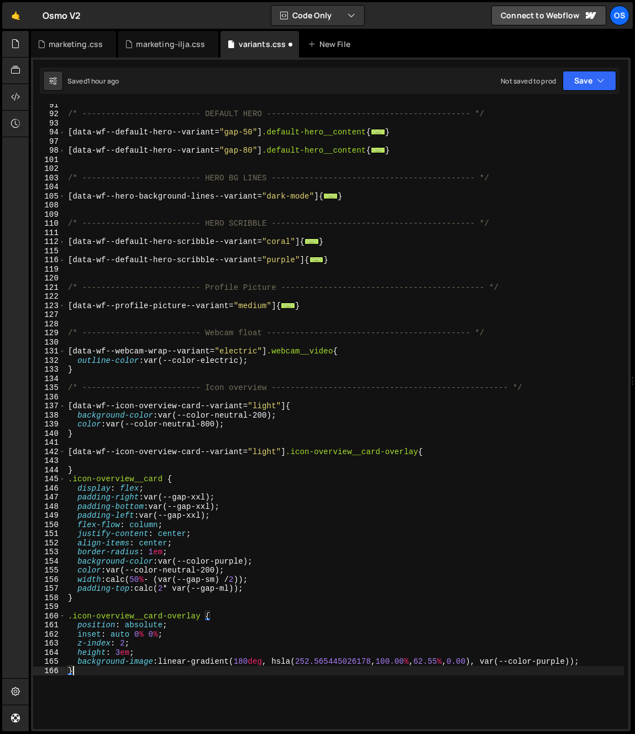
click at [78, 661] on div "/* ------------------------- DEFAULT HERO -------------------------------------…" at bounding box center [345, 421] width 558 height 643
type textarea "background-image: linear-gradient(180deg, hsla(252.565445026178, 100.00%, 62.55…"
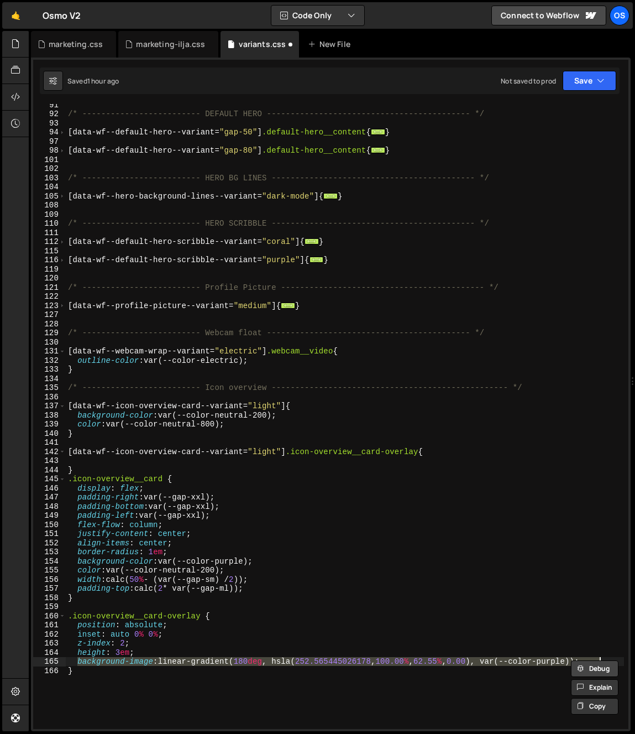
drag, startPoint x: 76, startPoint y: 662, endPoint x: 602, endPoint y: 662, distance: 525.3
click at [602, 662] on div "Debug Explain Copy marketing.css marketing-ilja.css variants.css New File Saved…" at bounding box center [331, 381] width 600 height 701
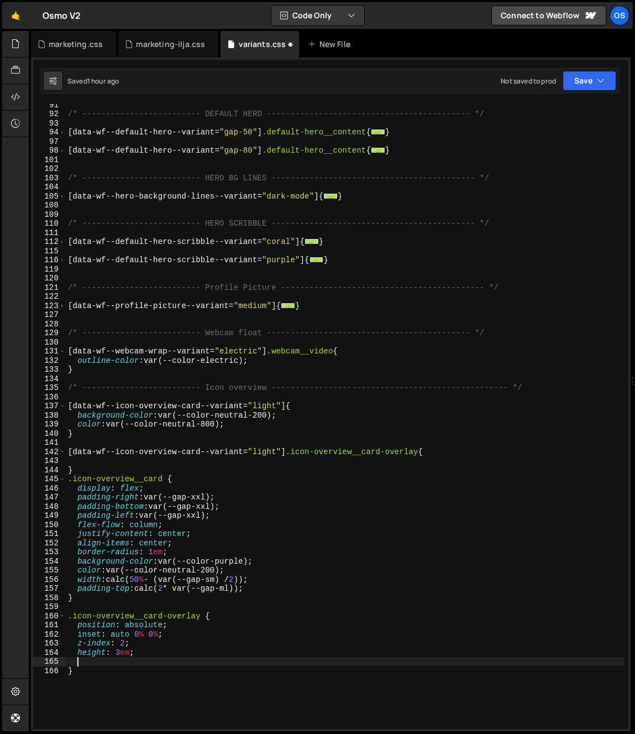
click at [119, 463] on div "/* ------------------------- DEFAULT HERO -------------------------------------…" at bounding box center [345, 421] width 558 height 643
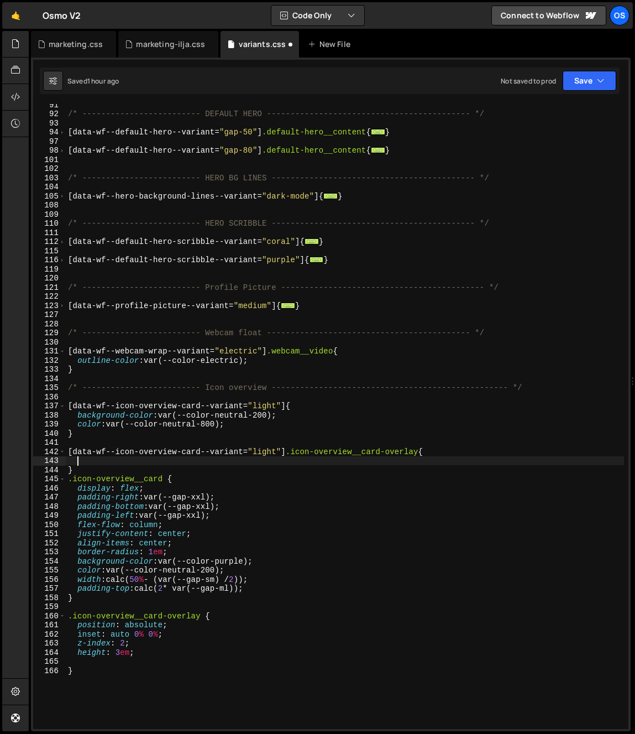
paste textarea "background-image: linear-gradient(180deg, hsla(252.565445026178, 100.00%, 62.55…"
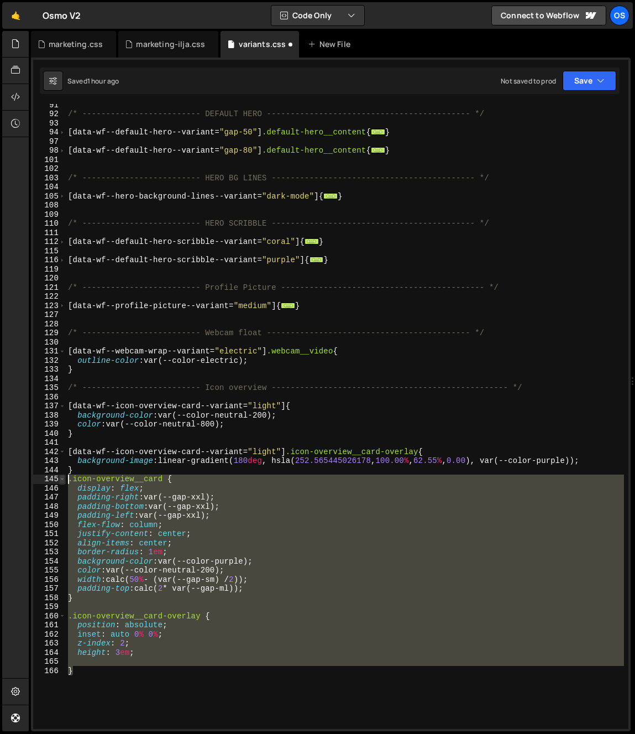
drag, startPoint x: 105, startPoint y: 663, endPoint x: 60, endPoint y: 481, distance: 187.5
click at [60, 481] on div "background-image: linear-gradient(180deg, hsla(252.565445026178, 100.00%, 62.55…" at bounding box center [331, 416] width 596 height 625
type textarea ".icon-overview__card { display: flex;"
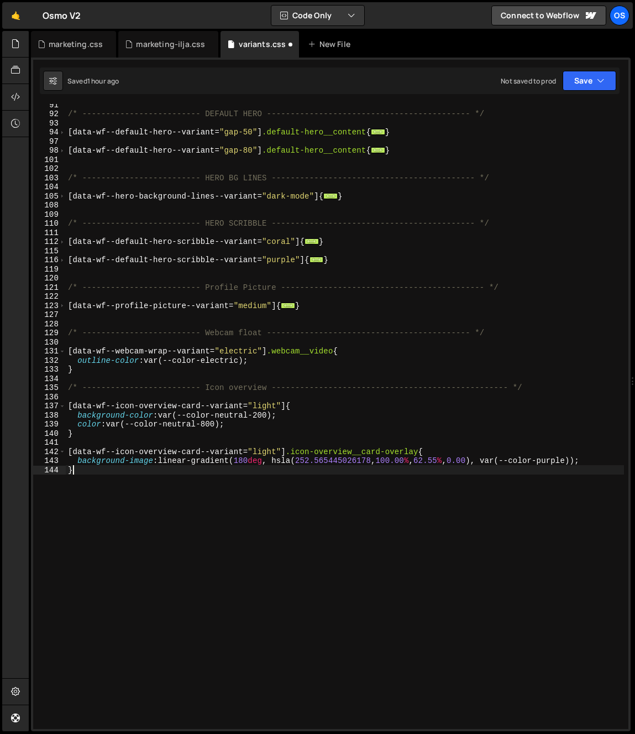
click at [260, 510] on div "/* ------------------------- DEFAULT HERO -------------------------------------…" at bounding box center [345, 421] width 558 height 643
click at [294, 459] on div "/* ------------------------- DEFAULT HERO -------------------------------------…" at bounding box center [345, 421] width 558 height 643
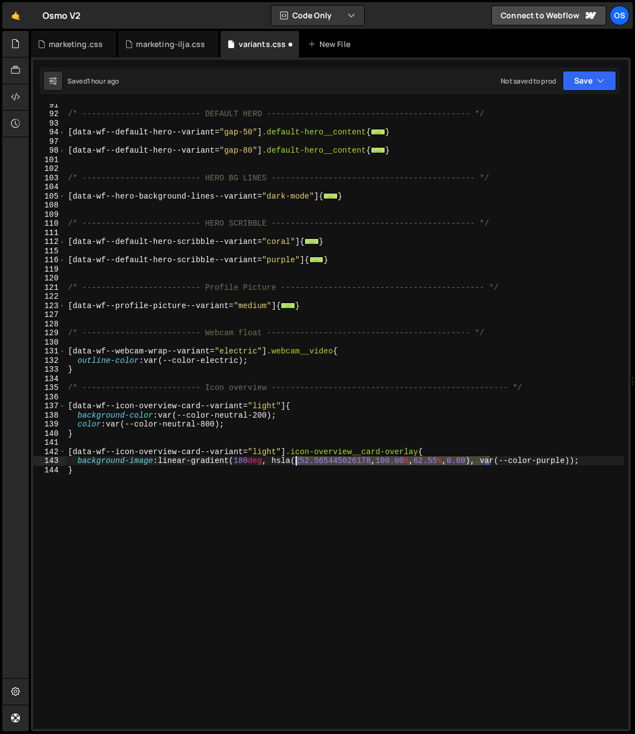
click at [294, 459] on div "/* ------------------------- DEFAULT HERO -------------------------------------…" at bounding box center [345, 421] width 558 height 643
click at [288, 462] on div "/* ------------------------- DEFAULT HERO -------------------------------------…" at bounding box center [345, 421] width 558 height 643
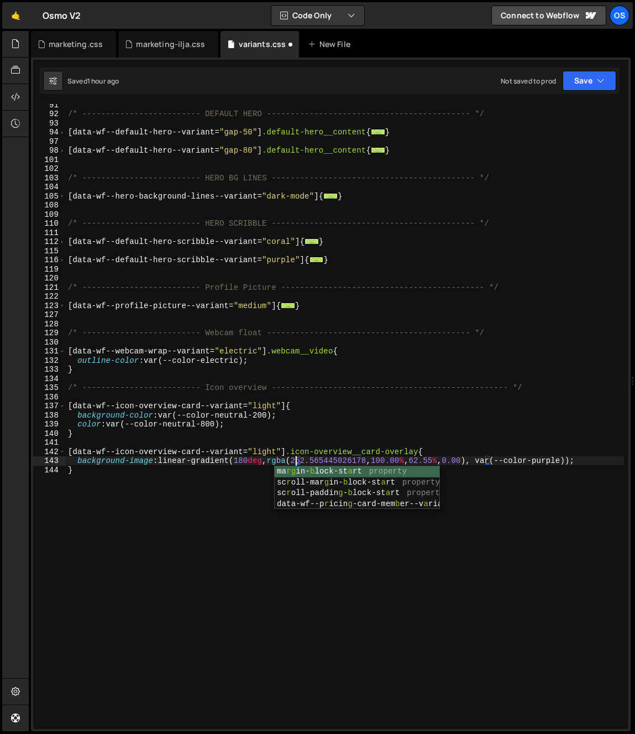
scroll to position [0, 15]
click at [198, 540] on div "/* ------------------------- DEFAULT HERO -------------------------------------…" at bounding box center [345, 421] width 558 height 643
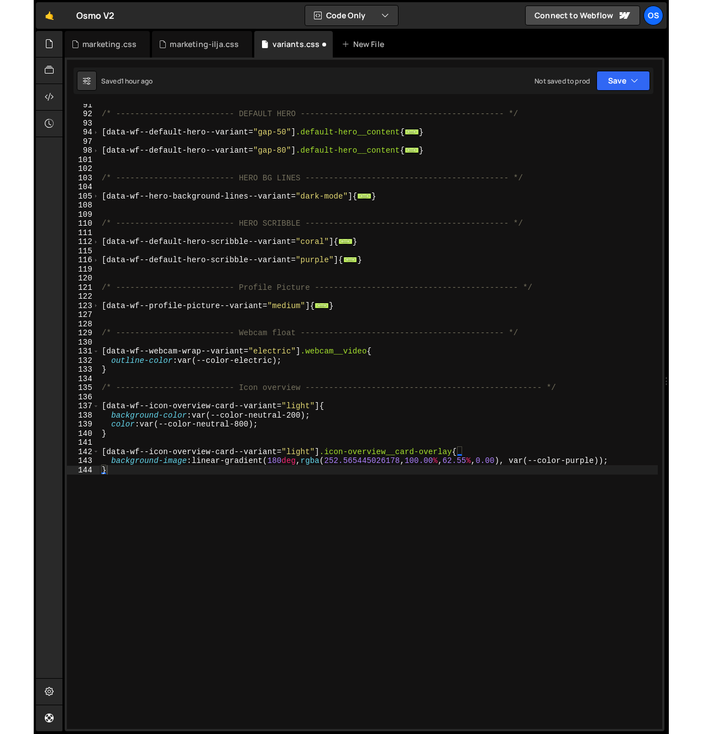
scroll to position [560, 0]
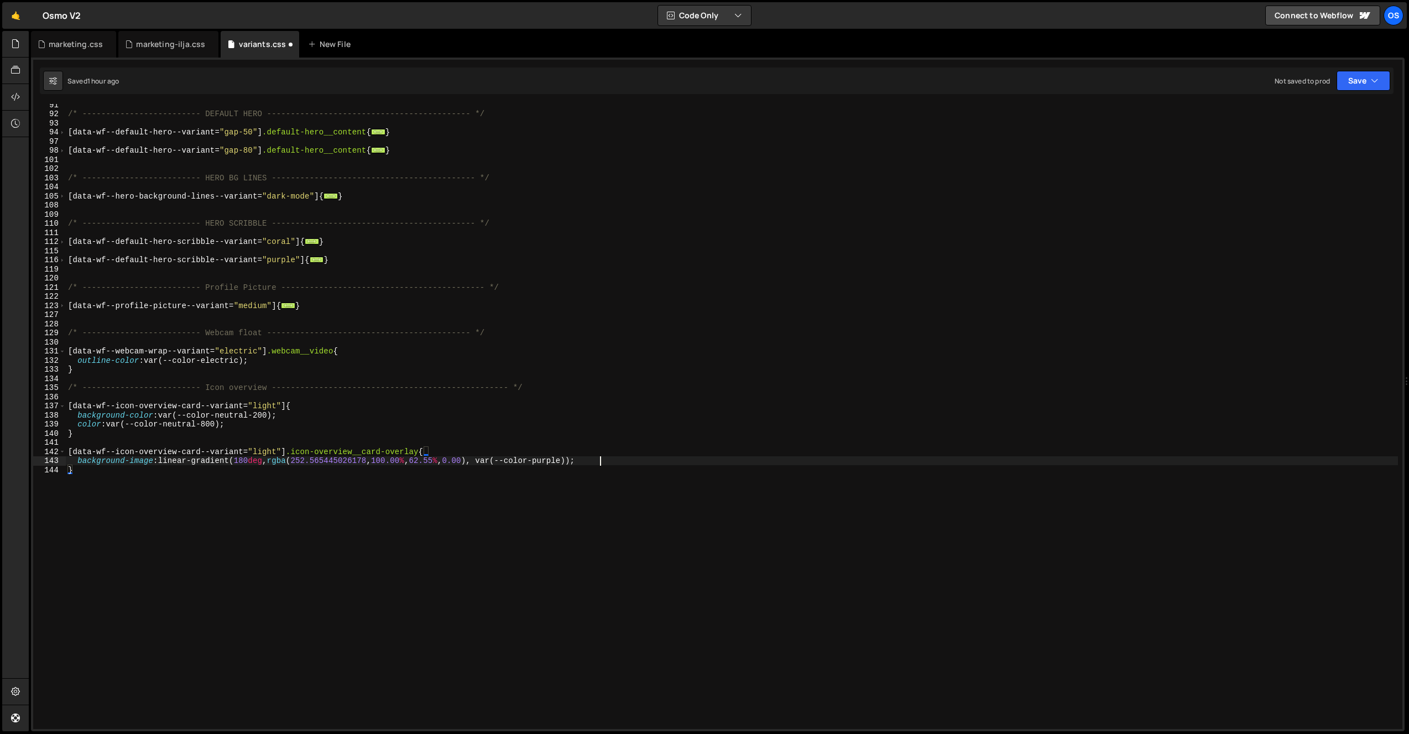
click at [990, 465] on div "/* ------------------------- DEFAULT HERO -------------------------------------…" at bounding box center [732, 421] width 1332 height 643
type textarea "background-image: linear-gradient(180deg, rgba(252.565445026178, 100.00%, 62.55…"
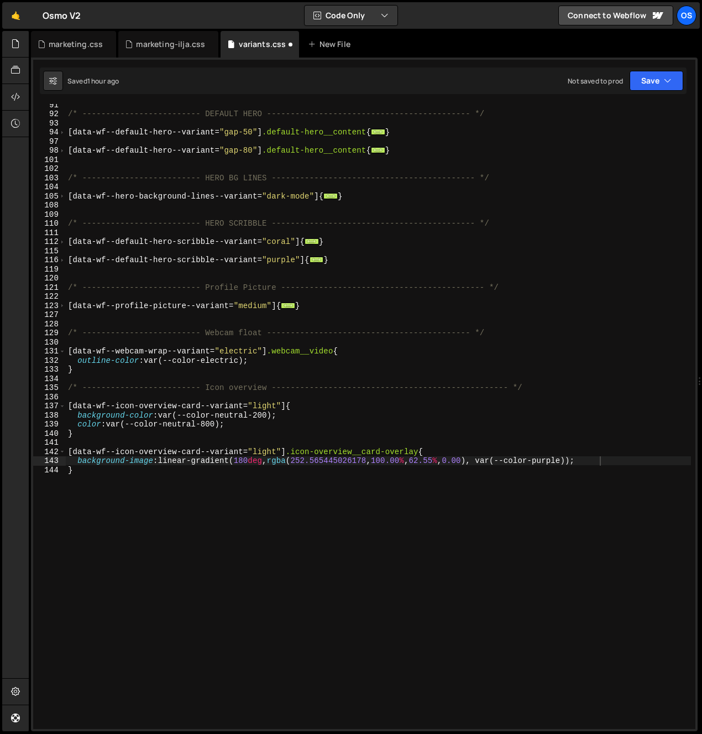
click at [199, 273] on div "/* ------------------------- DEFAULT HERO -------------------------------------…" at bounding box center [378, 421] width 625 height 643
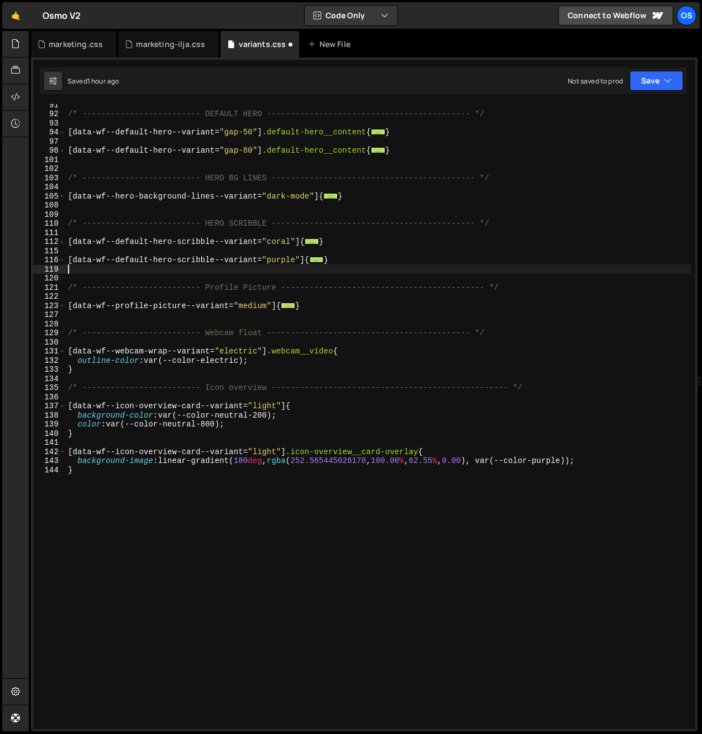
click at [251, 430] on div "/* ------------------------- DEFAULT HERO -------------------------------------…" at bounding box center [378, 421] width 625 height 643
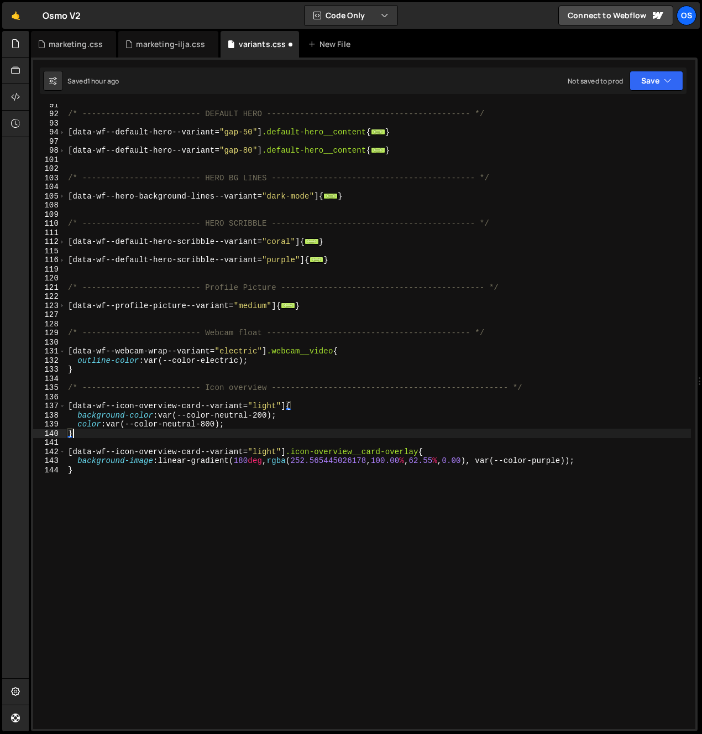
click at [249, 413] on div "/* ------------------------- DEFAULT HERO -------------------------------------…" at bounding box center [378, 421] width 625 height 643
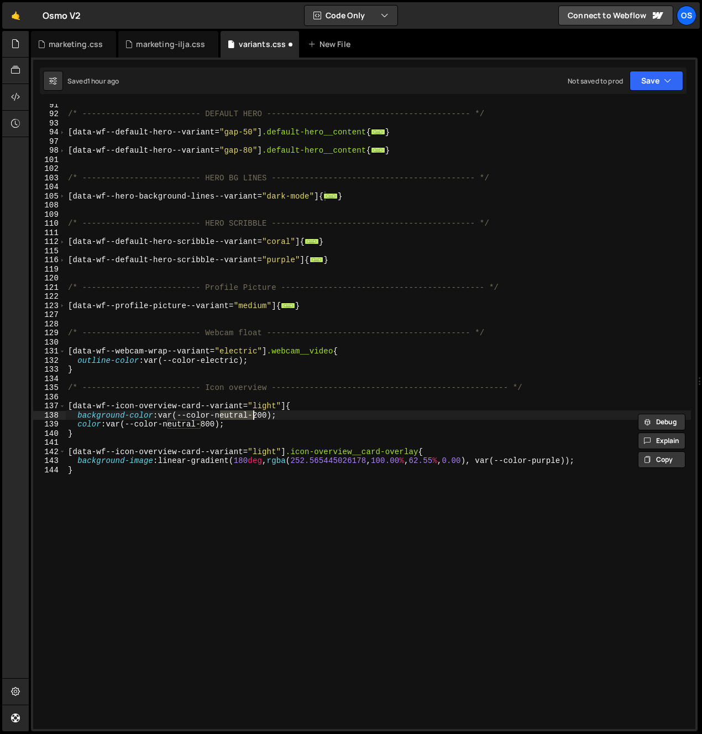
click at [166, 460] on div "/* ------------------------- DEFAULT HERO -------------------------------------…" at bounding box center [378, 421] width 625 height 643
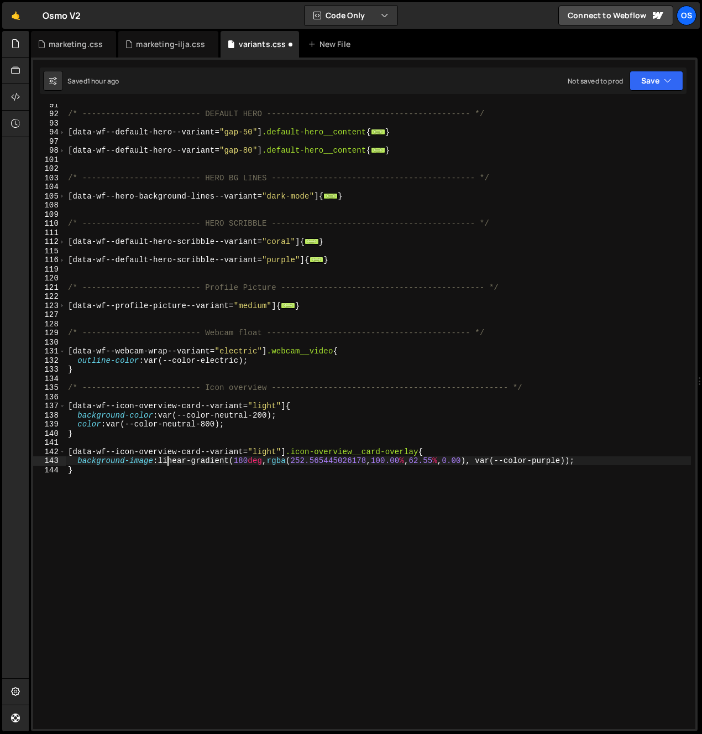
click at [337, 503] on div "/* ------------------------- DEFAULT HERO -------------------------------------…" at bounding box center [378, 421] width 625 height 643
drag, startPoint x: 301, startPoint y: 462, endPoint x: 375, endPoint y: 463, distance: 74.7
click at [375, 463] on div "/* ------------------------- DEFAULT HERO -------------------------------------…" at bounding box center [378, 421] width 625 height 643
click at [312, 463] on div "/* ------------------------- DEFAULT HERO -------------------------------------…" at bounding box center [378, 421] width 625 height 643
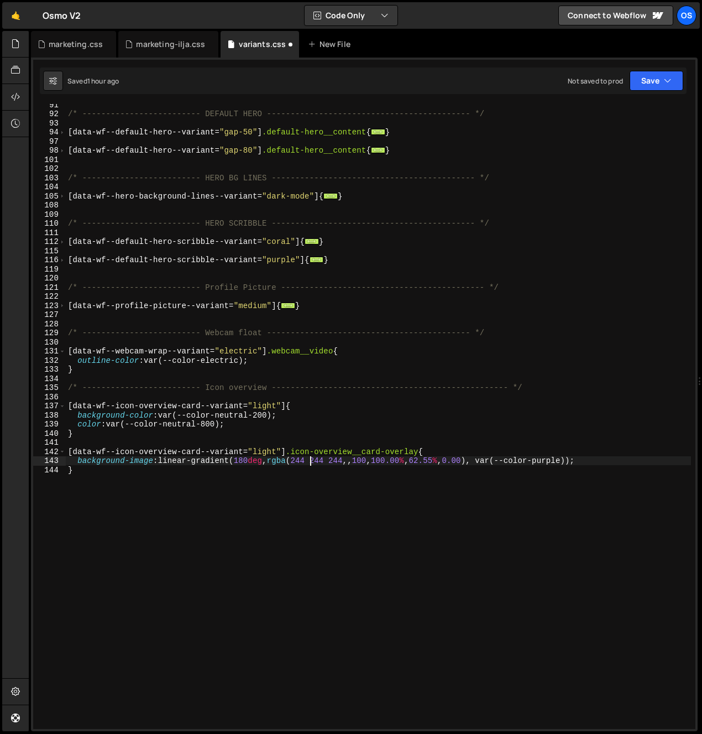
scroll to position [0, 18]
click at [337, 462] on div "/* ------------------------- DEFAULT HERO -------------------------------------…" at bounding box center [378, 421] width 625 height 643
drag, startPoint x: 369, startPoint y: 462, endPoint x: 364, endPoint y: 473, distance: 12.6
click at [369, 464] on div "/* ------------------------- DEFAULT HERO -------------------------------------…" at bounding box center [378, 421] width 625 height 643
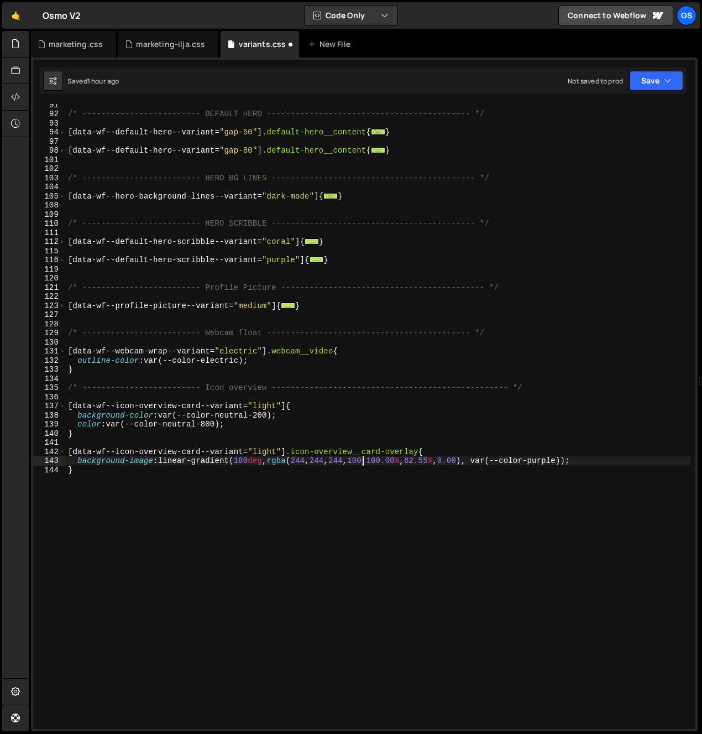
click at [359, 483] on div "/* ------------------------- DEFAULT HERO -------------------------------------…" at bounding box center [378, 421] width 625 height 643
click at [398, 460] on div "/* ------------------------- DEFAULT HERO -------------------------------------…" at bounding box center [378, 421] width 625 height 643
click at [330, 466] on div "/* ------------------------- DEFAULT HERO -------------------------------------…" at bounding box center [378, 421] width 625 height 643
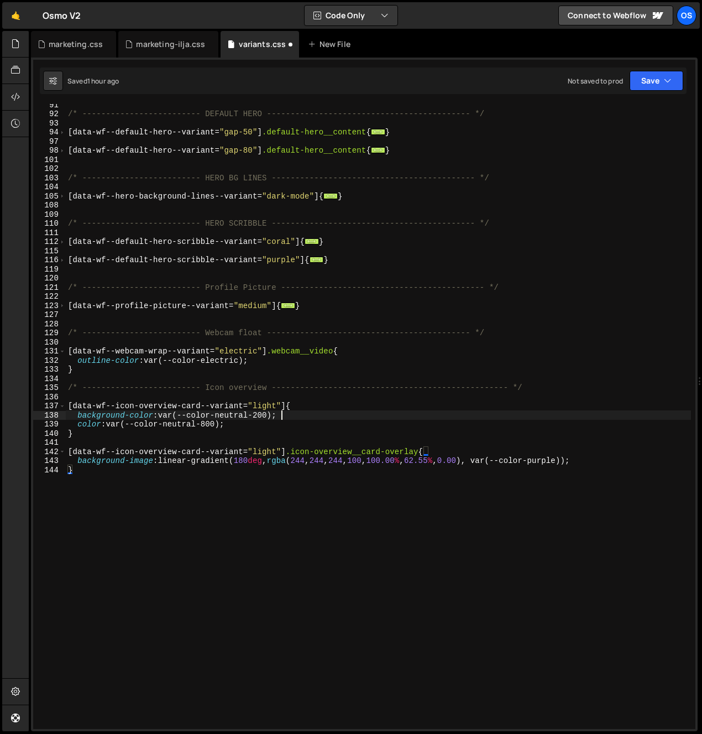
click at [342, 415] on div "/* ------------------------- DEFAULT HERO -------------------------------------…" at bounding box center [378, 421] width 625 height 643
click at [403, 539] on div "/* ------------------------- DEFAULT HERO -------------------------------------…" at bounding box center [378, 421] width 625 height 643
type textarea "}"
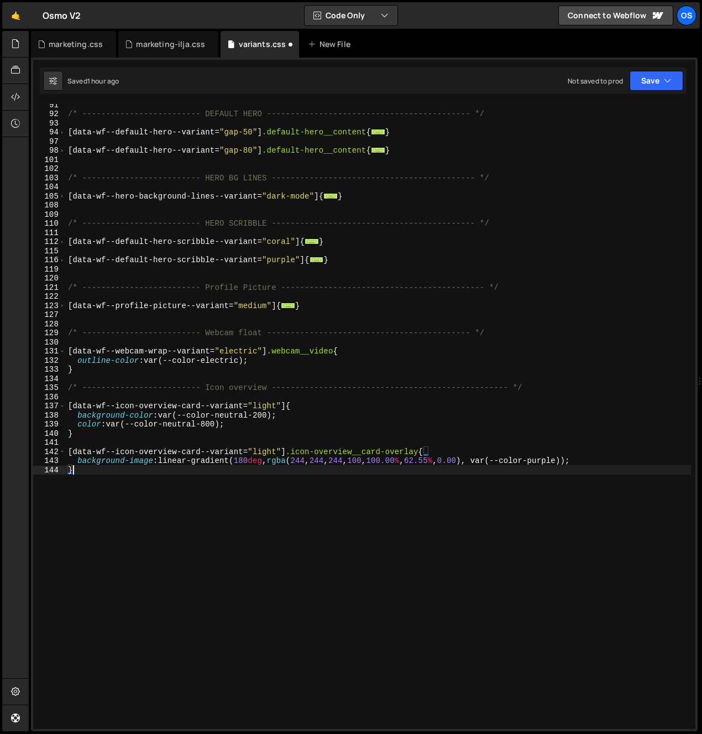
click at [409, 506] on div "/* ------------------------- DEFAULT HERO -------------------------------------…" at bounding box center [378, 421] width 625 height 643
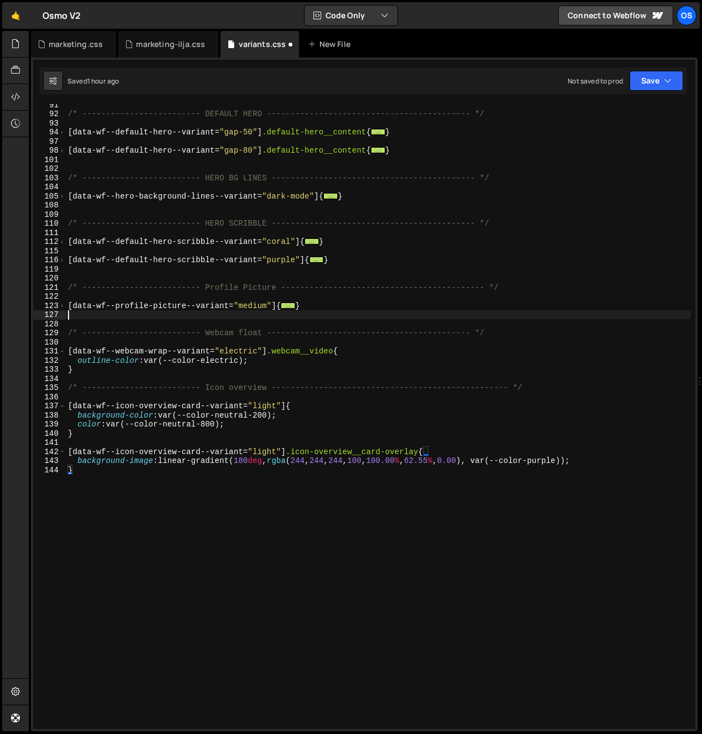
click at [288, 316] on div "/* ------------------------- DEFAULT HERO -------------------------------------…" at bounding box center [378, 421] width 625 height 643
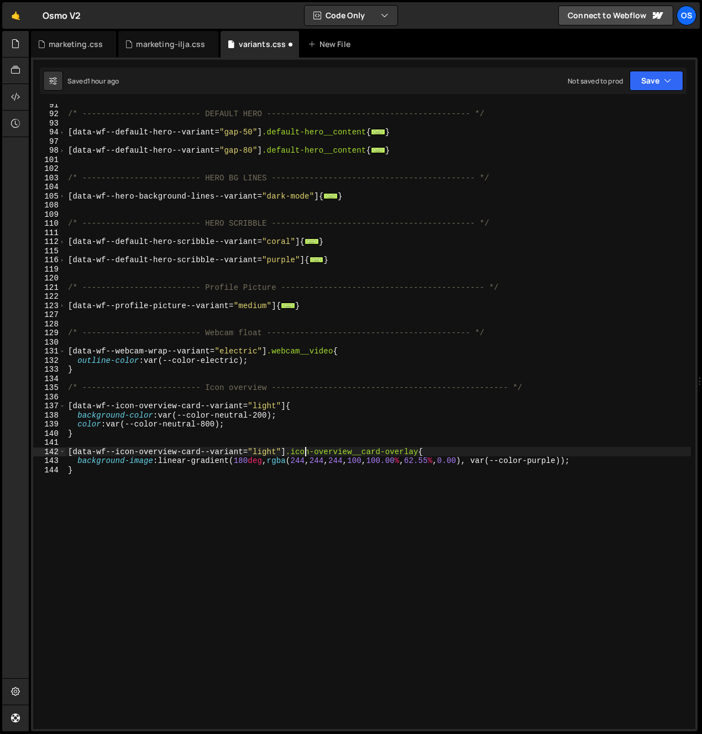
click at [307, 450] on div "/* ------------------------- DEFAULT HERO -------------------------------------…" at bounding box center [378, 421] width 625 height 643
click at [400, 491] on div "/* ------------------------- DEFAULT HERO -------------------------------------…" at bounding box center [378, 421] width 625 height 643
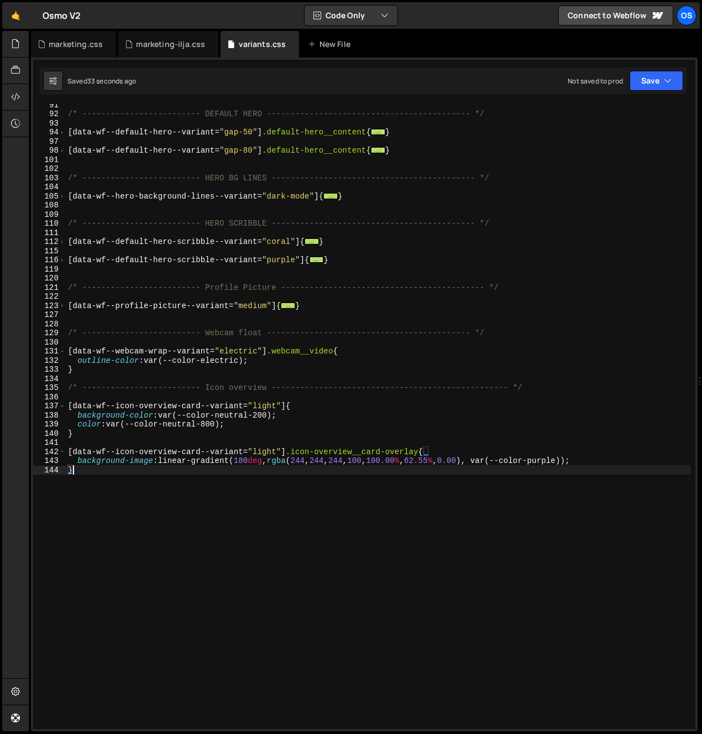
click at [389, 470] on div "/* ------------------------- DEFAULT HERO -------------------------------------…" at bounding box center [378, 421] width 625 height 643
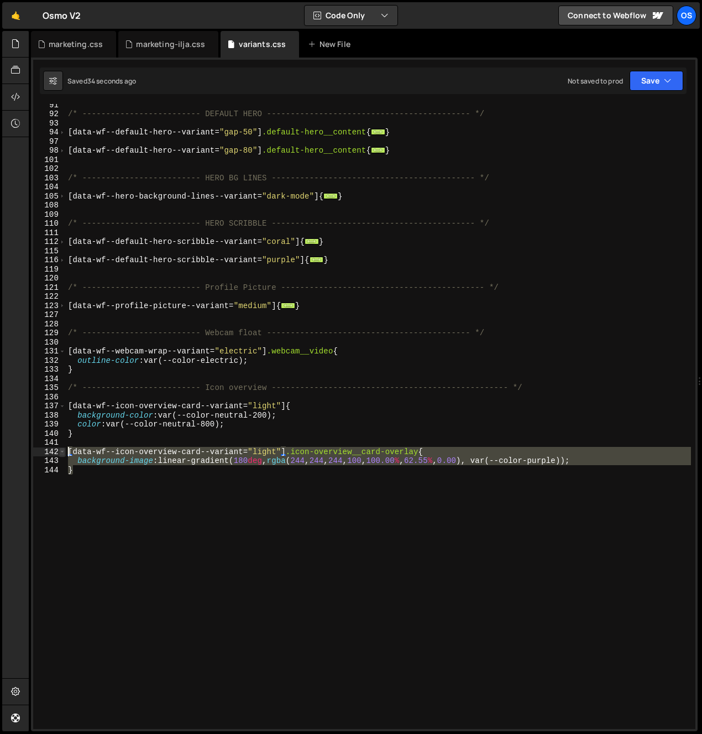
drag, startPoint x: 231, startPoint y: 492, endPoint x: 60, endPoint y: 453, distance: 175.2
click at [60, 453] on div "} 91 92 93 94 97 98 101 102 103 104 105 108 109 110 111 112 115 116 119 120 121…" at bounding box center [364, 416] width 662 height 625
click at [180, 498] on div "/* ------------------------- DEFAULT HERO -------------------------------------…" at bounding box center [378, 416] width 625 height 625
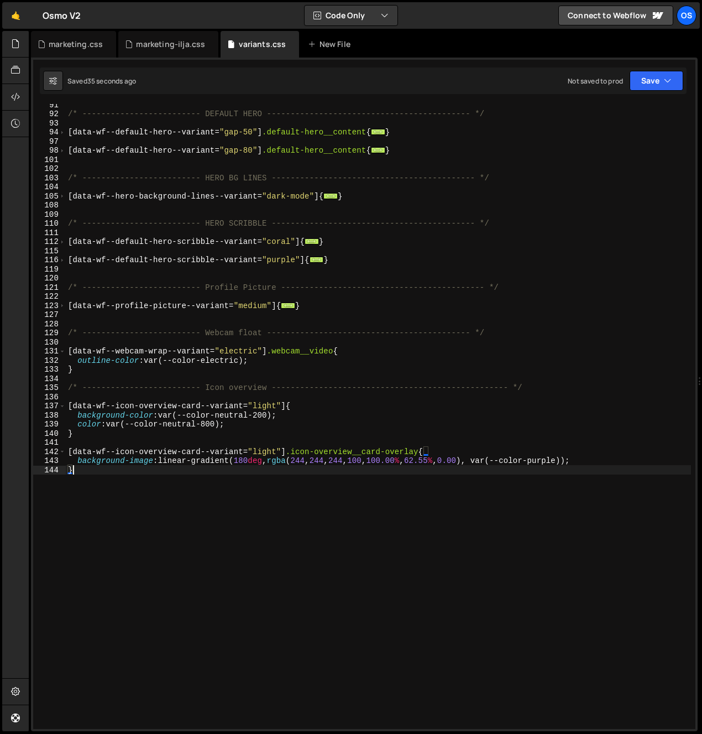
click at [291, 472] on div "/* ------------------------- DEFAULT HERO -------------------------------------…" at bounding box center [378, 421] width 625 height 643
click at [373, 493] on div "/* ------------------------- DEFAULT HERO -------------------------------------…" at bounding box center [378, 421] width 625 height 643
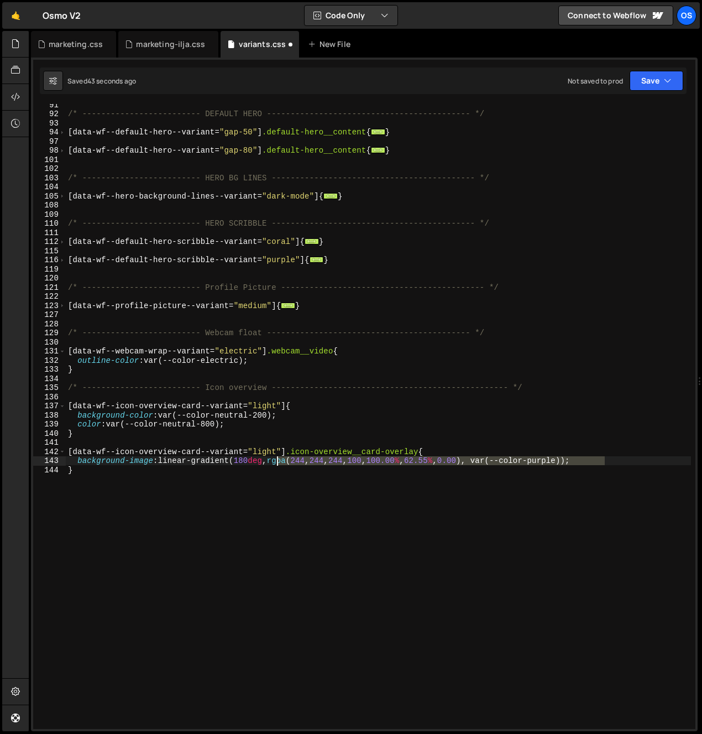
drag, startPoint x: 603, startPoint y: 461, endPoint x: 275, endPoint y: 462, distance: 327.9
click at [275, 462] on div "/* ------------------------- DEFAULT HERO -------------------------------------…" at bounding box center [378, 421] width 625 height 643
click at [295, 475] on div "/* ------------------------- DEFAULT HERO -------------------------------------…" at bounding box center [378, 421] width 625 height 643
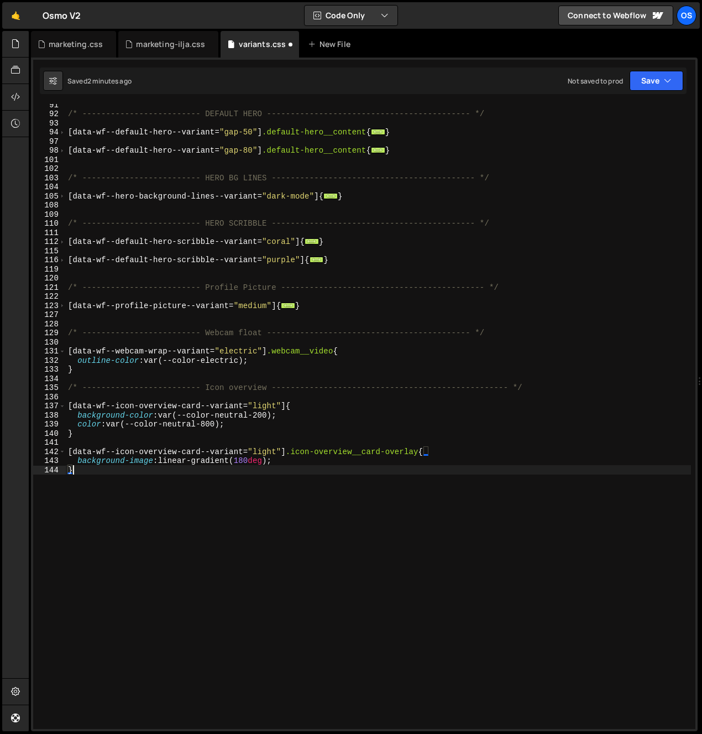
scroll to position [0, 0]
click at [290, 460] on div "/* ------------------------- DEFAULT HERO -------------------------------------…" at bounding box center [378, 421] width 625 height 643
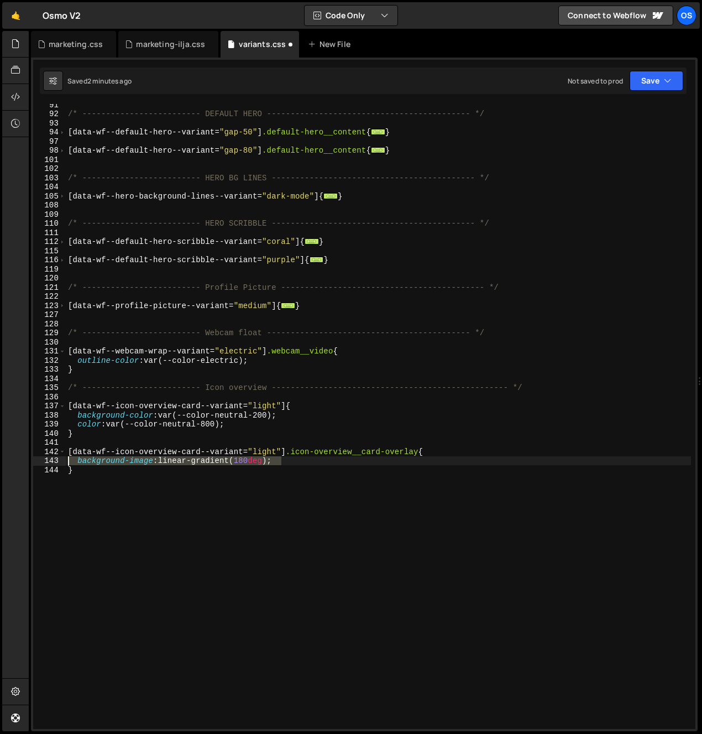
drag, startPoint x: 300, startPoint y: 458, endPoint x: 19, endPoint y: 458, distance: 280.9
click at [19, 458] on div "Hold on a sec... Are you certain you wish to leave this page? Any changes you'v…" at bounding box center [351, 367] width 702 height 734
paste textarea
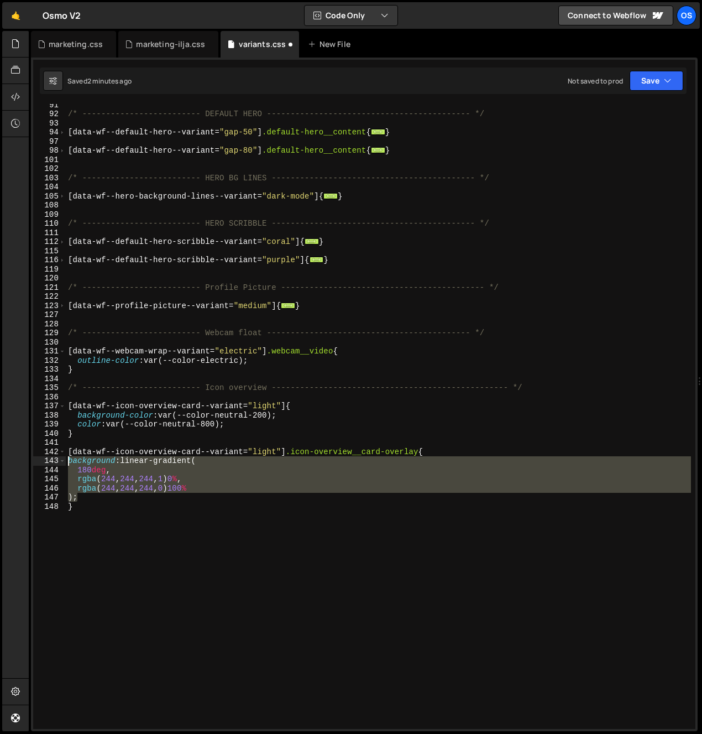
drag, startPoint x: 90, startPoint y: 495, endPoint x: 65, endPoint y: 462, distance: 41.6
click at [65, 462] on div "); 91 92 93 94 97 98 101 102 103 104 105 108 109 110 111 112 115 116 119 120 12…" at bounding box center [364, 416] width 662 height 625
click at [163, 500] on div "/* ------------------------- DEFAULT HERO -------------------------------------…" at bounding box center [378, 416] width 625 height 625
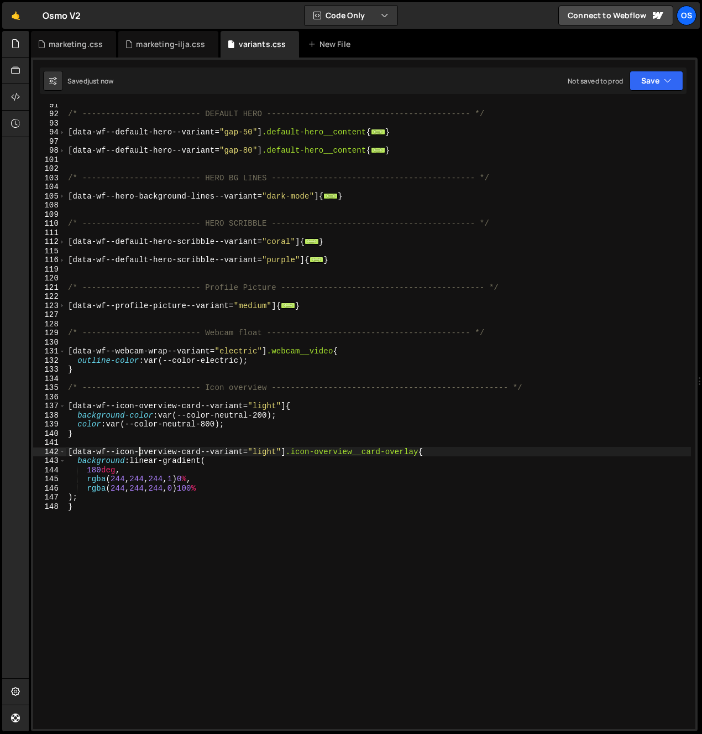
click at [142, 450] on div "/* ------------------------- DEFAULT HERO -------------------------------------…" at bounding box center [378, 421] width 625 height 643
click at [119, 488] on div "/* ------------------------- DEFAULT HERO -------------------------------------…" at bounding box center [378, 421] width 625 height 643
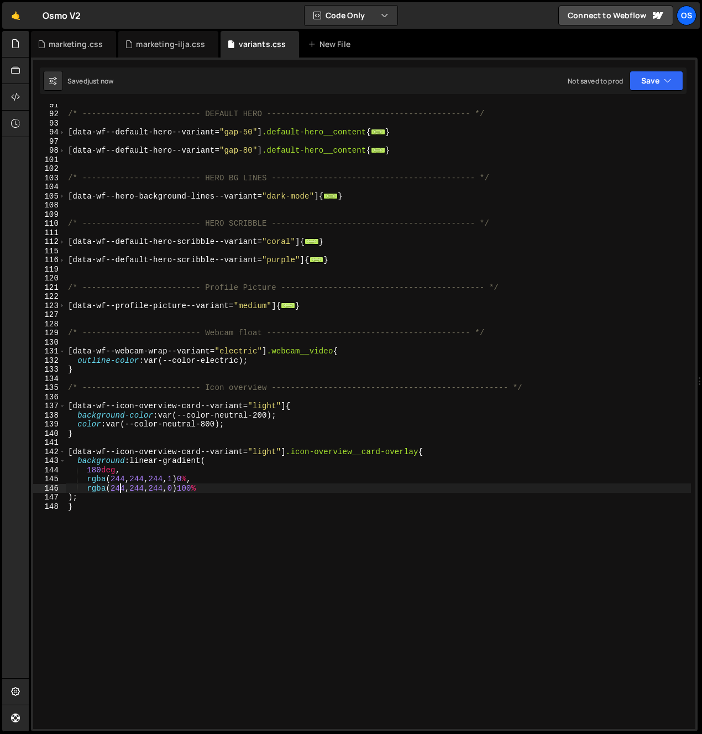
click at [119, 488] on div "/* ------------------------- DEFAULT HERO -------------------------------------…" at bounding box center [378, 421] width 625 height 643
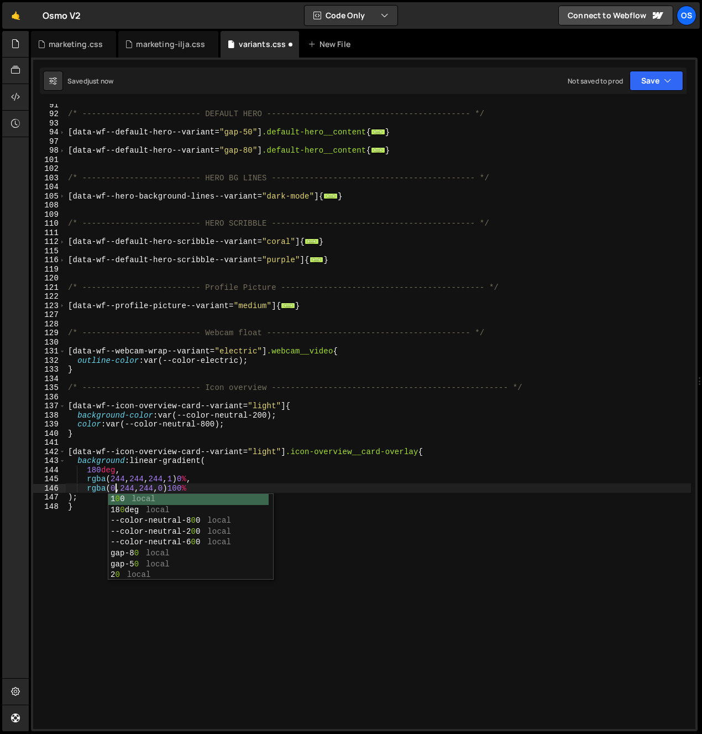
scroll to position [0, 3]
click at [148, 468] on div "/* ------------------------- DEFAULT HERO -------------------------------------…" at bounding box center [378, 421] width 625 height 643
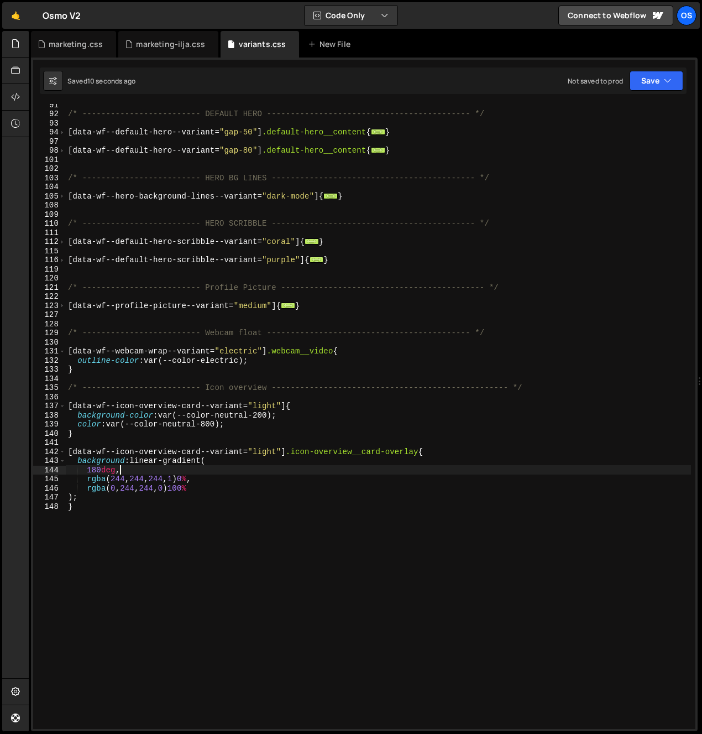
click at [116, 478] on div "/* ------------------------- DEFAULT HERO -------------------------------------…" at bounding box center [378, 421] width 625 height 643
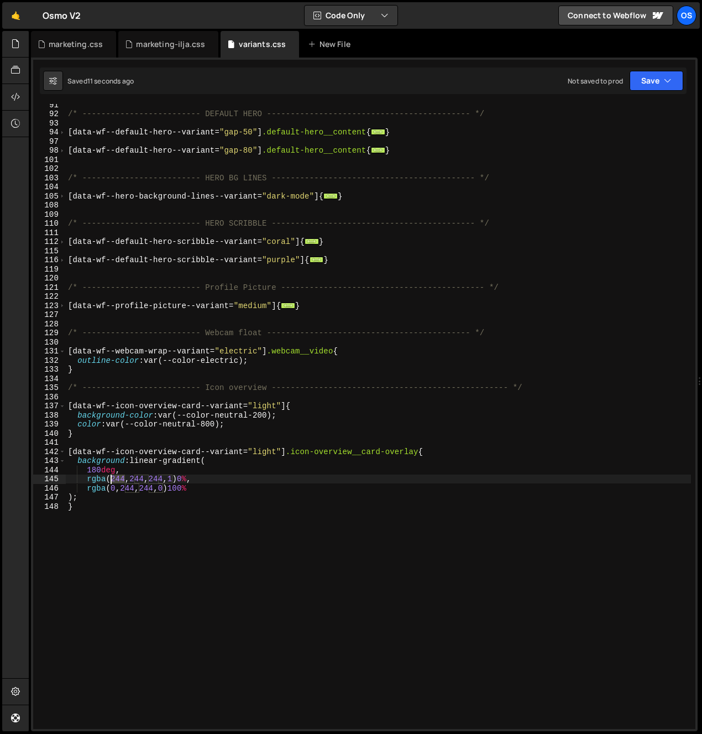
click at [116, 478] on div "/* ------------------------- DEFAULT HERO -------------------------------------…" at bounding box center [378, 421] width 625 height 643
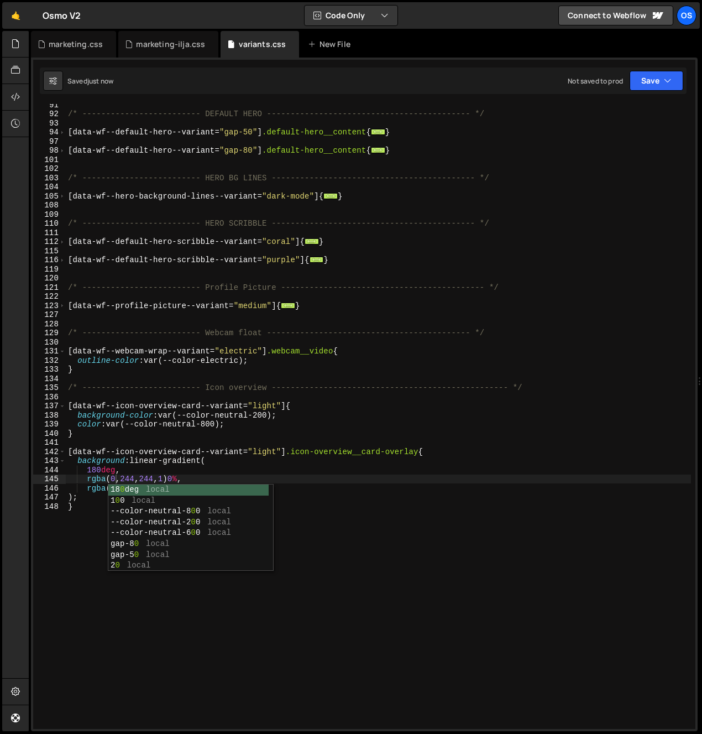
click at [187, 405] on div "/* ------------------------- DEFAULT HERO -------------------------------------…" at bounding box center [378, 421] width 625 height 643
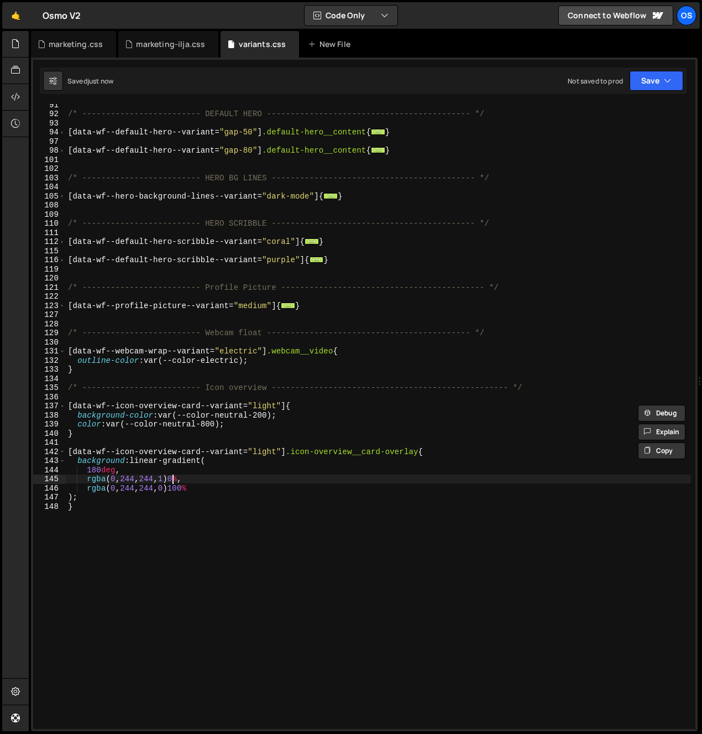
click at [175, 478] on div "/* ------------------------- DEFAULT HERO -------------------------------------…" at bounding box center [378, 421] width 625 height 643
click at [174, 479] on div "/* ------------------------- DEFAULT HERO -------------------------------------…" at bounding box center [378, 421] width 625 height 643
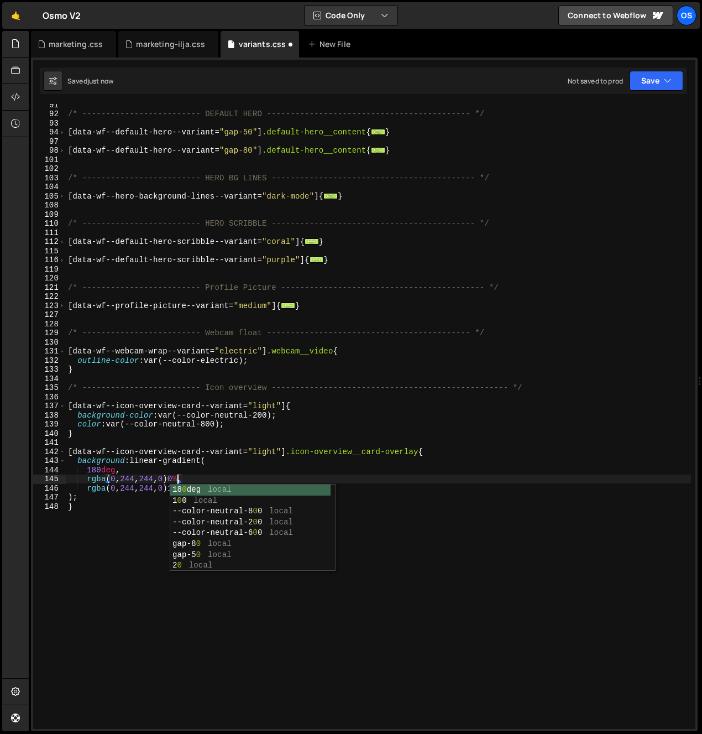
drag, startPoint x: 169, startPoint y: 472, endPoint x: 174, endPoint y: 487, distance: 15.6
click at [169, 472] on div "/* ------------------------- DEFAULT HERO -------------------------------------…" at bounding box center [378, 421] width 625 height 643
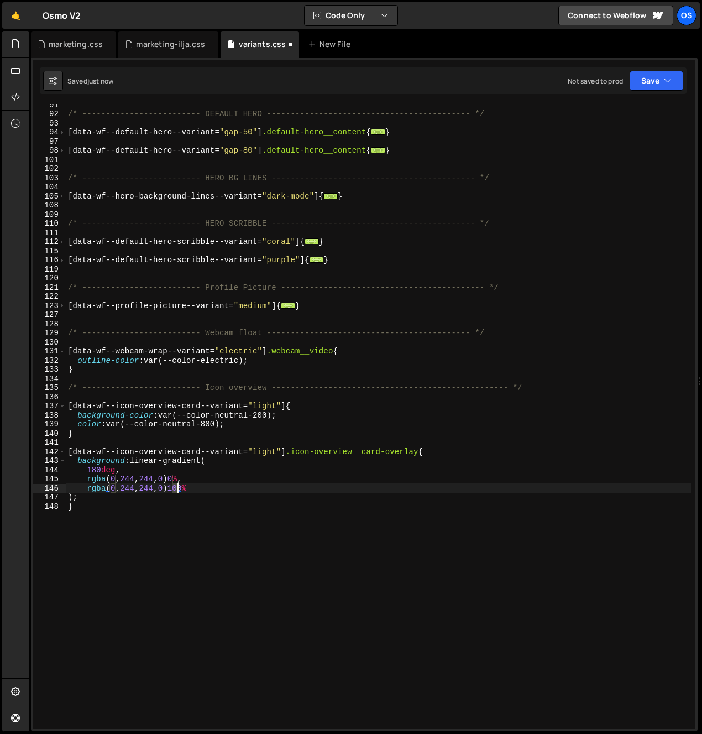
click at [176, 489] on div "/* ------------------------- DEFAULT HERO -------------------------------------…" at bounding box center [378, 421] width 625 height 643
click at [131, 482] on div "/* ------------------------- DEFAULT HERO -------------------------------------…" at bounding box center [378, 421] width 625 height 643
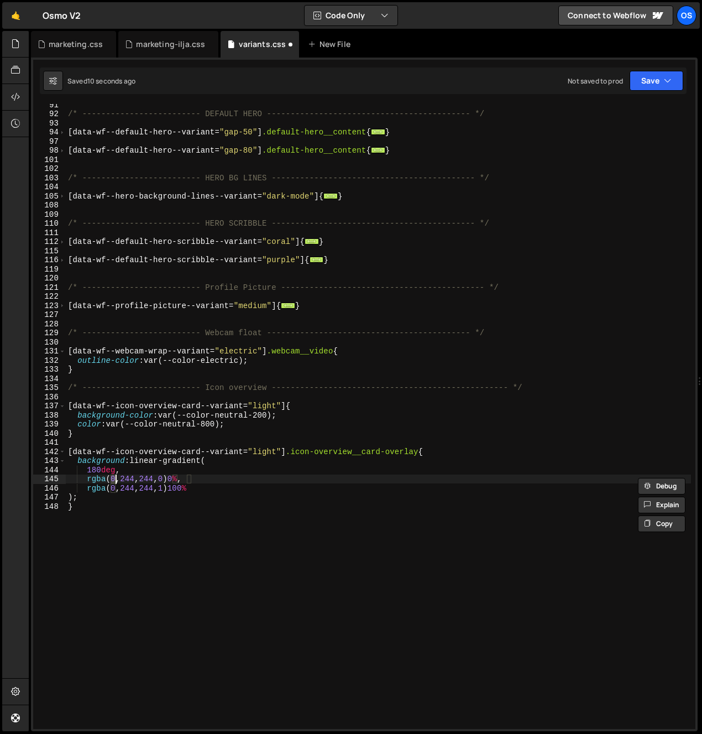
click at [114, 481] on div "/* ------------------------- DEFAULT HERO -------------------------------------…" at bounding box center [378, 421] width 625 height 643
paste textarea "244"
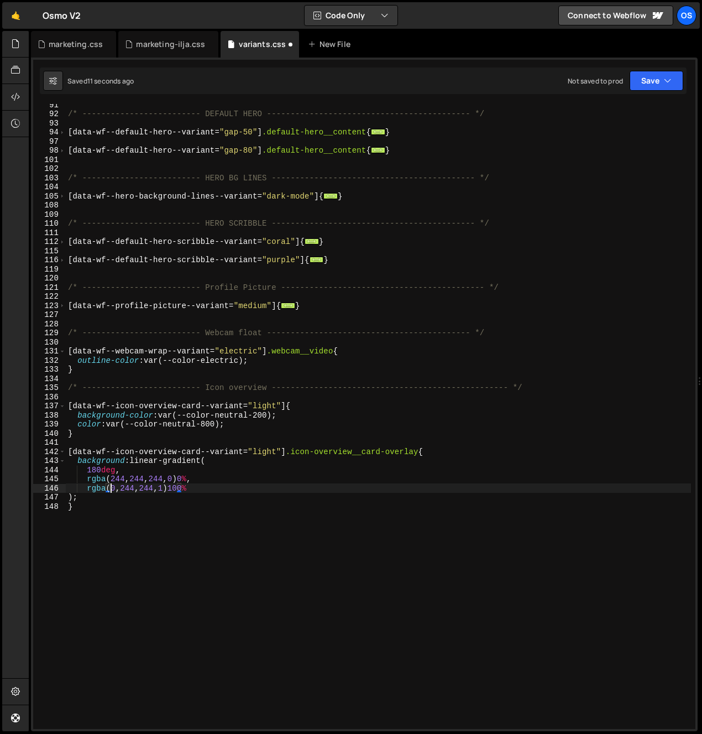
click at [114, 489] on div "/* ------------------------- DEFAULT HERO -------------------------------------…" at bounding box center [378, 421] width 625 height 643
paste textarea "244"
click at [161, 495] on div "/* ------------------------- DEFAULT HERO -------------------------------------…" at bounding box center [378, 421] width 625 height 643
type textarea "rgba(244, 244, 244, 0) 0%,"
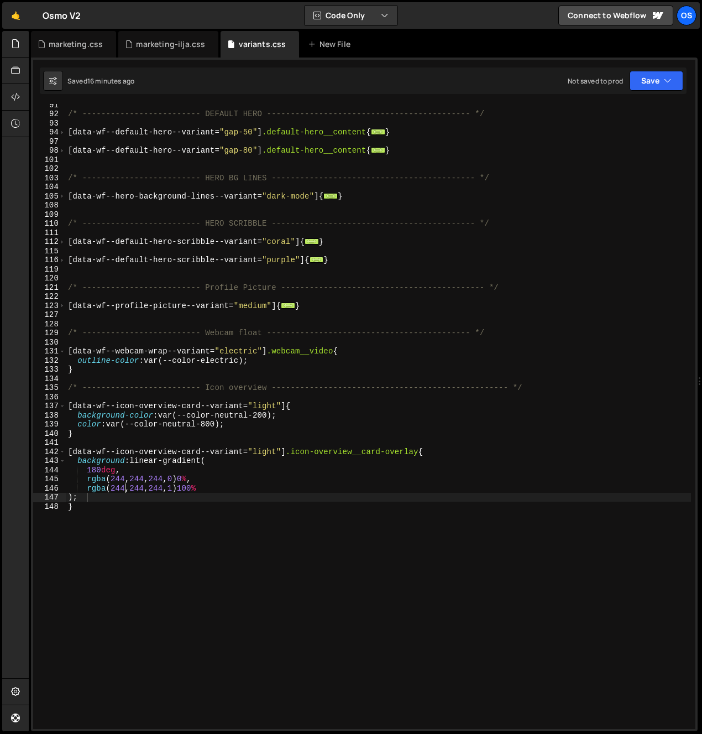
click at [276, 476] on div "/* ------------------------- DEFAULT HERO -------------------------------------…" at bounding box center [378, 421] width 625 height 643
click at [212, 213] on div "/* ------------------------- DEFAULT HERO -------------------------------------…" at bounding box center [378, 421] width 625 height 643
click at [60, 52] on div "marketing.css" at bounding box center [73, 44] width 85 height 27
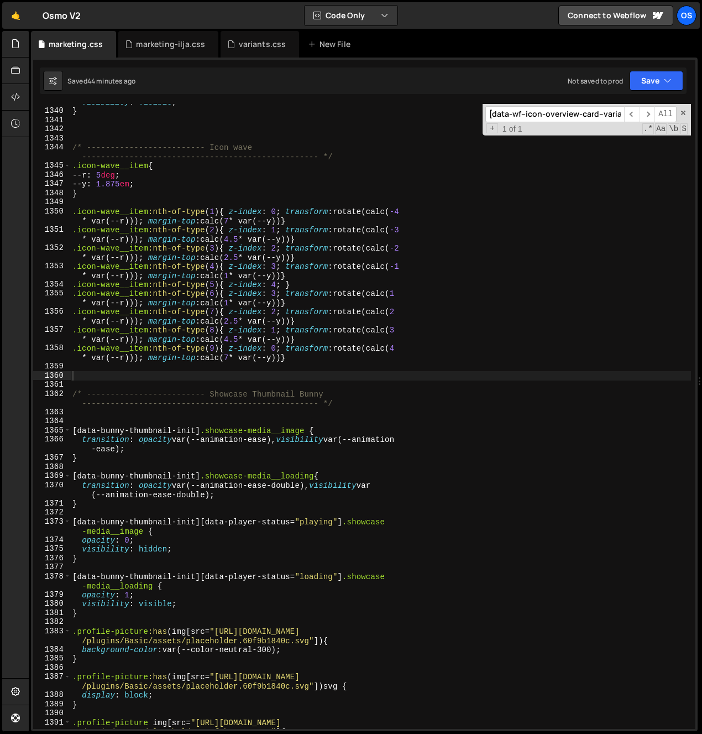
scroll to position [291, 0]
click at [552, 119] on input "[data-wf--icon-overview-card--variant="light"]" at bounding box center [555, 114] width 139 height 16
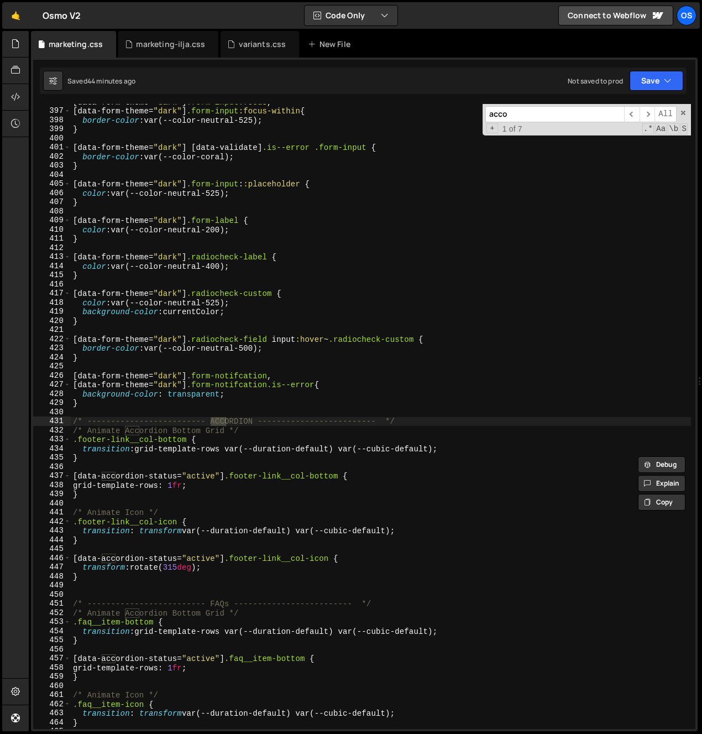
scroll to position [3611, 0]
type input "accordion"
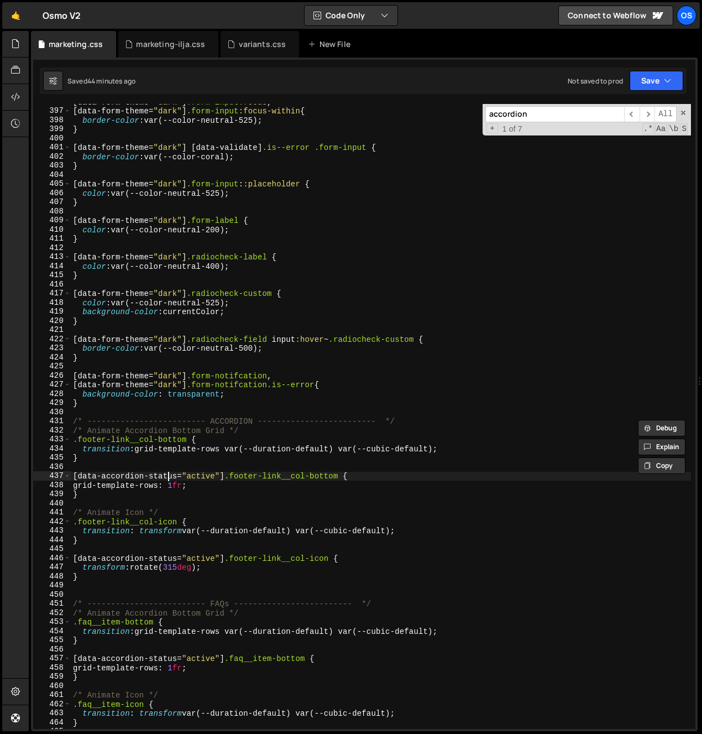
click at [166, 478] on div "[ data-form-theme = " dark " ] .form-input :focus , [ data-form-theme = " dark …" at bounding box center [381, 418] width 620 height 643
click at [95, 487] on div "[ data-form-theme = " dark " ] .form-input :focus , [ data-form-theme = " dark …" at bounding box center [381, 418] width 620 height 643
type textarea "grid-template-rows: 1fr;"
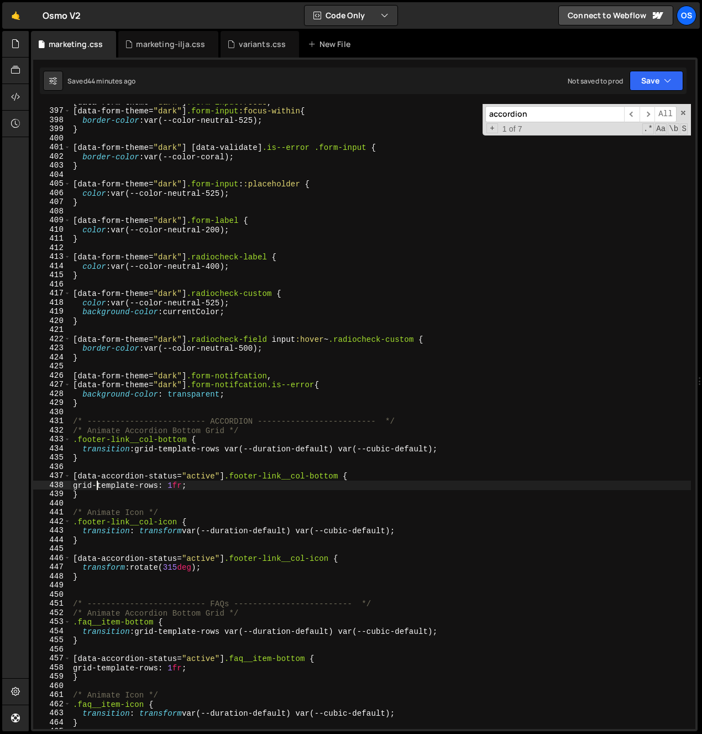
click at [101, 502] on div "[ data-form-theme = " dark " ] .form-input :focus , [ data-form-theme = " dark …" at bounding box center [381, 418] width 620 height 643
click at [91, 490] on div "[ data-form-theme = " dark " ] .form-input :focus , [ data-form-theme = " dark …" at bounding box center [381, 418] width 620 height 643
click at [104, 498] on div "[ data-form-theme = " dark " ] .form-input :focus , [ data-form-theme = " dark …" at bounding box center [381, 418] width 620 height 643
click at [92, 472] on div "[ data-form-theme = " dark " ] .form-input :focus , [ data-form-theme = " dark …" at bounding box center [381, 418] width 620 height 643
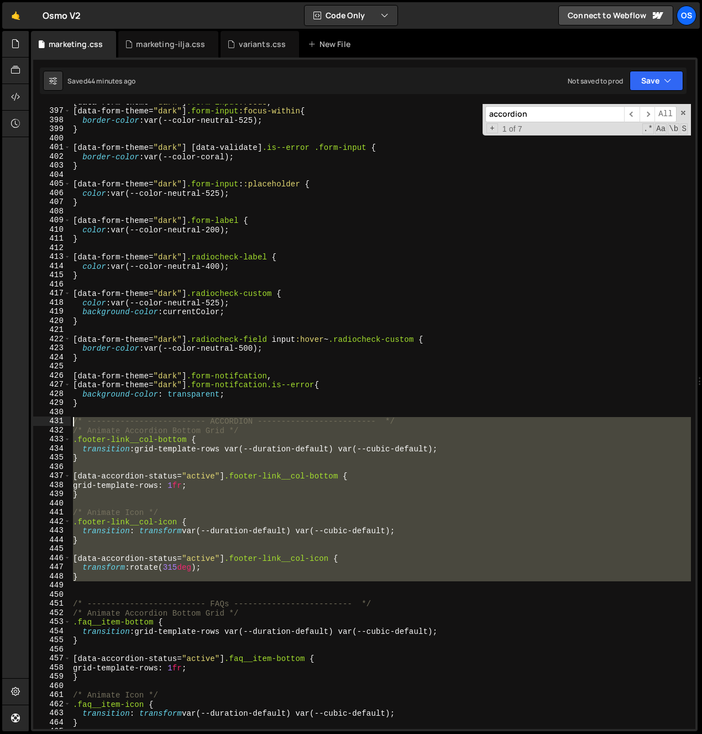
drag, startPoint x: 97, startPoint y: 581, endPoint x: 61, endPoint y: 420, distance: 165.5
click at [61, 420] on div "[data-accordion-status="active"] .footer-link__col-bottom { 396 397 398 399 400…" at bounding box center [364, 416] width 662 height 625
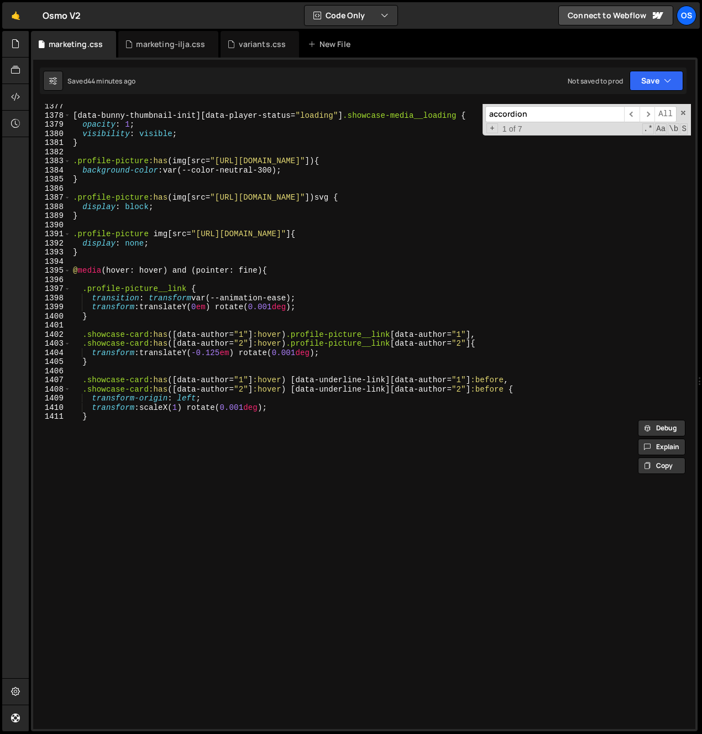
scroll to position [12666, 0]
click at [243, 515] on div "[ data-bunny-thumbnail-init ][ data-player-status = " loading " ] .showcase-med…" at bounding box center [381, 423] width 620 height 643
type textarea "}"
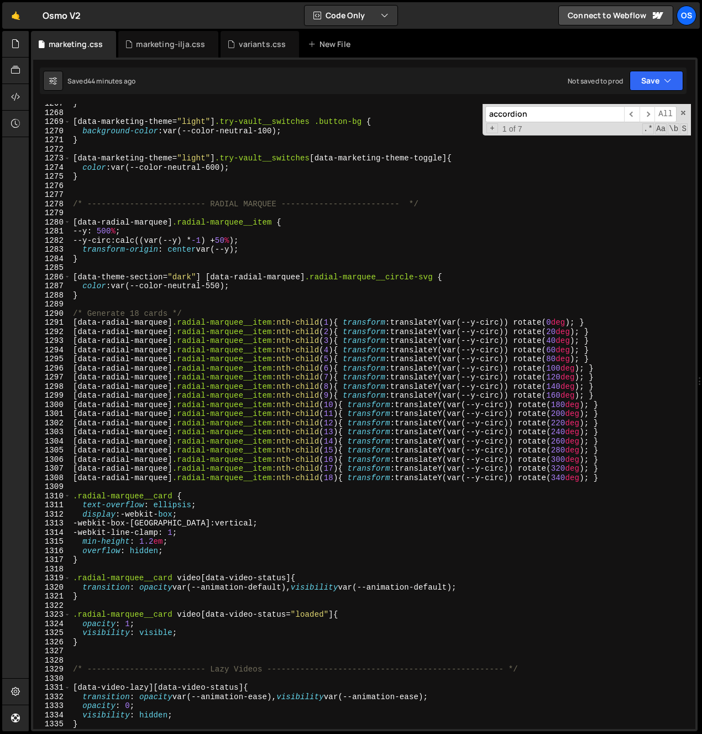
scroll to position [11665, 0]
click at [146, 45] on div "marketing-ilja.css" at bounding box center [170, 44] width 69 height 11
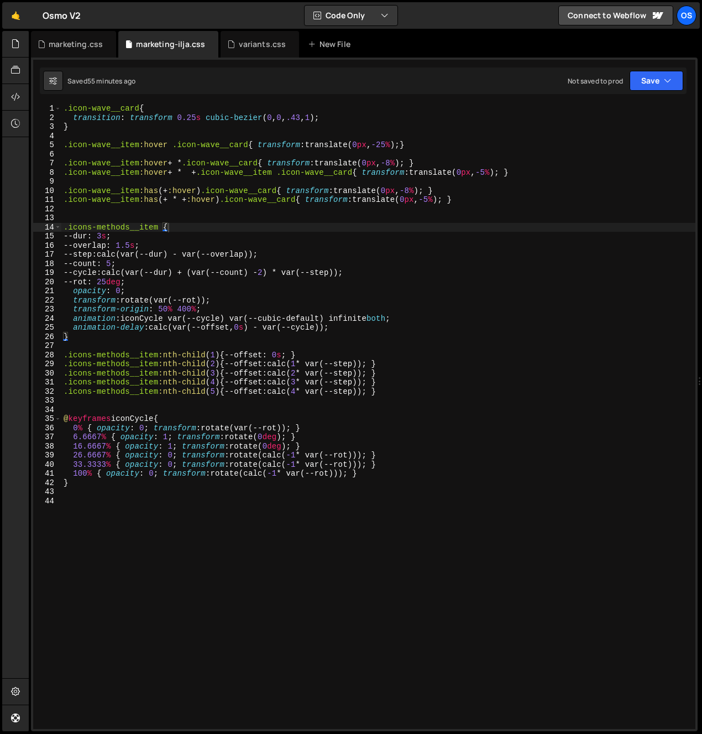
drag, startPoint x: 123, startPoint y: 547, endPoint x: 118, endPoint y: 556, distance: 10.2
click at [118, 556] on div ".icon-wave__card { transition : transform 0.25 s cubic-bezier ( 0 , 0 , .43 , 1…" at bounding box center [378, 425] width 634 height 643
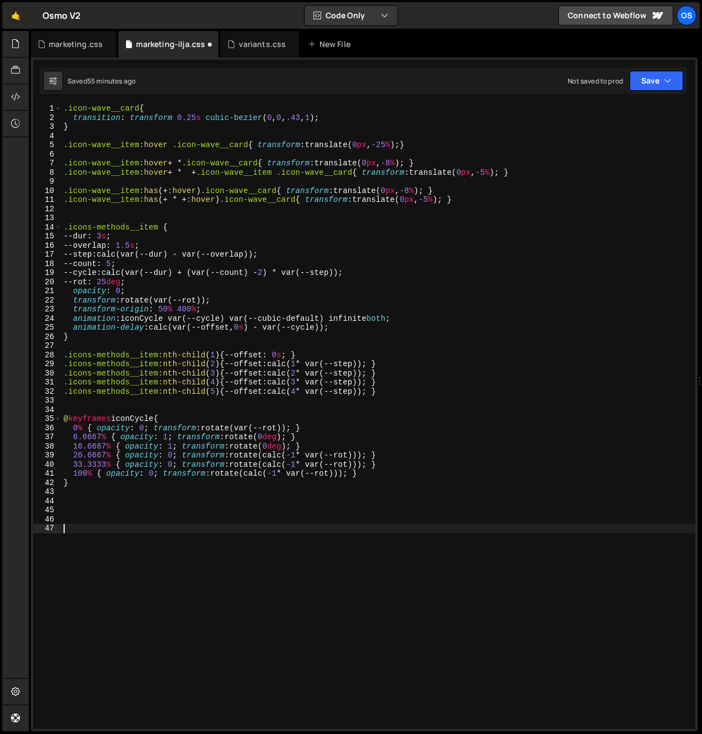
paste textarea "/* ------------------------- ACCORDION ------------------------- */"
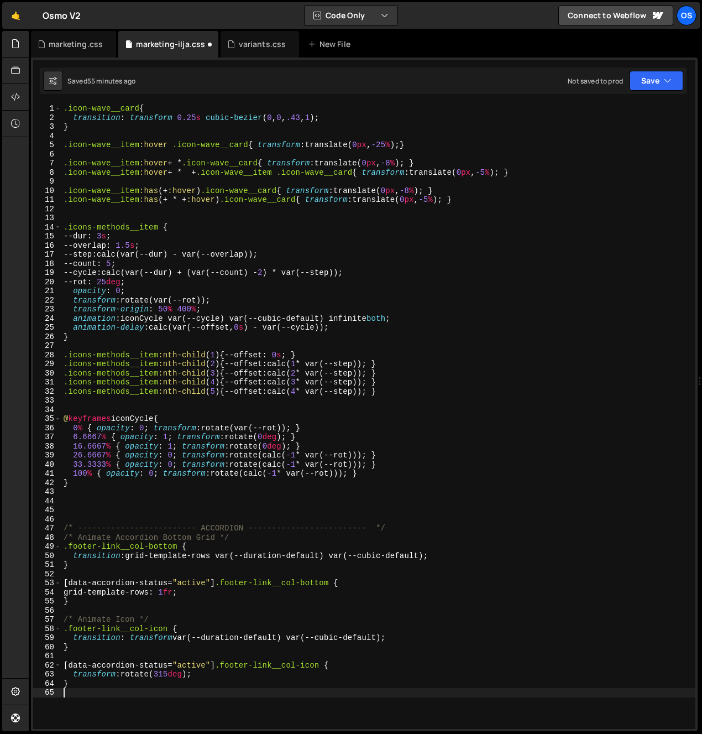
click at [248, 520] on div ".icon-wave__card { transition : transform 0.25 s cubic-bezier ( 0 , 0 , .43 , 1…" at bounding box center [378, 425] width 634 height 643
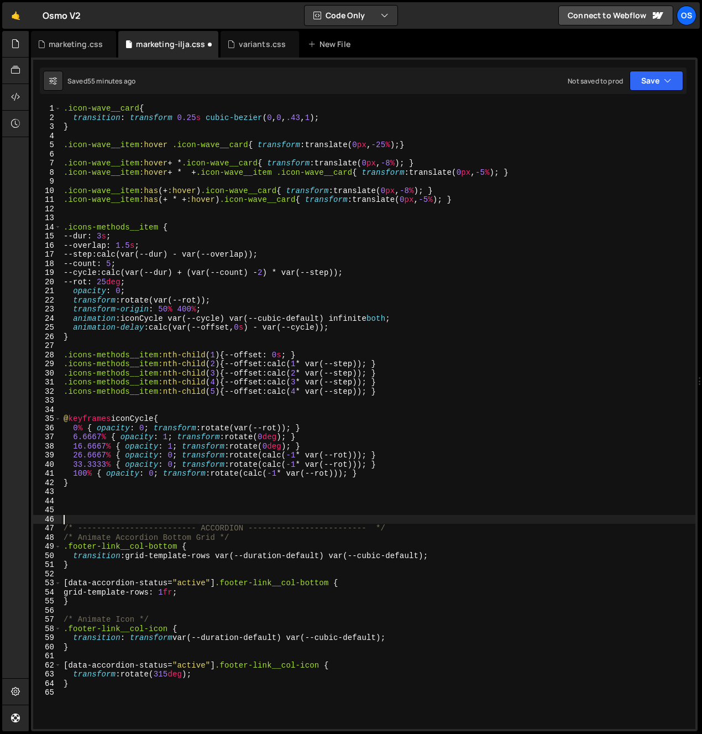
click at [229, 526] on div ".icon-wave__card { transition : transform 0.25 s cubic-bezier ( 0 , 0 , .43 , 1…" at bounding box center [378, 425] width 634 height 643
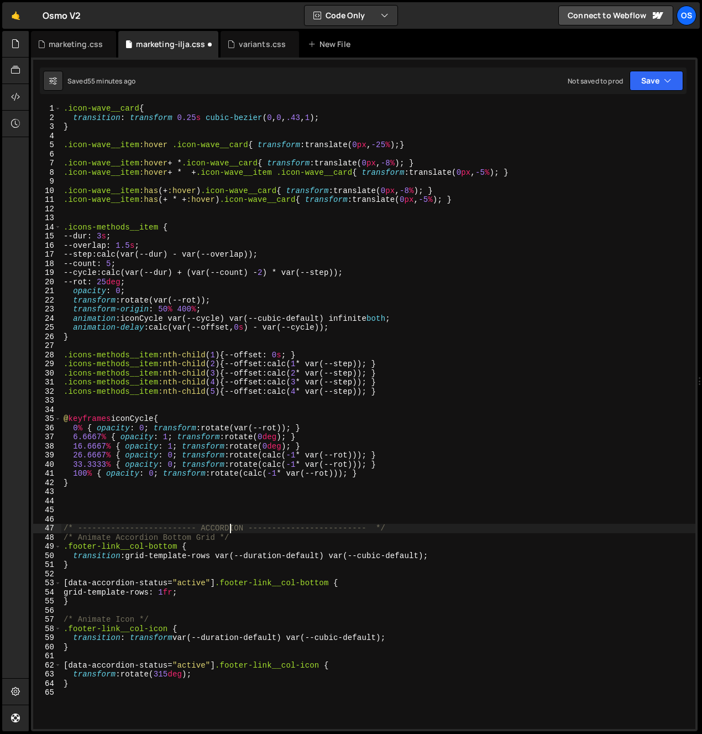
click at [229, 526] on div ".icon-wave__card { transition : transform 0.25 s cubic-bezier ( 0 , 0 , .43 , 1…" at bounding box center [378, 425] width 634 height 643
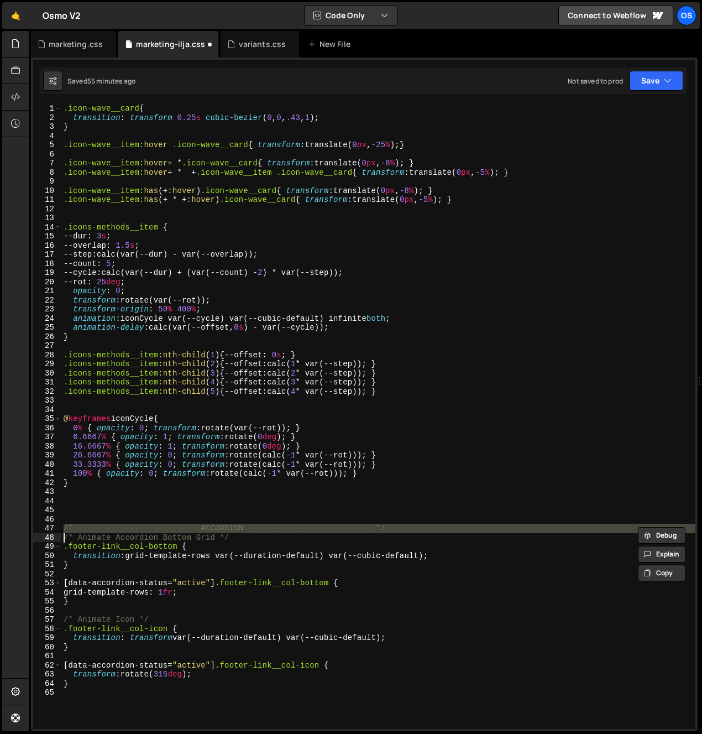
click at [65, 110] on div ".icon-wave__card { transition : transform 0.25 s cubic-bezier ( 0 , 0 , .43 , 1…" at bounding box center [378, 425] width 634 height 643
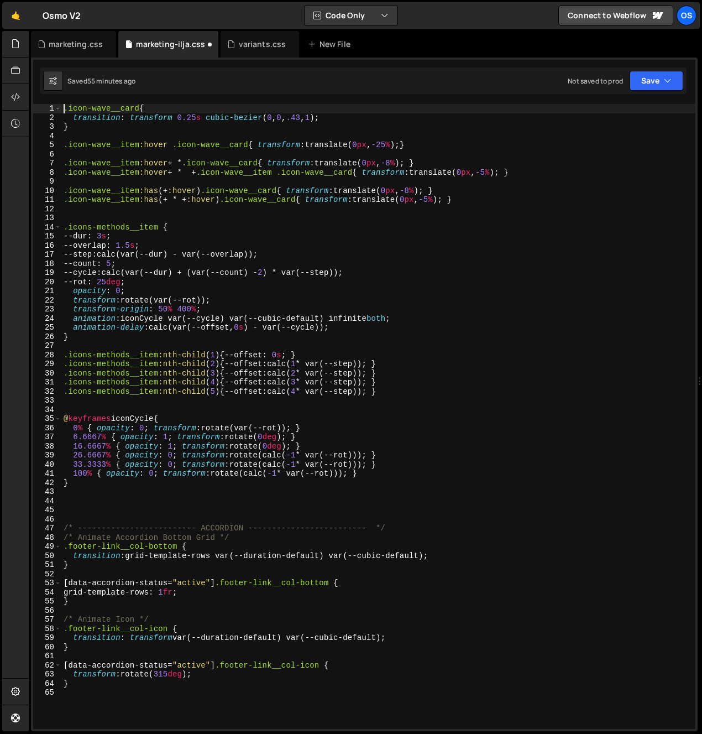
type textarea ".icon-wave__card{"
click at [77, 108] on div ".icon-wave__card { transition : transform 0.25 s cubic-bezier ( 0 , 0 , .43 , 1…" at bounding box center [378, 425] width 634 height 643
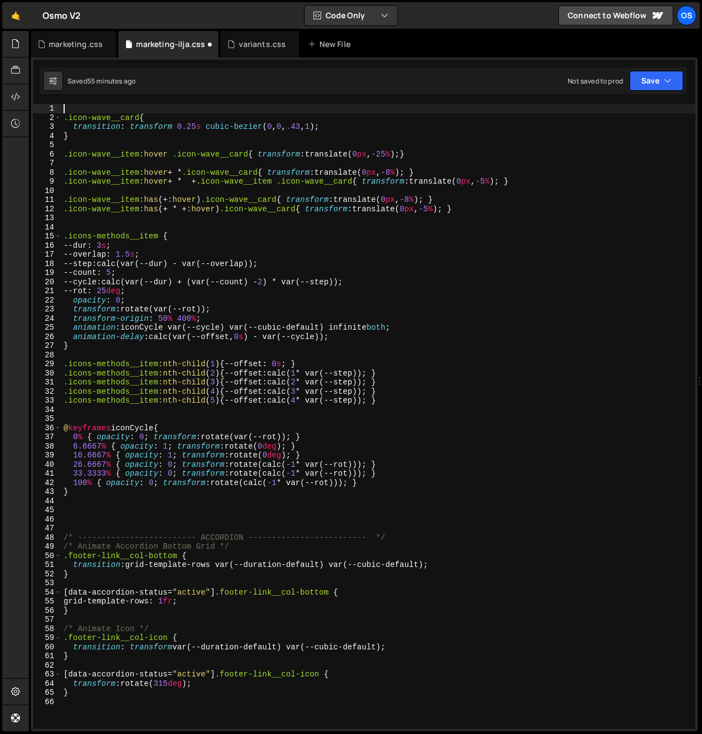
paste textarea "="
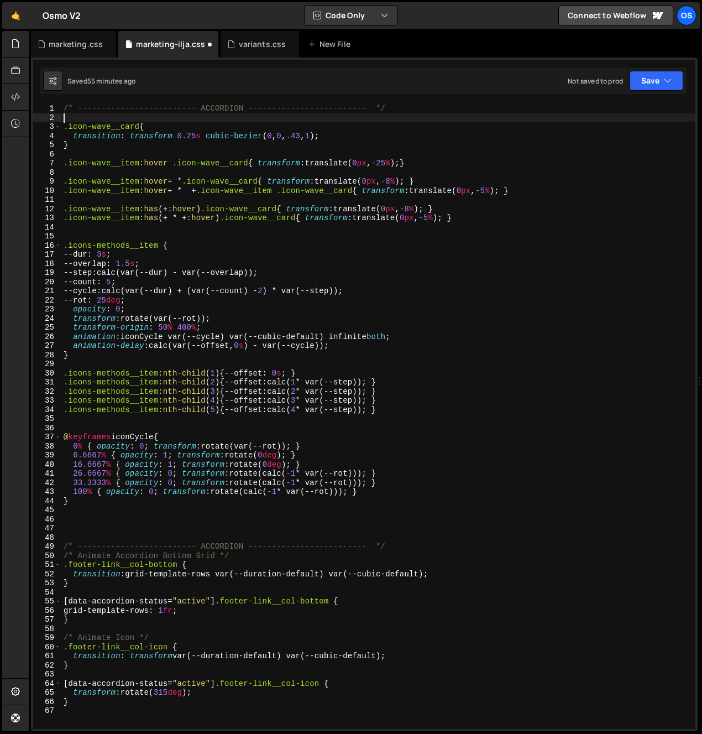
click at [228, 114] on div "/* ------------------------- ACCORDION ------------------------- */ .icon-wave_…" at bounding box center [378, 425] width 634 height 643
type textarea "="
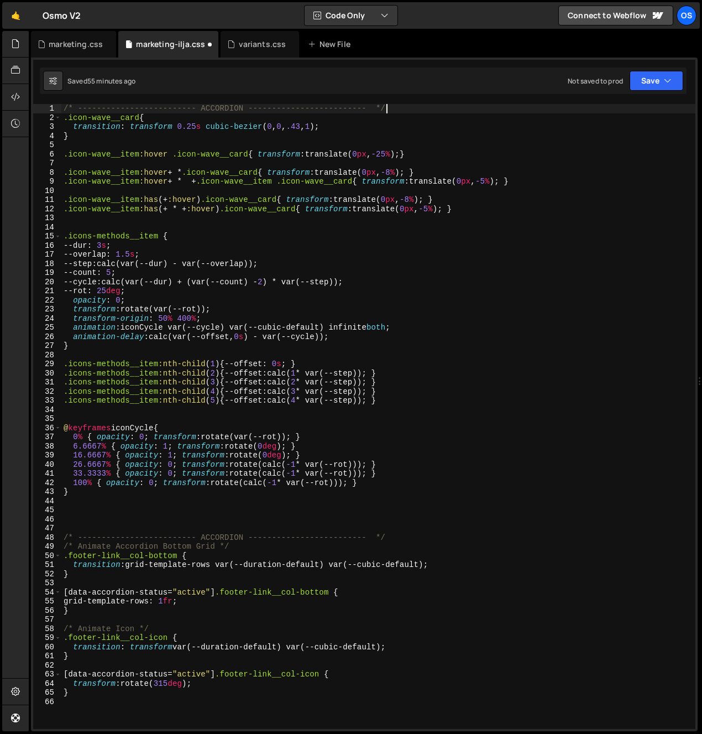
click at [225, 109] on div "/* ------------------------- ACCORDION ------------------------- */ .icon-wave_…" at bounding box center [378, 425] width 634 height 643
click at [220, 116] on div "/* ------------------------- ICON PAGE HERO ------------------------- */ .icon-…" at bounding box center [378, 425] width 634 height 643
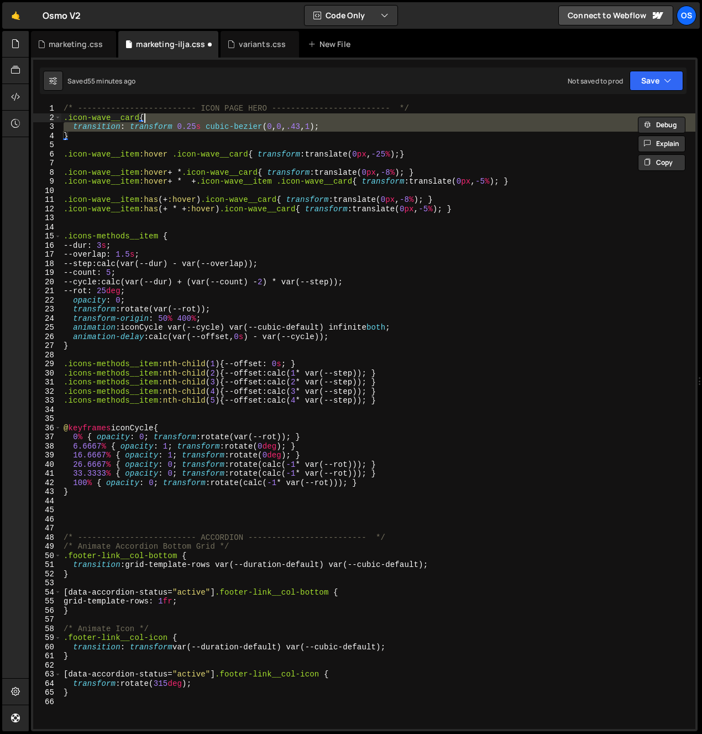
click at [218, 106] on div "/* ------------------------- ICON PAGE HERO ------------------------- */ .icon-…" at bounding box center [378, 425] width 634 height 643
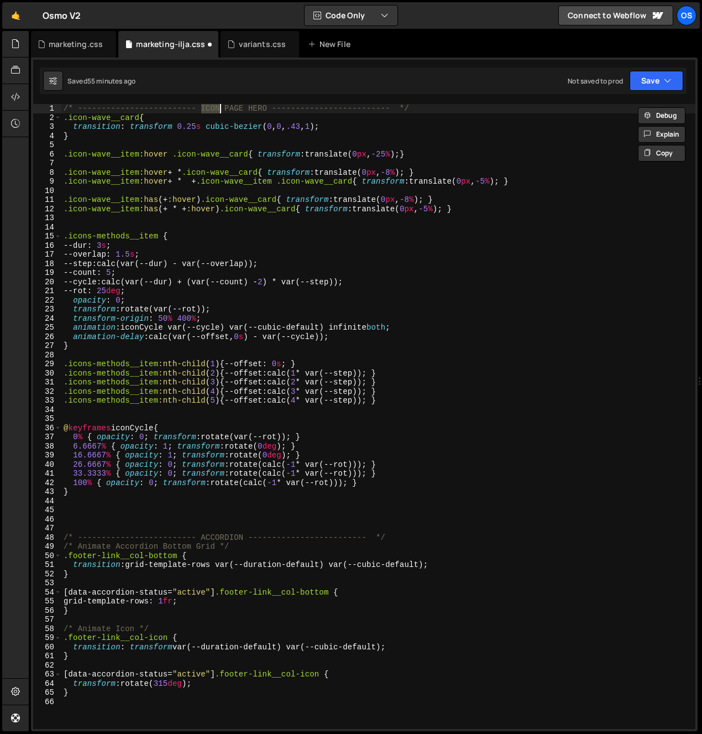
click at [218, 106] on div "/* ------------------------- ICON PAGE HERO ------------------------- */ .icon-…" at bounding box center [378, 425] width 634 height 643
type textarea "/* ------------------------- ICON PAGE HERO ------------------------- */ .icon-…"
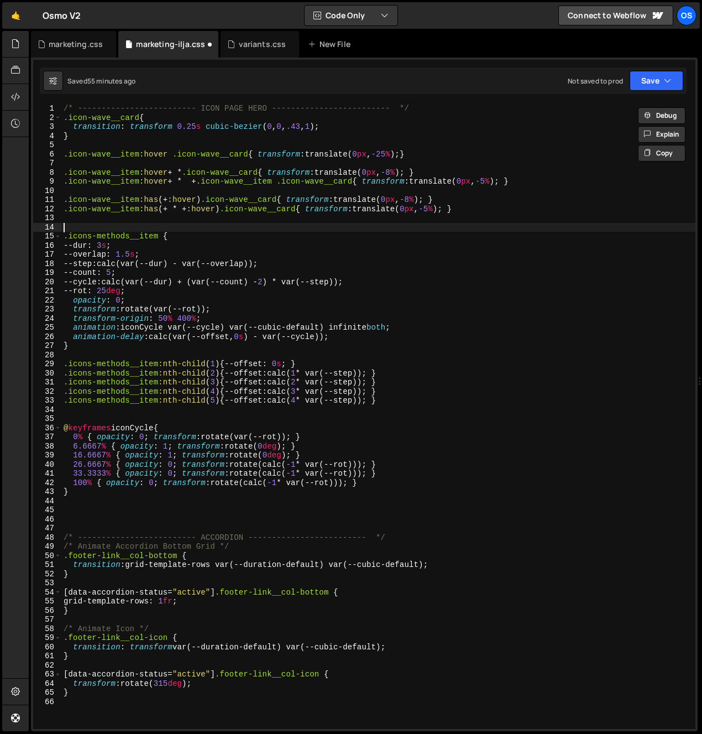
click at [102, 225] on div "/* ------------------------- ICON PAGE HERO ------------------------- */ .icon-…" at bounding box center [378, 425] width 634 height 643
paste textarea "/* ------------------------- ICON PAGE HERO ------------------------- */"
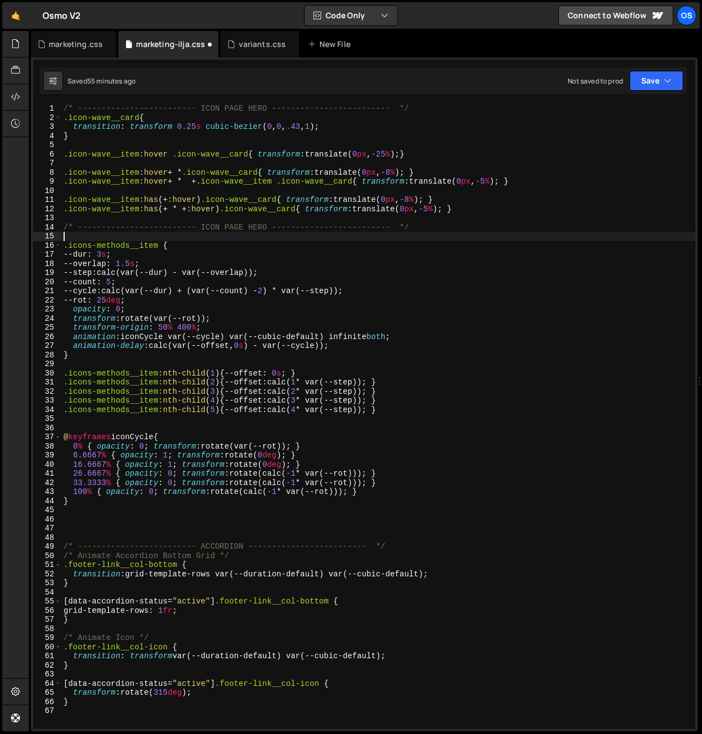
click at [122, 226] on div "/* ------------------------- ICON PAGE HERO ------------------------- */ .icon-…" at bounding box center [378, 425] width 634 height 643
type textarea "/* ------------------------- ICON PAGE HERO ------------------------- */"
click at [123, 240] on div "/* ------------------------- ICON PAGE HERO ------------------------- */ .icon-…" at bounding box center [378, 425] width 634 height 643
type textarea "/* ------------------------- ICON PAGE HERO ------------------------- */"
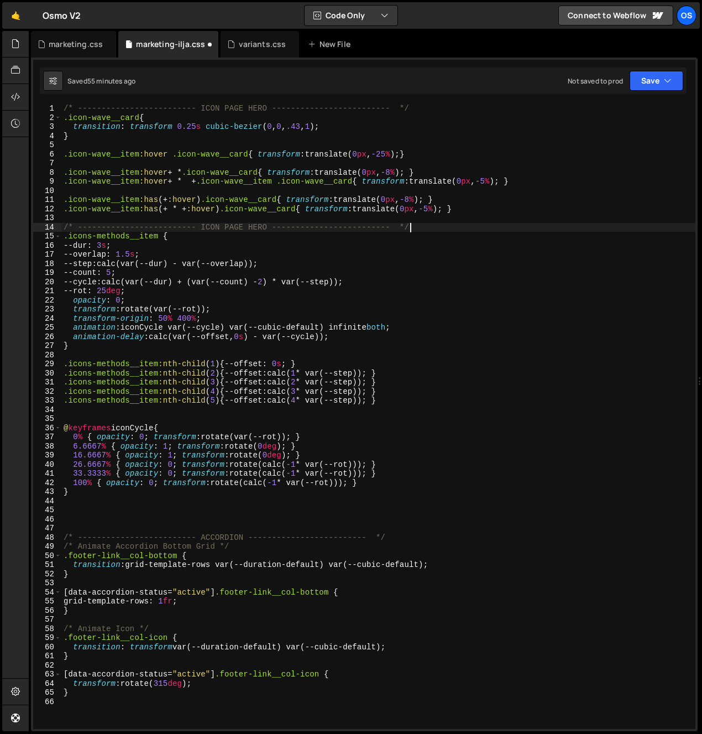
click at [115, 221] on div "/* ------------------------- ICON PAGE HERO ------------------------- */ .icon-…" at bounding box center [378, 425] width 634 height 643
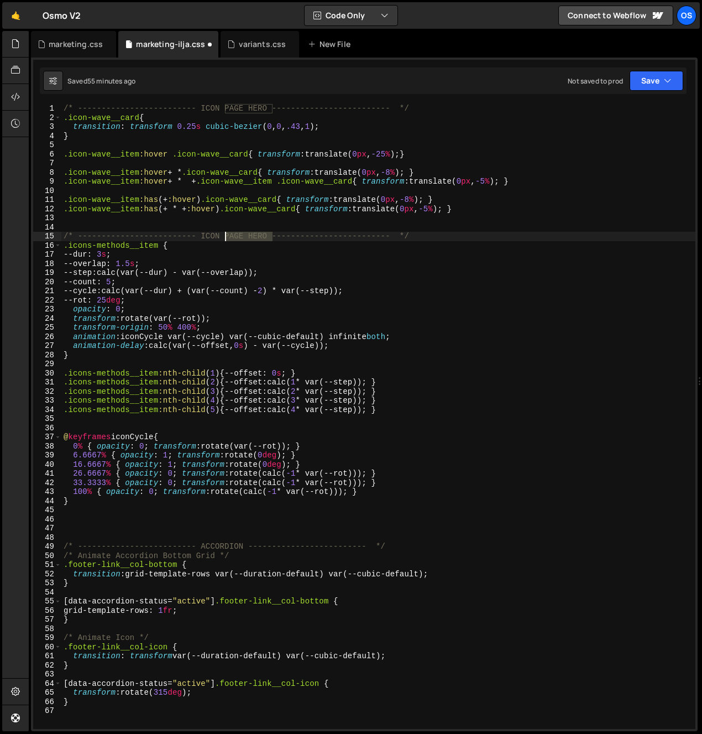
drag, startPoint x: 271, startPoint y: 239, endPoint x: 227, endPoint y: 242, distance: 43.7
click at [226, 238] on div "/* ------------------------- ICON PAGE HERO ------------------------- */ .icon-…" at bounding box center [378, 425] width 634 height 643
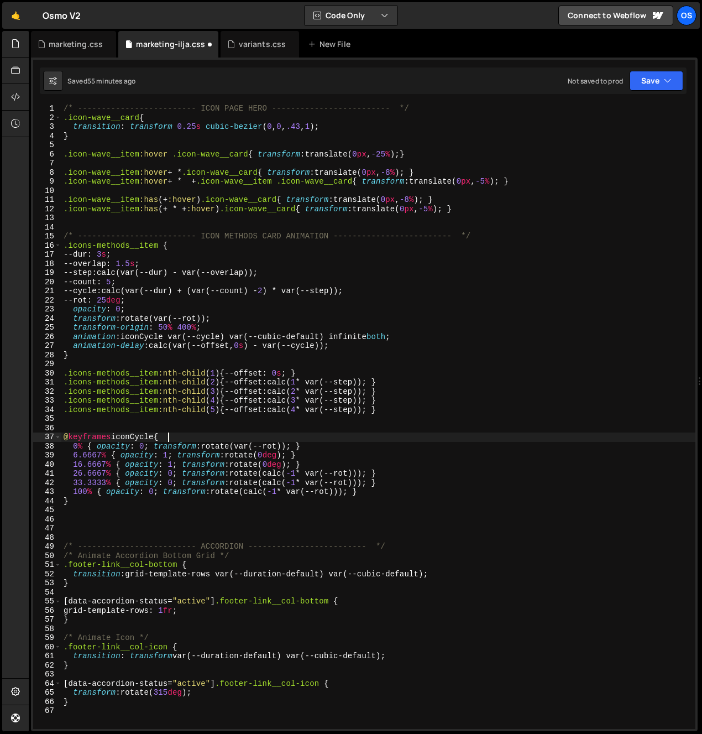
click at [299, 438] on div "/* ------------------------- ICON PAGE HERO ------------------------- */ .icon-…" at bounding box center [378, 425] width 634 height 643
type textarea "@keyframes iconCycle {"
click at [210, 525] on div "/* ------------------------- ICON PAGE HERO ------------------------- */ .icon-…" at bounding box center [378, 425] width 634 height 643
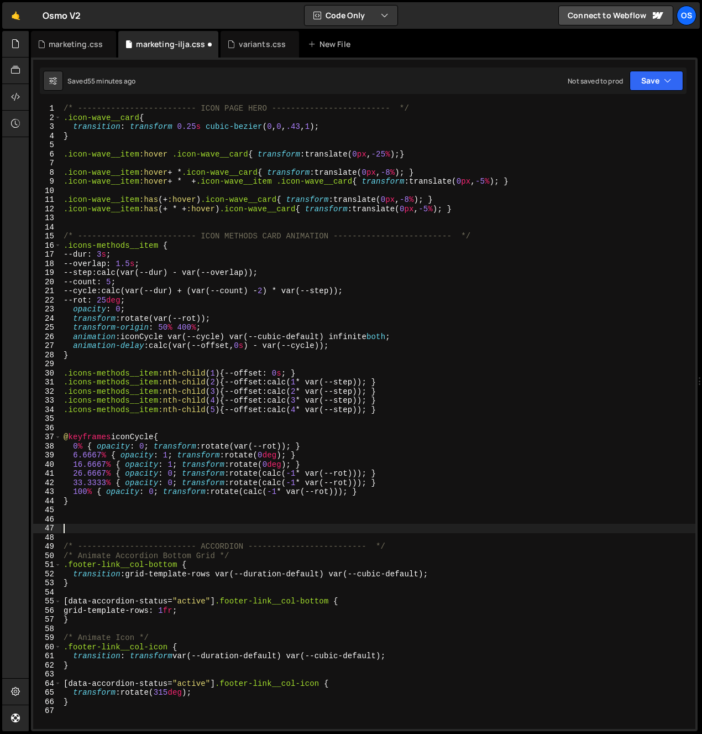
scroll to position [0, 0]
type textarea "="
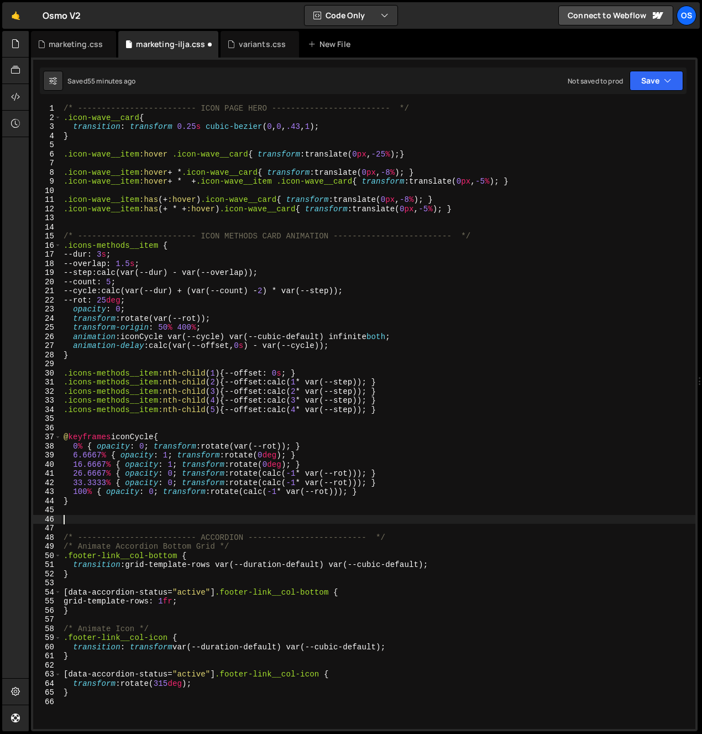
click at [217, 539] on div "/* ------------------------- ICON PAGE HERO ------------------------- */ .icon-…" at bounding box center [378, 425] width 634 height 643
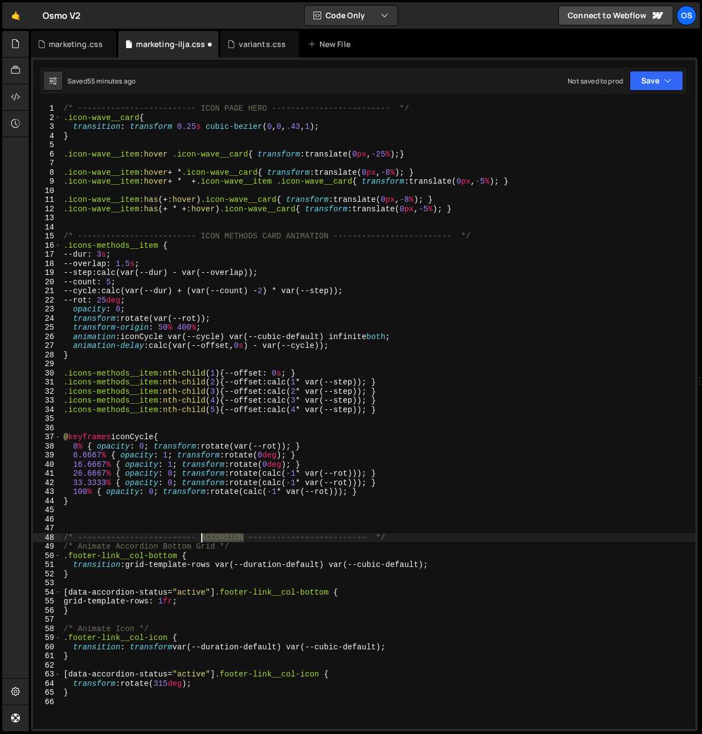
click at [217, 539] on div "/* ------------------------- ICON PAGE HERO ------------------------- */ .icon-…" at bounding box center [378, 425] width 634 height 643
drag, startPoint x: 251, startPoint y: 537, endPoint x: 257, endPoint y: 538, distance: 5.6
click at [257, 538] on div "/* ------------------------- ICON PAGE HERO ------------------------- */ .icon-…" at bounding box center [378, 425] width 634 height 643
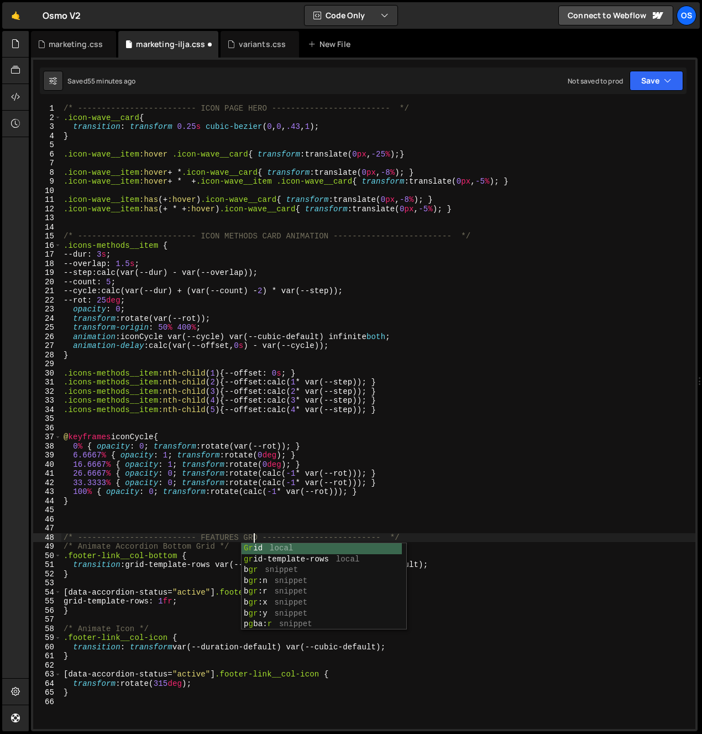
scroll to position [0, 13]
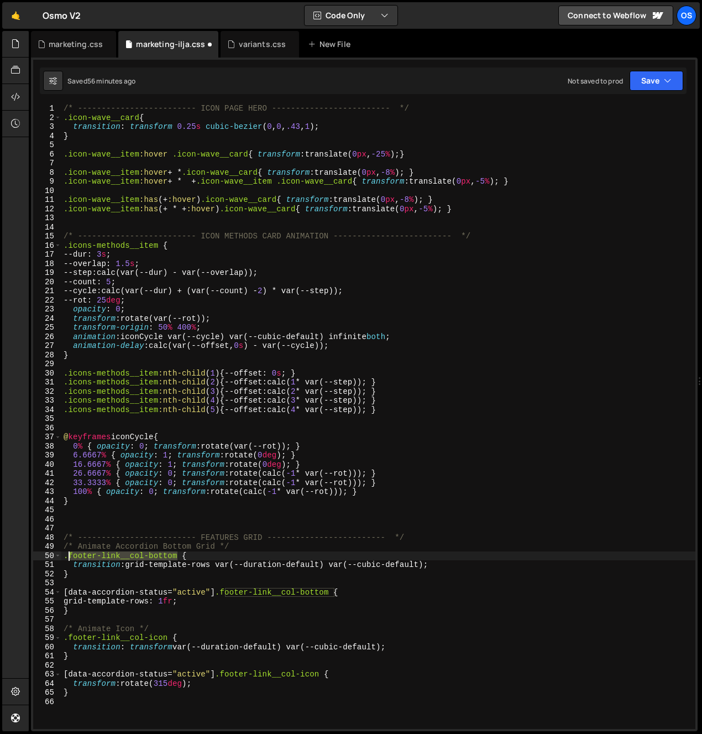
drag, startPoint x: 178, startPoint y: 556, endPoint x: 67, endPoint y: 558, distance: 110.1
click at [67, 558] on div "/* ------------------------- ICON PAGE HERO ------------------------- */ .icon-…" at bounding box center [378, 425] width 634 height 643
paste textarea "eature-card__"
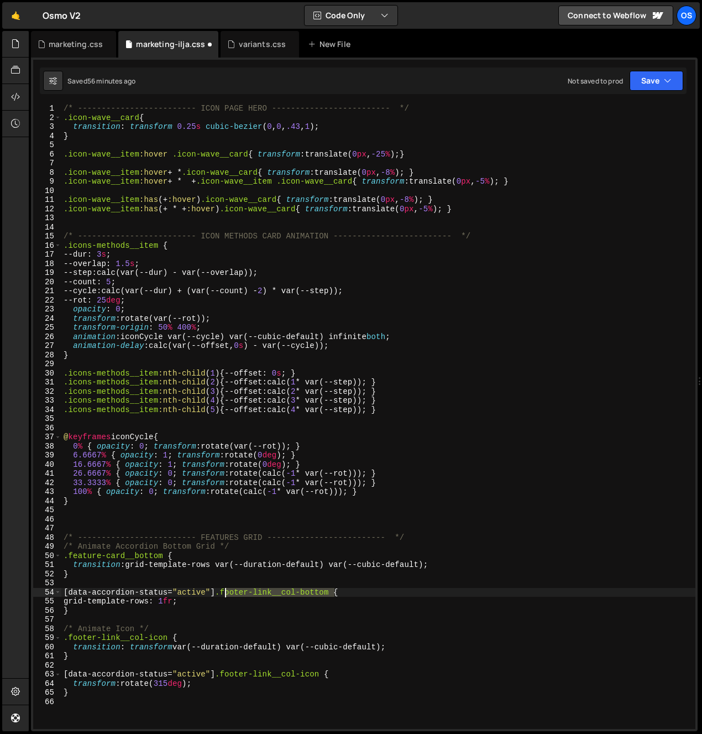
drag, startPoint x: 334, startPoint y: 592, endPoint x: 224, endPoint y: 594, distance: 110.1
click at [224, 594] on div "/* ------------------------- ICON PAGE HERO ------------------------- */ .icon-…" at bounding box center [378, 425] width 634 height 643
paste textarea "eature-card__"
type textarea "[data-accordion-status="active"] .feature-card__bottom {"
click at [203, 617] on div "/* ------------------------- ICON PAGE HERO ------------------------- */ .icon-…" at bounding box center [378, 425] width 634 height 643
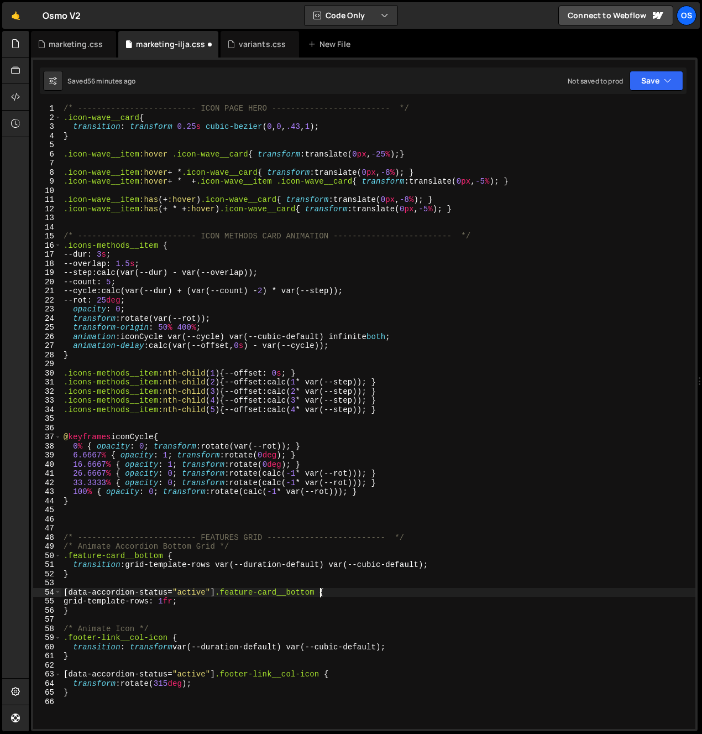
scroll to position [0, 0]
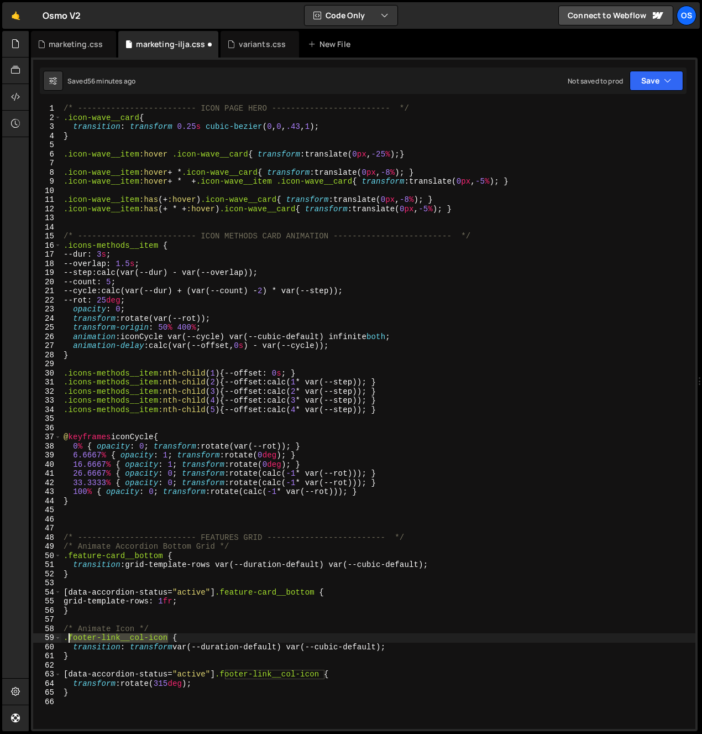
drag, startPoint x: 168, startPoint y: 638, endPoint x: 67, endPoint y: 639, distance: 100.1
click at [67, 639] on div "/* ------------------------- ICON PAGE HERO ------------------------- */ .icon-…" at bounding box center [378, 425] width 634 height 643
paste textarea "eature-card__"
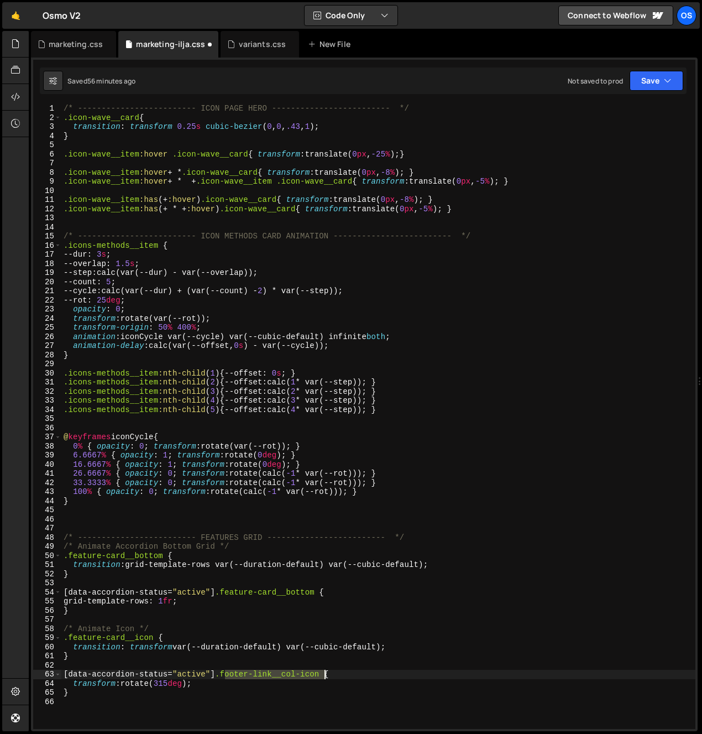
drag, startPoint x: 258, startPoint y: 677, endPoint x: 325, endPoint y: 677, distance: 66.4
click at [325, 677] on div "/* ------------------------- ICON PAGE HERO ------------------------- */ .icon-…" at bounding box center [378, 425] width 634 height 643
paste textarea "eature-card__"
click at [228, 651] on div "/* ------------------------- ICON PAGE HERO ------------------------- */ .icon-…" at bounding box center [378, 425] width 634 height 643
type textarea "}"
